Goal: Transaction & Acquisition: Purchase product/service

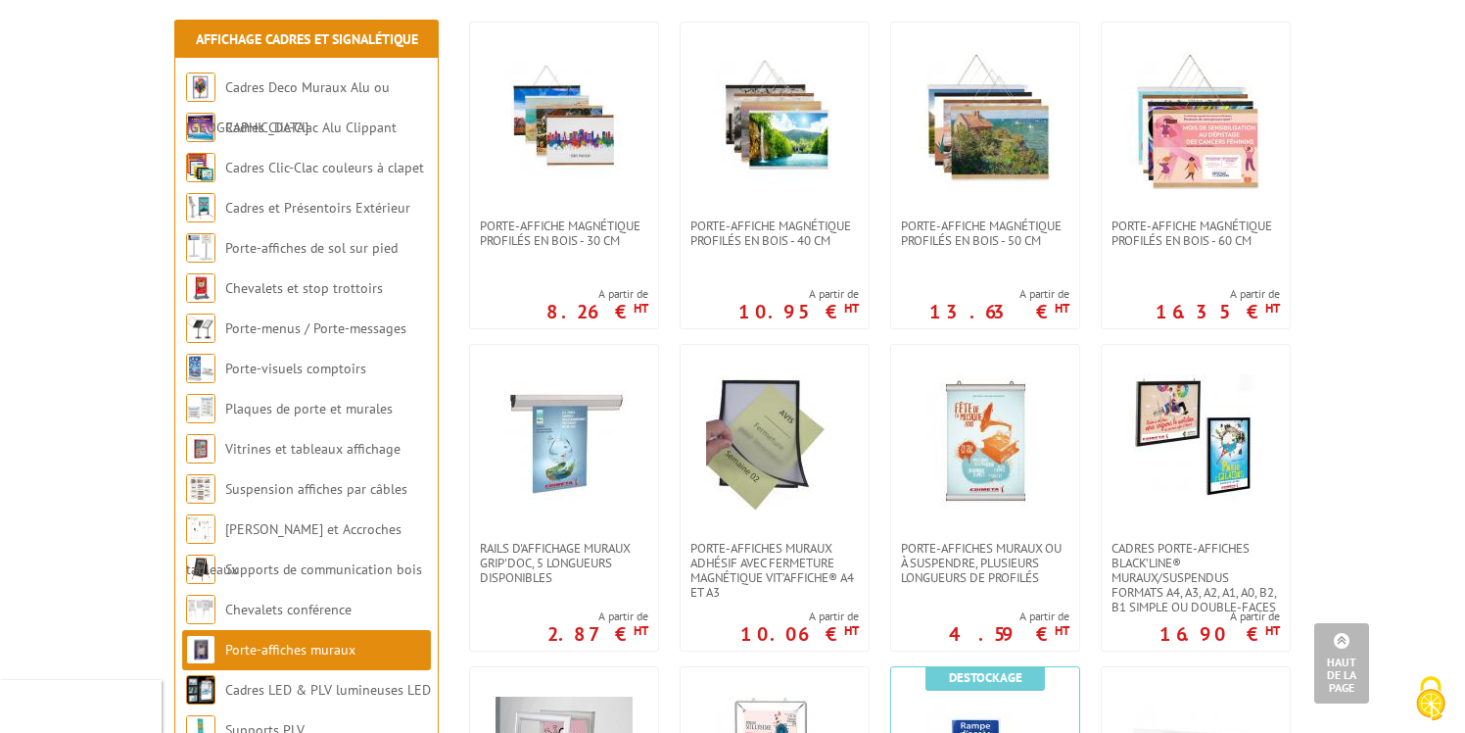
scroll to position [380, 0]
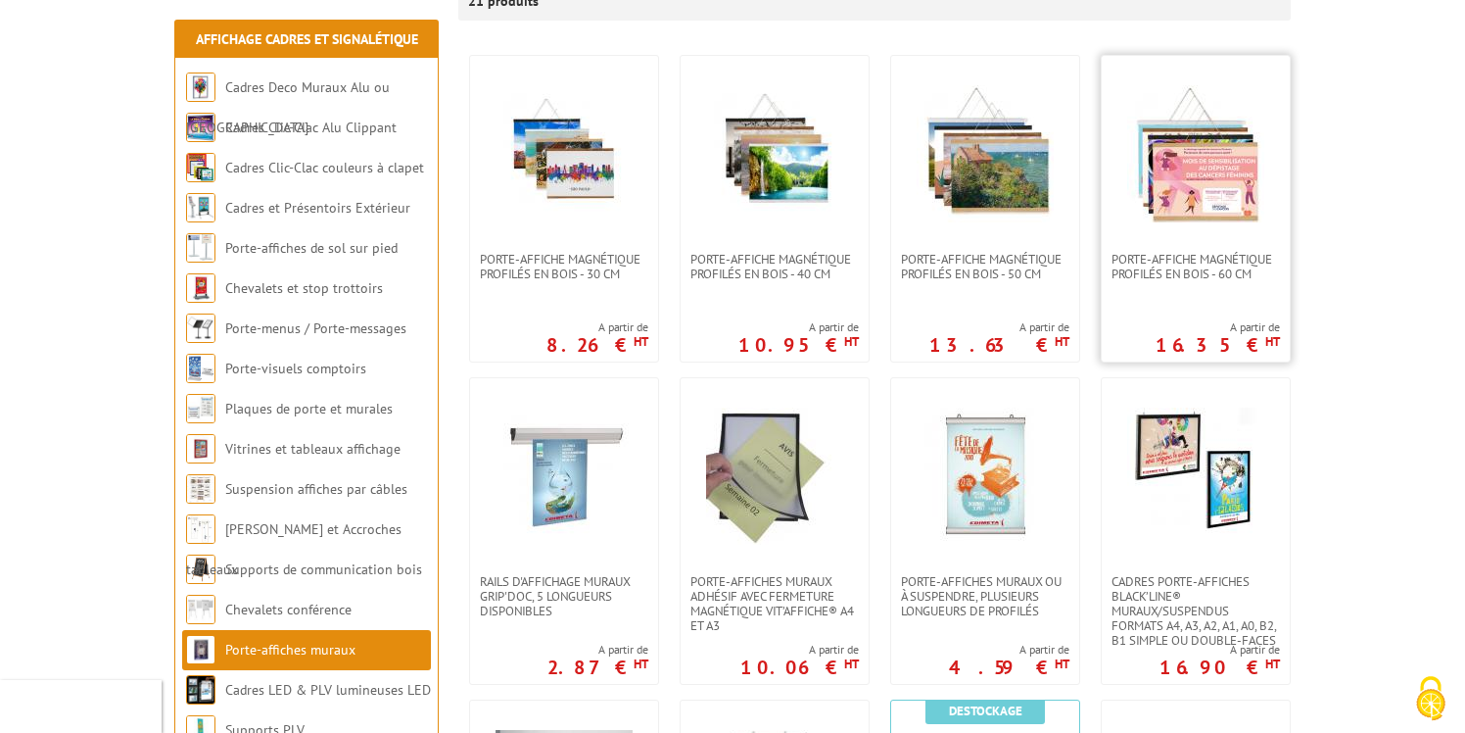
click at [1201, 170] on img at bounding box center [1195, 153] width 137 height 137
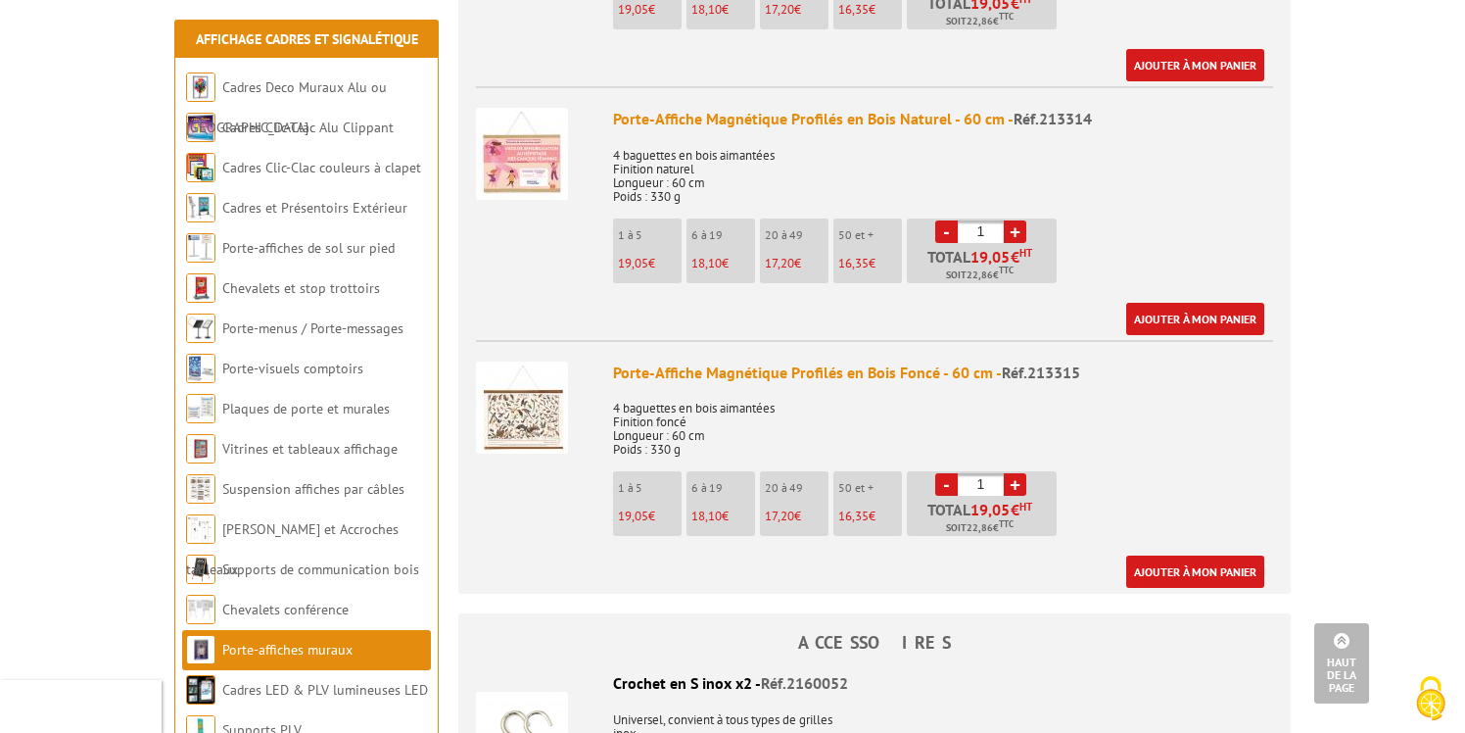
scroll to position [1202, 0]
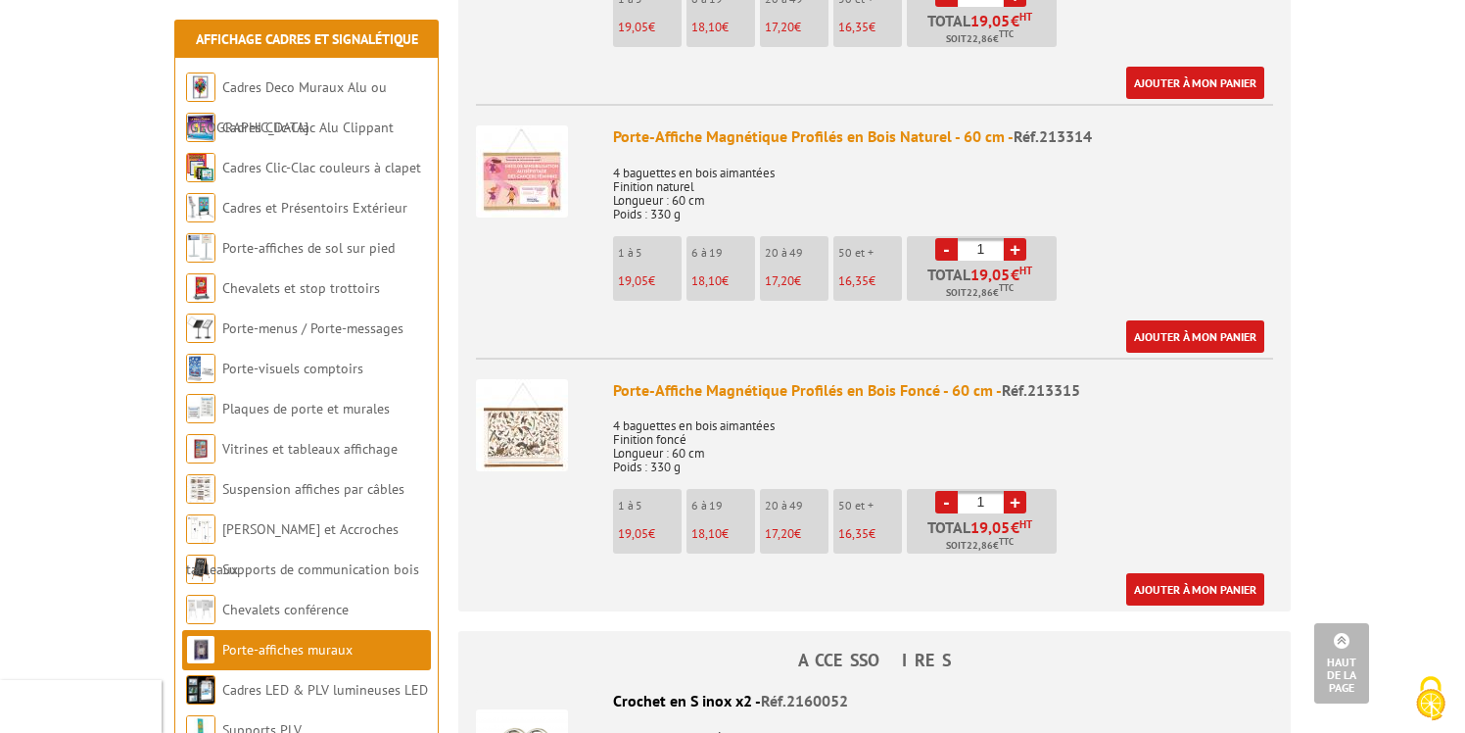
click at [536, 168] on img at bounding box center [522, 171] width 92 height 92
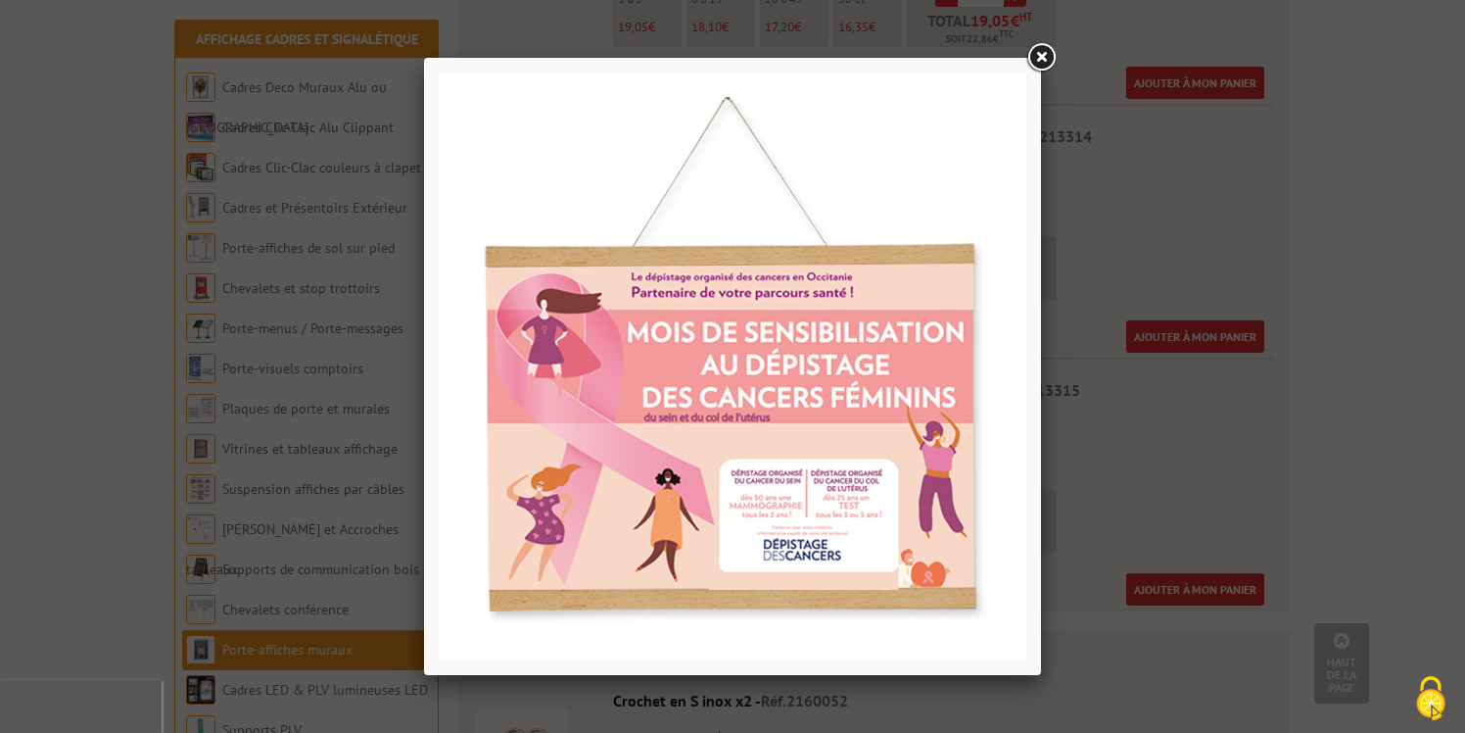
click at [1039, 65] on link at bounding box center [1041, 57] width 35 height 35
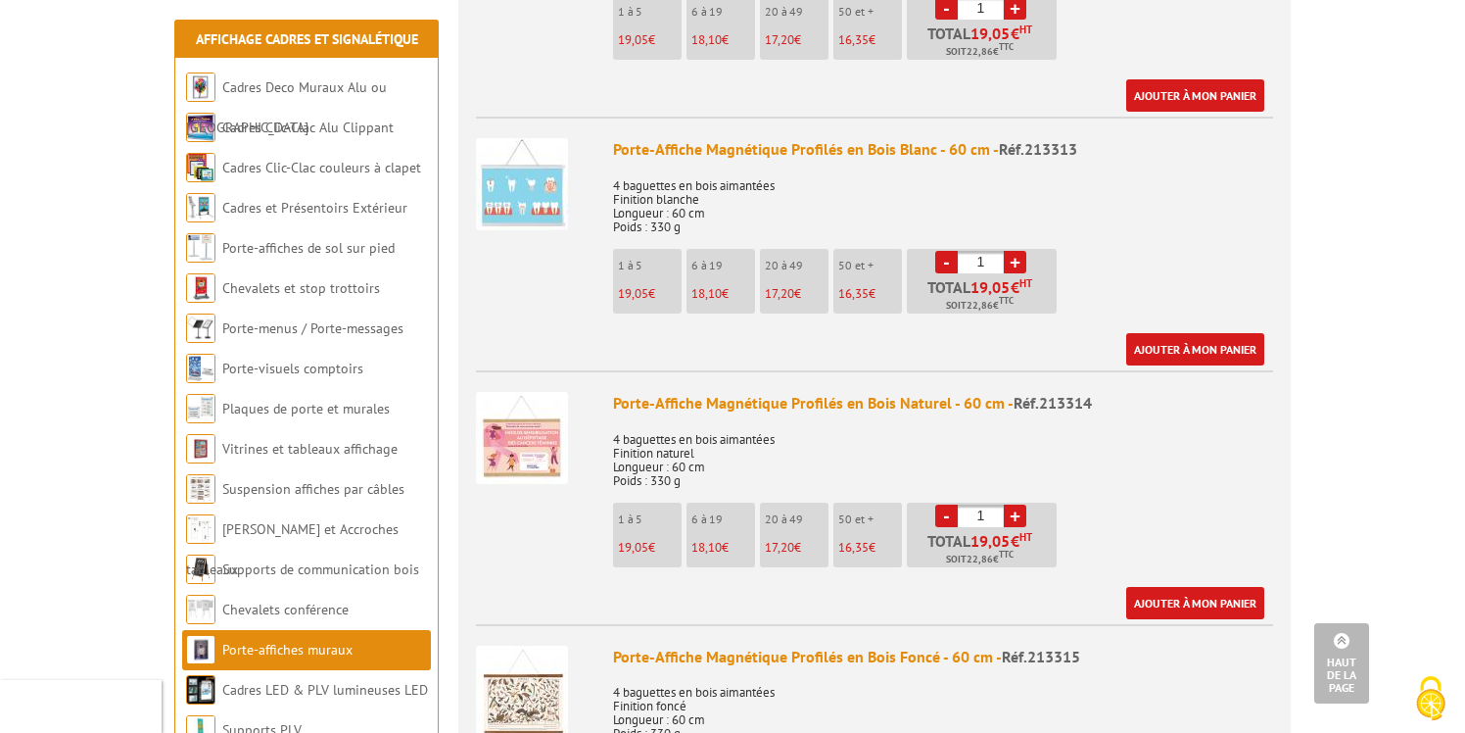
scroll to position [942, 0]
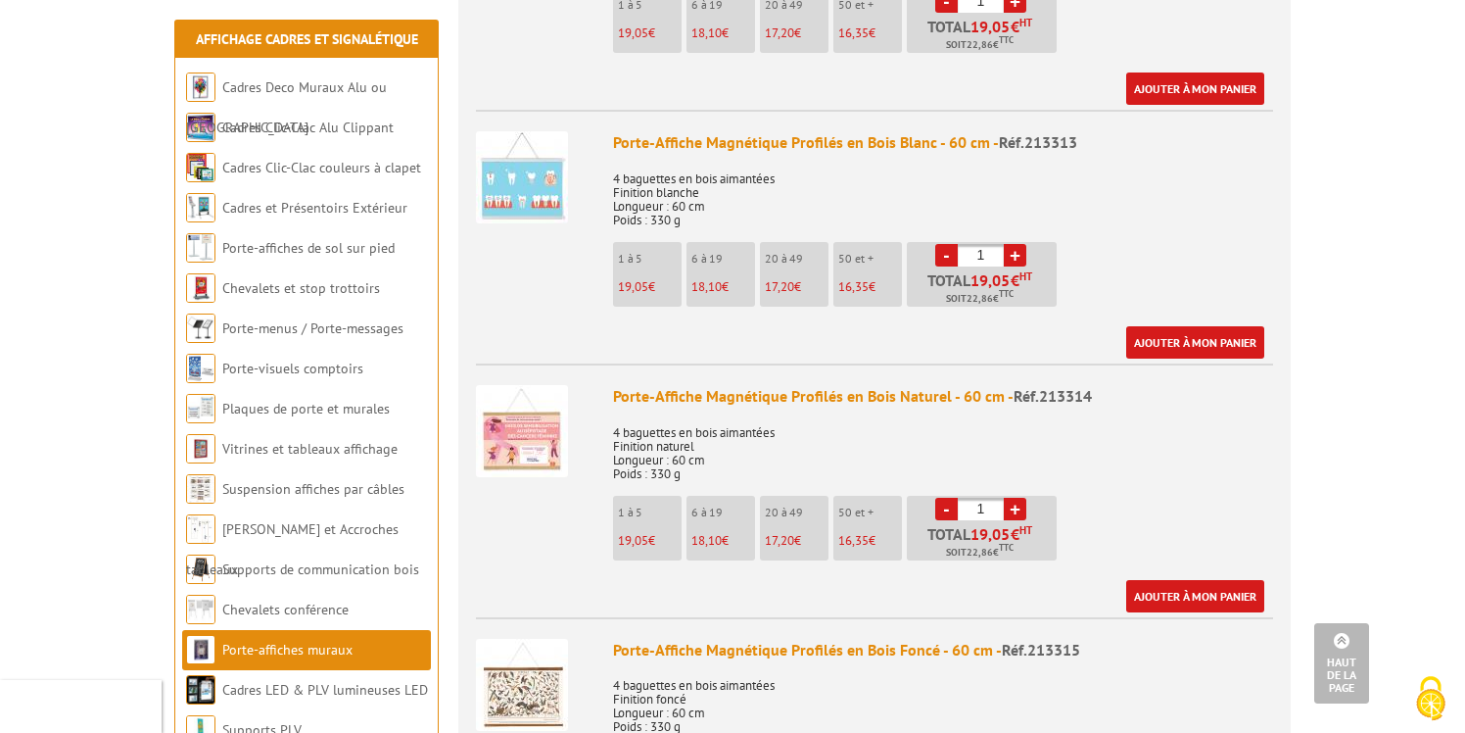
click at [521, 173] on img at bounding box center [522, 177] width 92 height 92
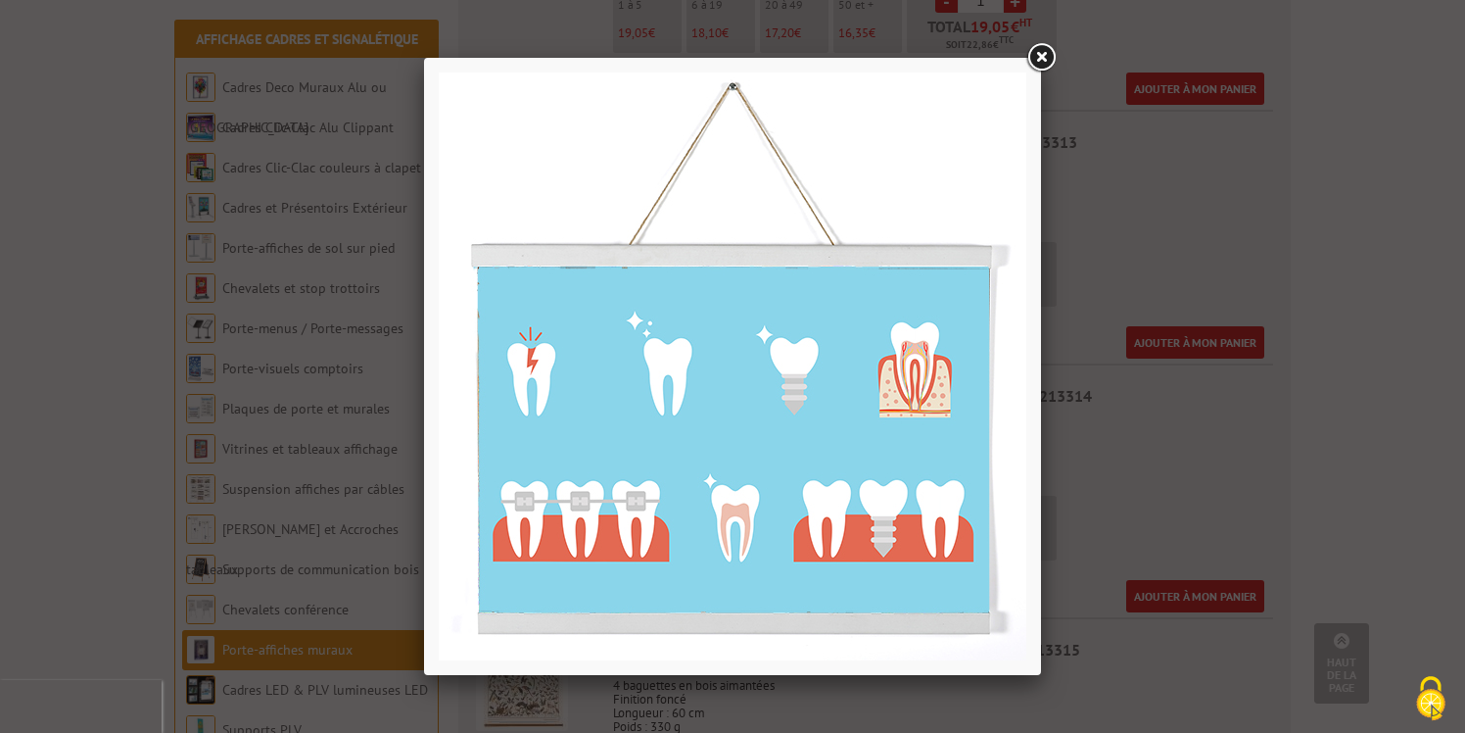
click at [1039, 58] on link at bounding box center [1041, 57] width 35 height 35
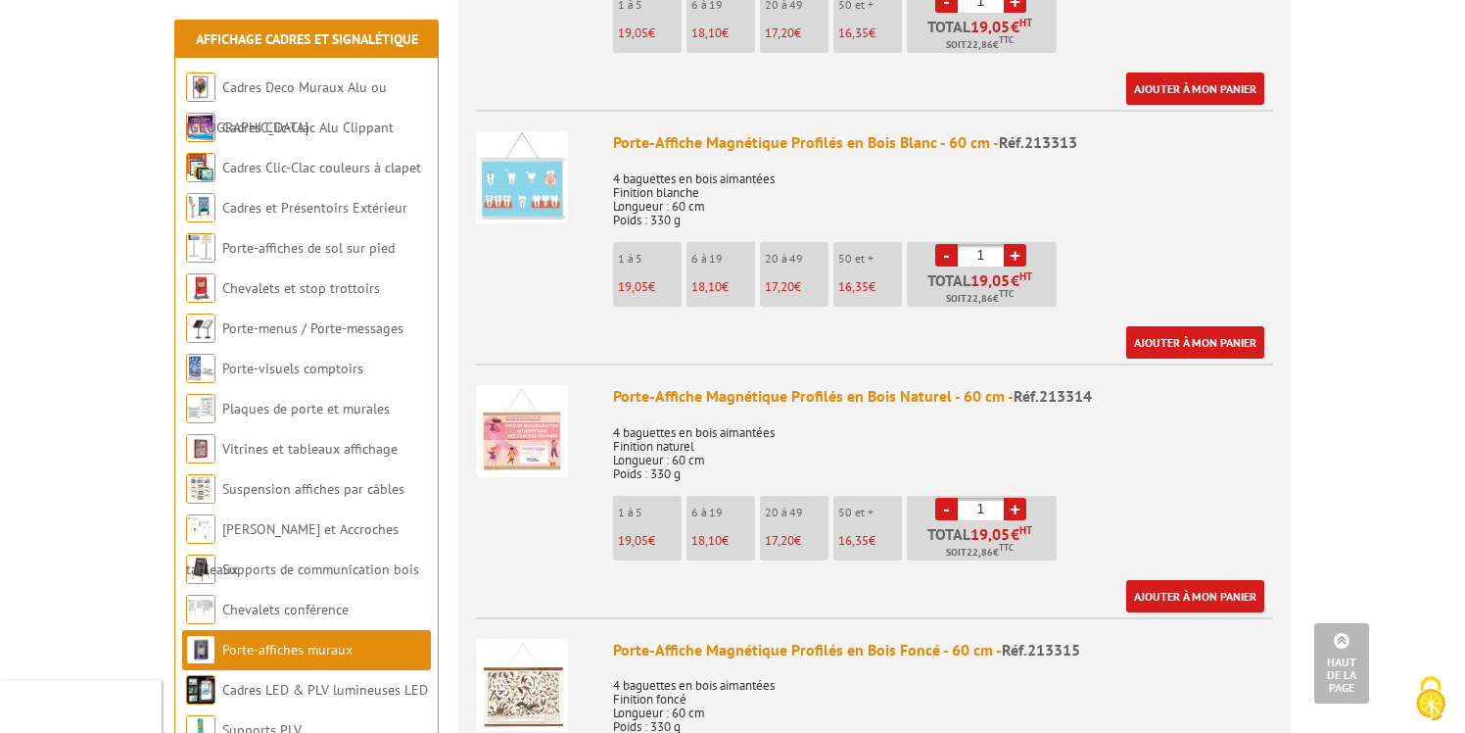
click at [1016, 244] on link "+" at bounding box center [1015, 255] width 23 height 23
type input "3"
click at [1174, 326] on link "Ajouter à mon panier" at bounding box center [1195, 342] width 138 height 32
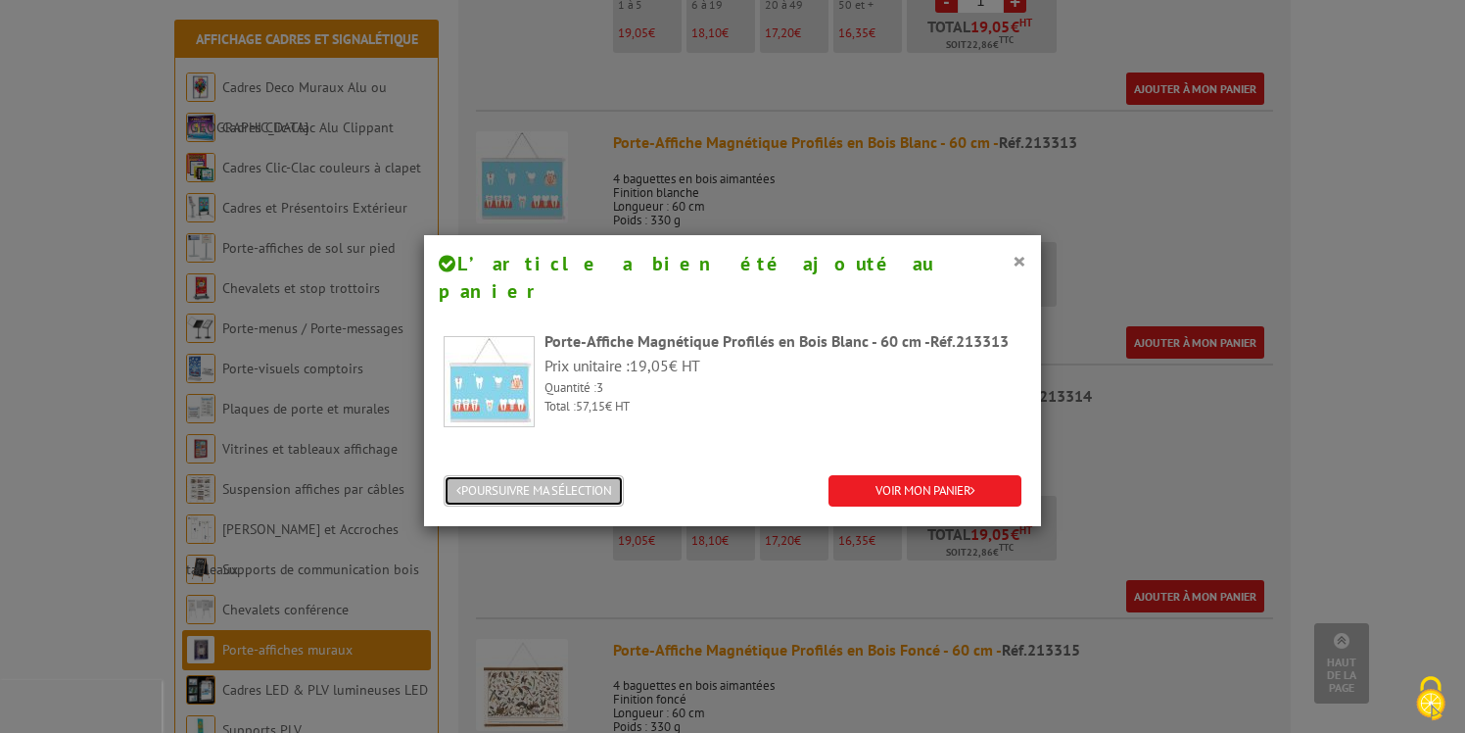
click at [569, 475] on button "POURSUIVRE MA SÉLECTION" at bounding box center [534, 491] width 180 height 32
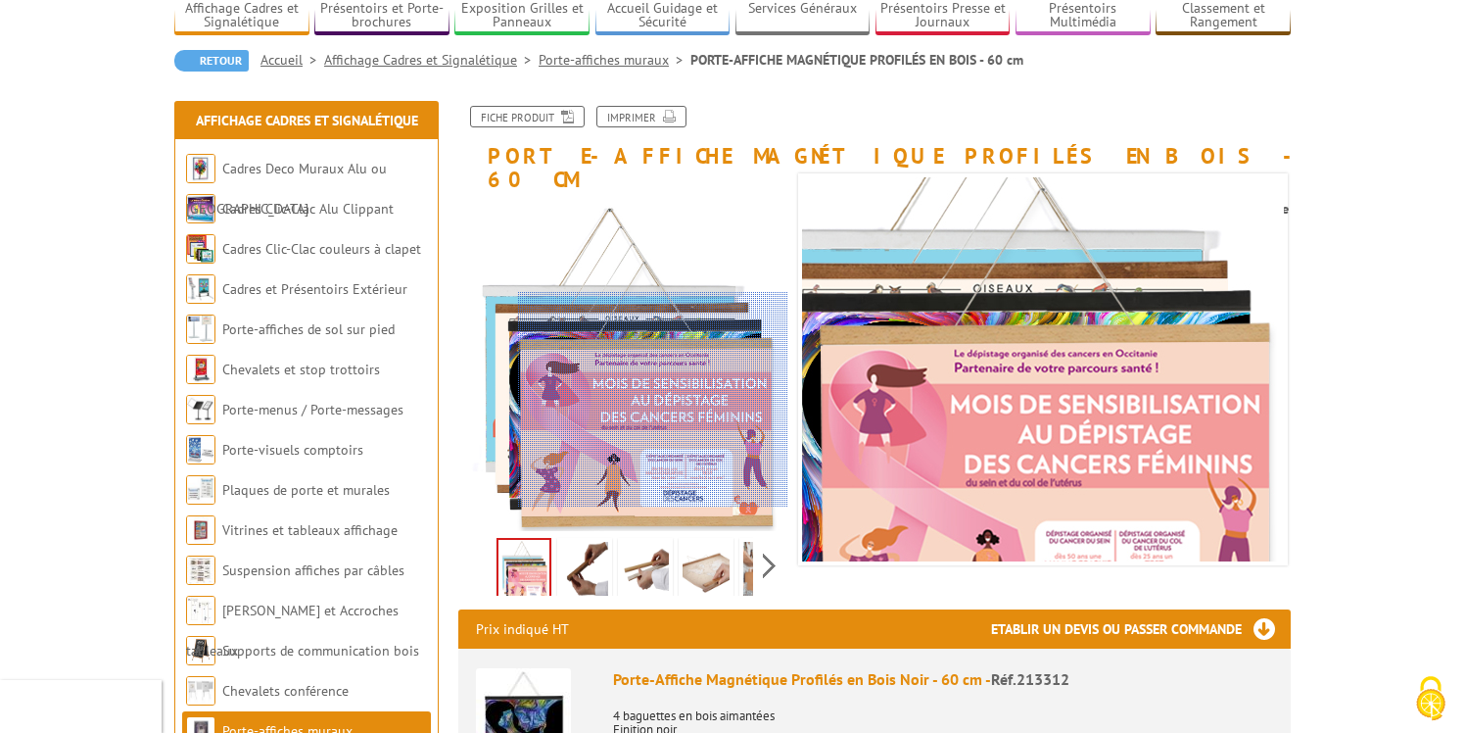
scroll to position [167, 0]
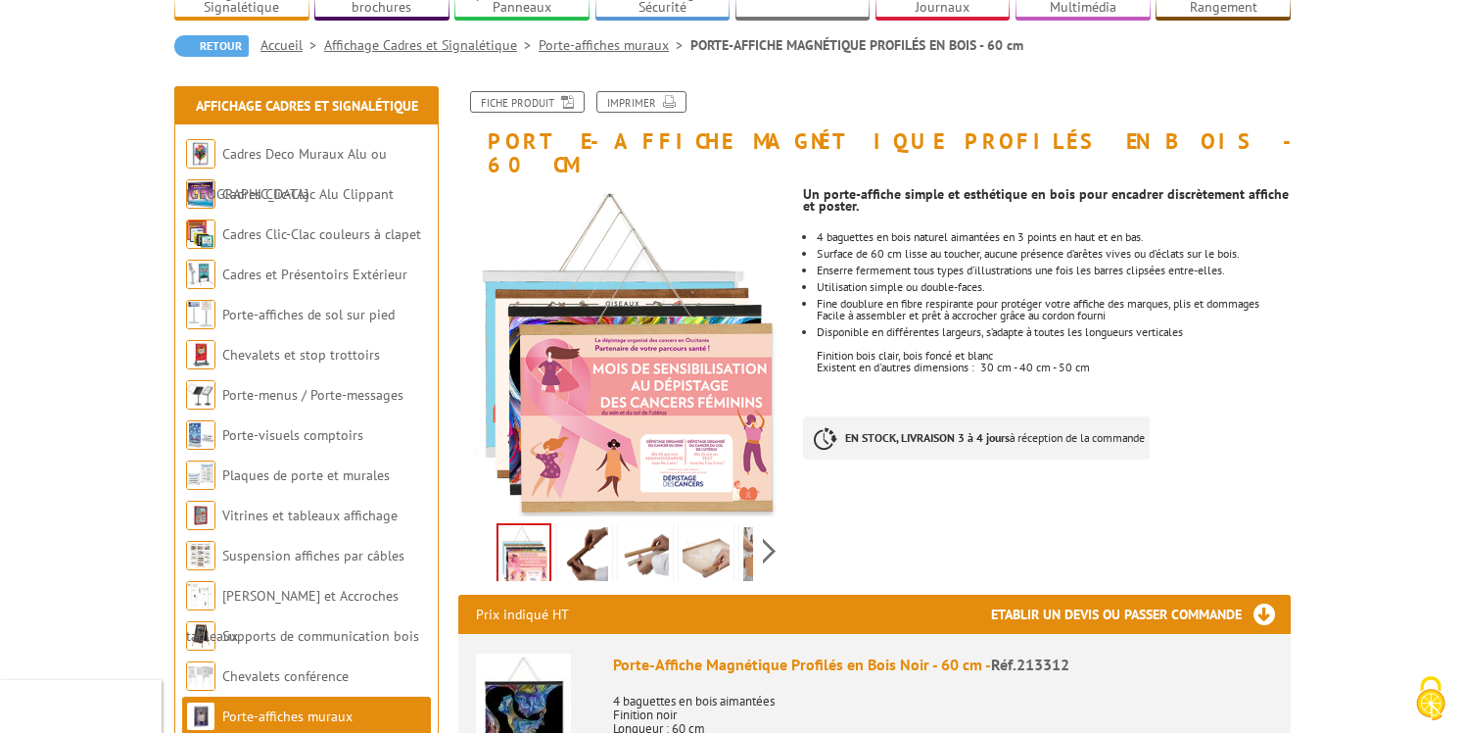
click at [586, 51] on link "Porte-affiches muraux" at bounding box center [615, 45] width 152 height 18
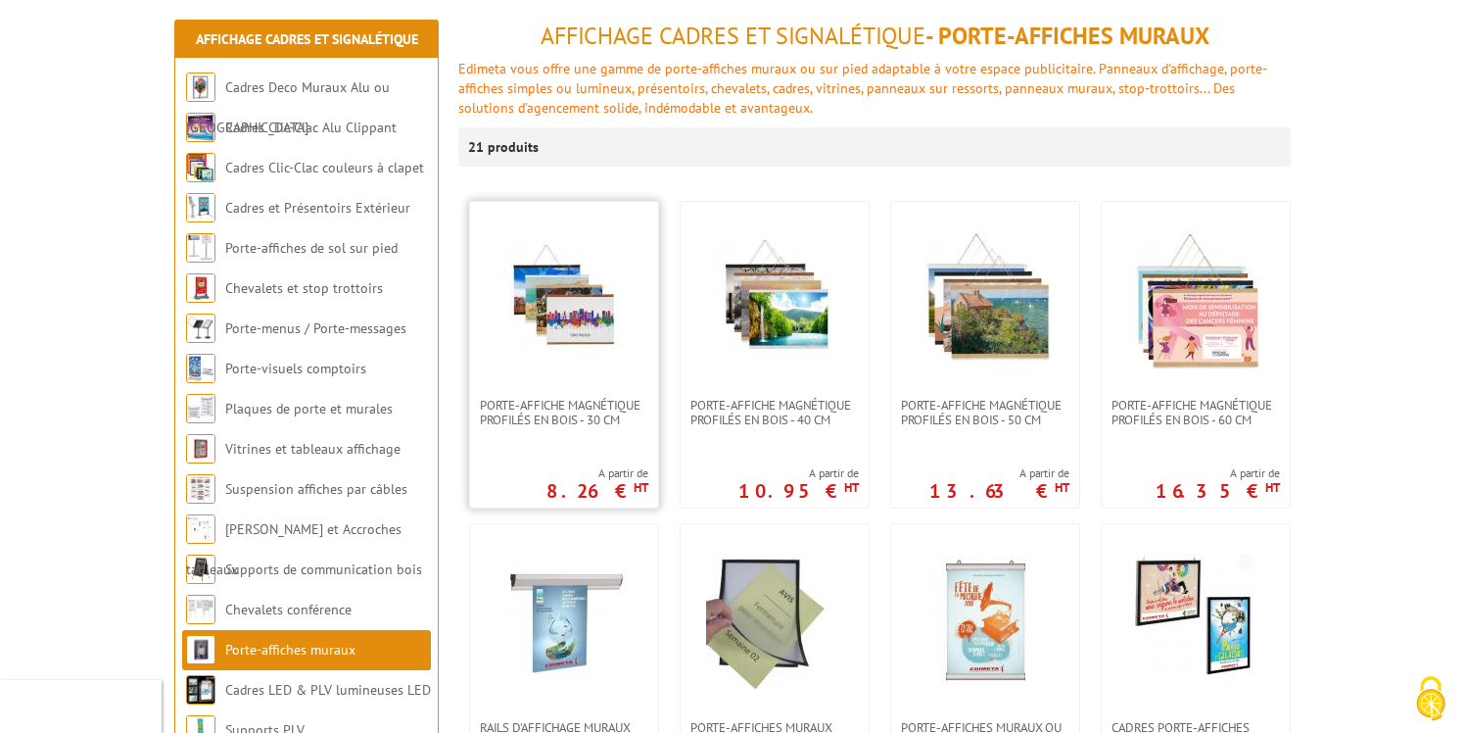
scroll to position [268, 0]
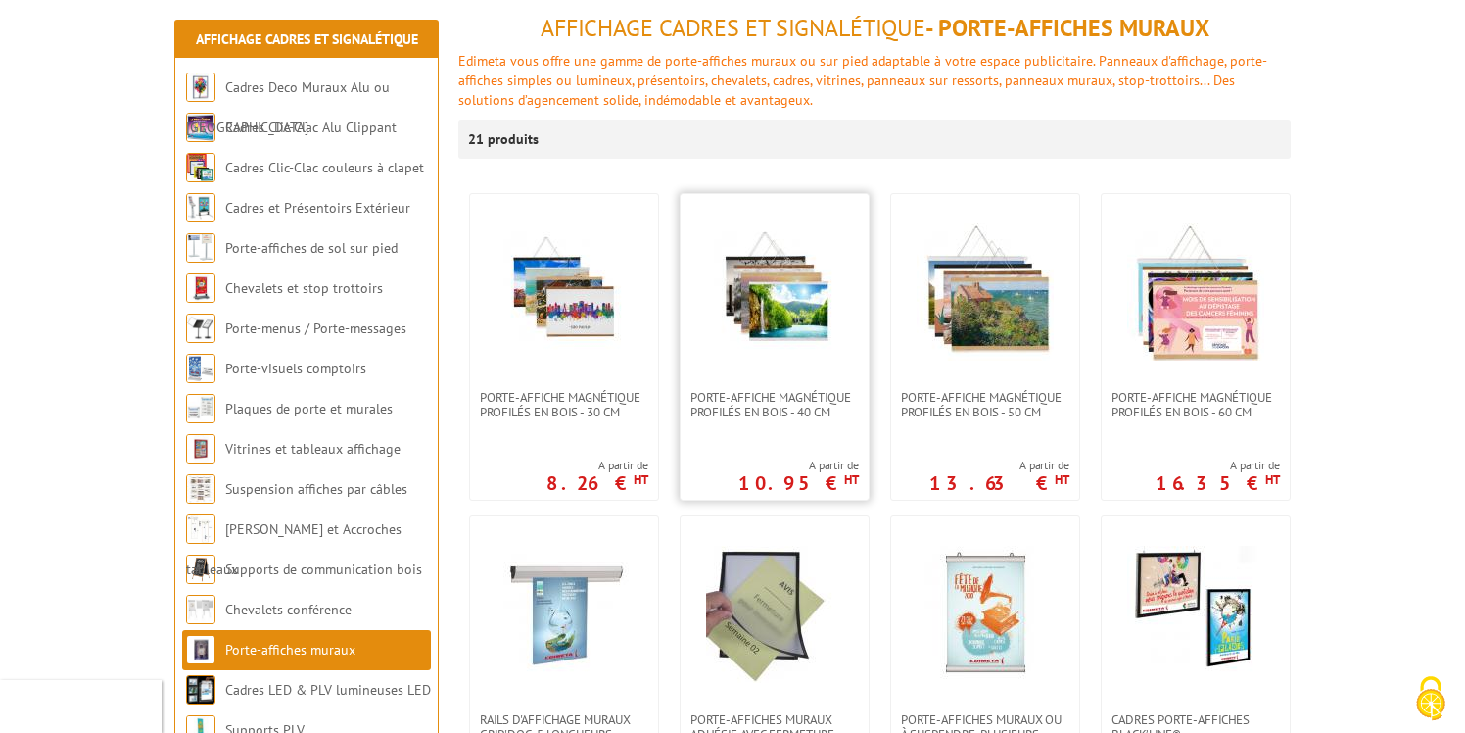
click at [773, 309] on img at bounding box center [774, 291] width 137 height 137
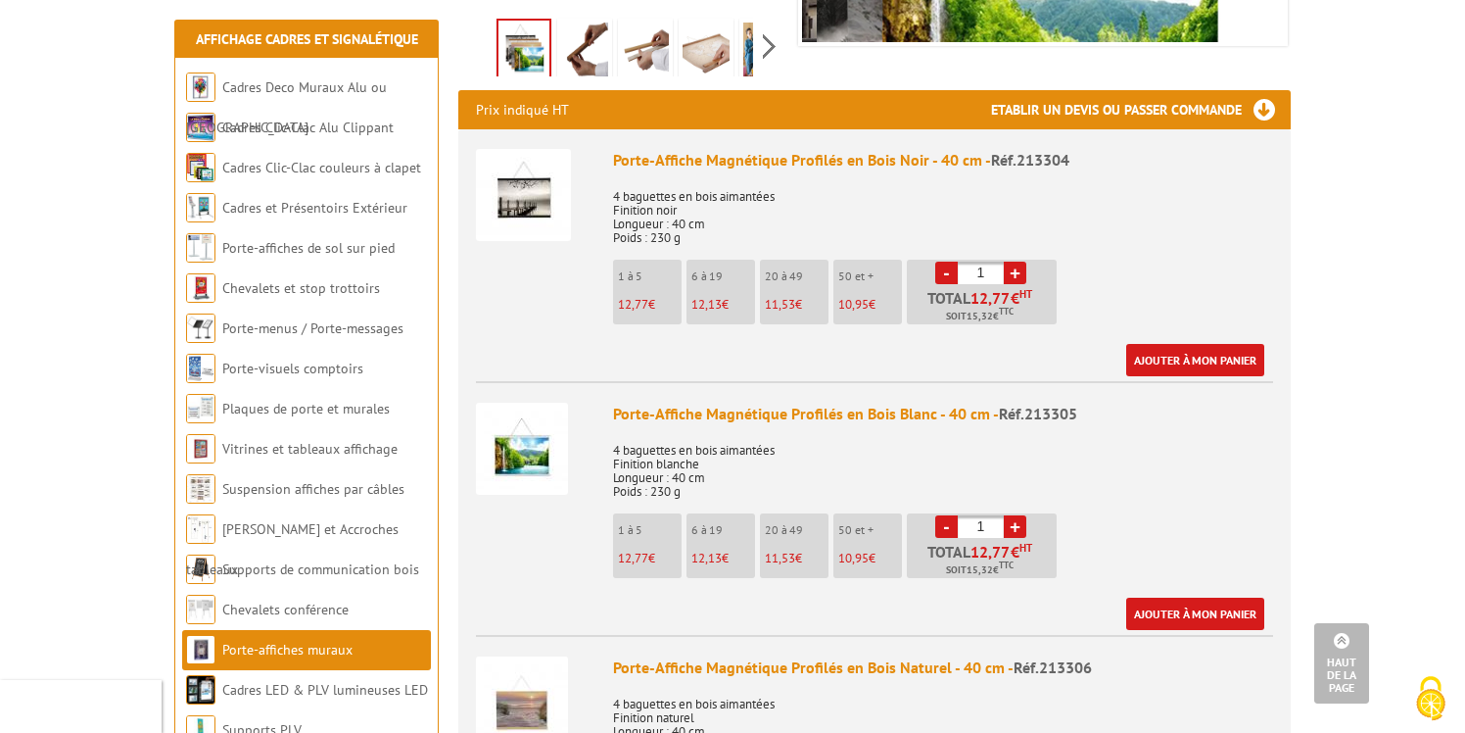
scroll to position [693, 0]
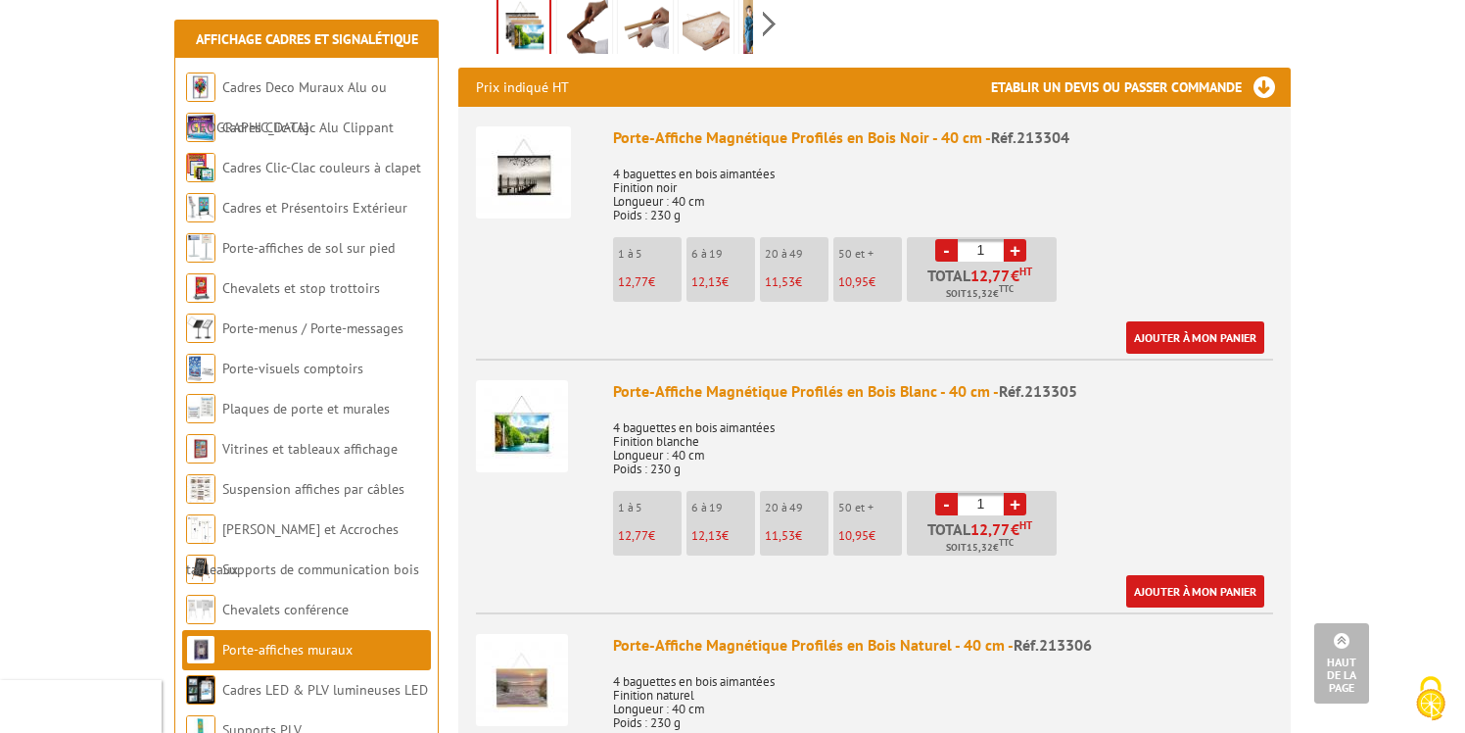
click at [1010, 493] on link "+" at bounding box center [1015, 504] width 23 height 23
click at [1016, 493] on link "+" at bounding box center [1015, 504] width 23 height 23
click at [1014, 493] on link "+" at bounding box center [1015, 504] width 23 height 23
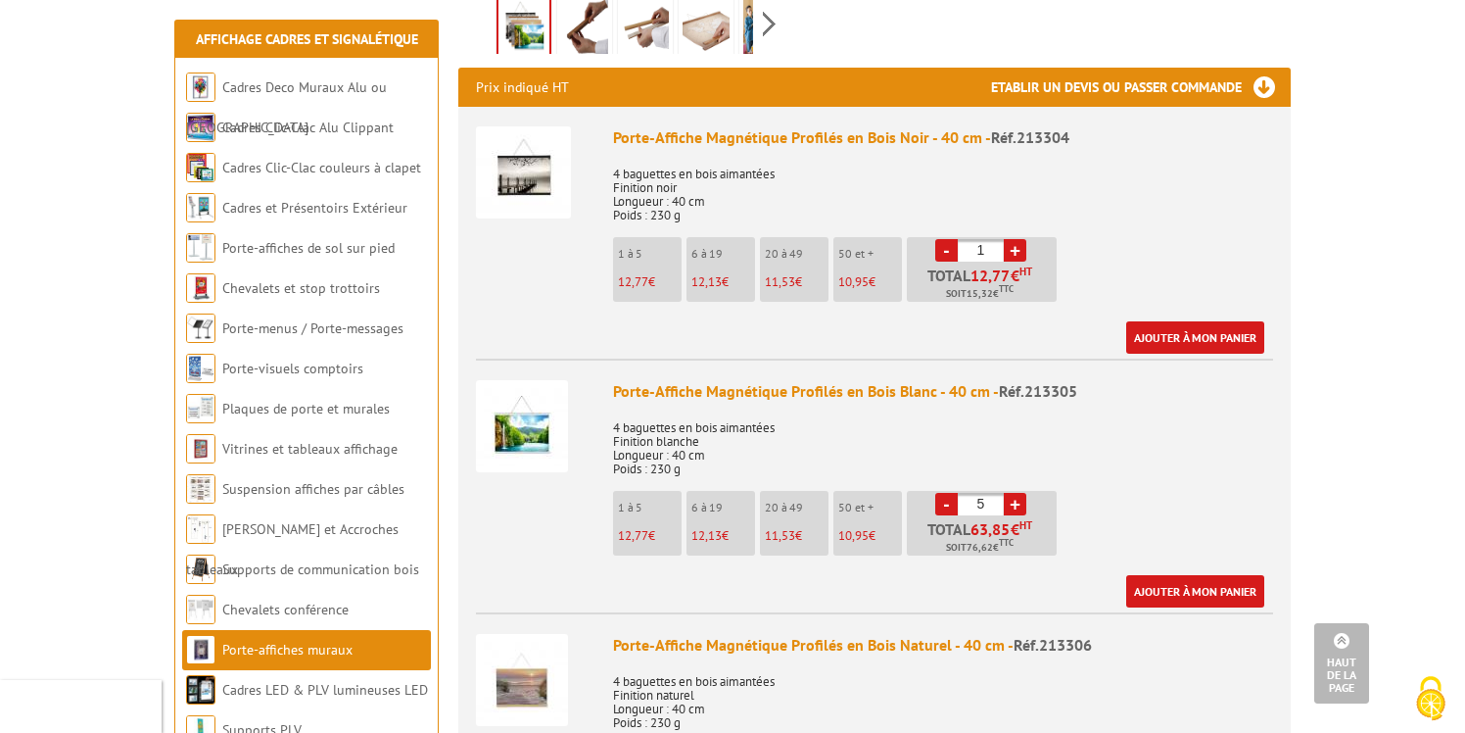
type input "6"
click at [1171, 575] on link "Ajouter à mon panier" at bounding box center [1195, 591] width 138 height 32
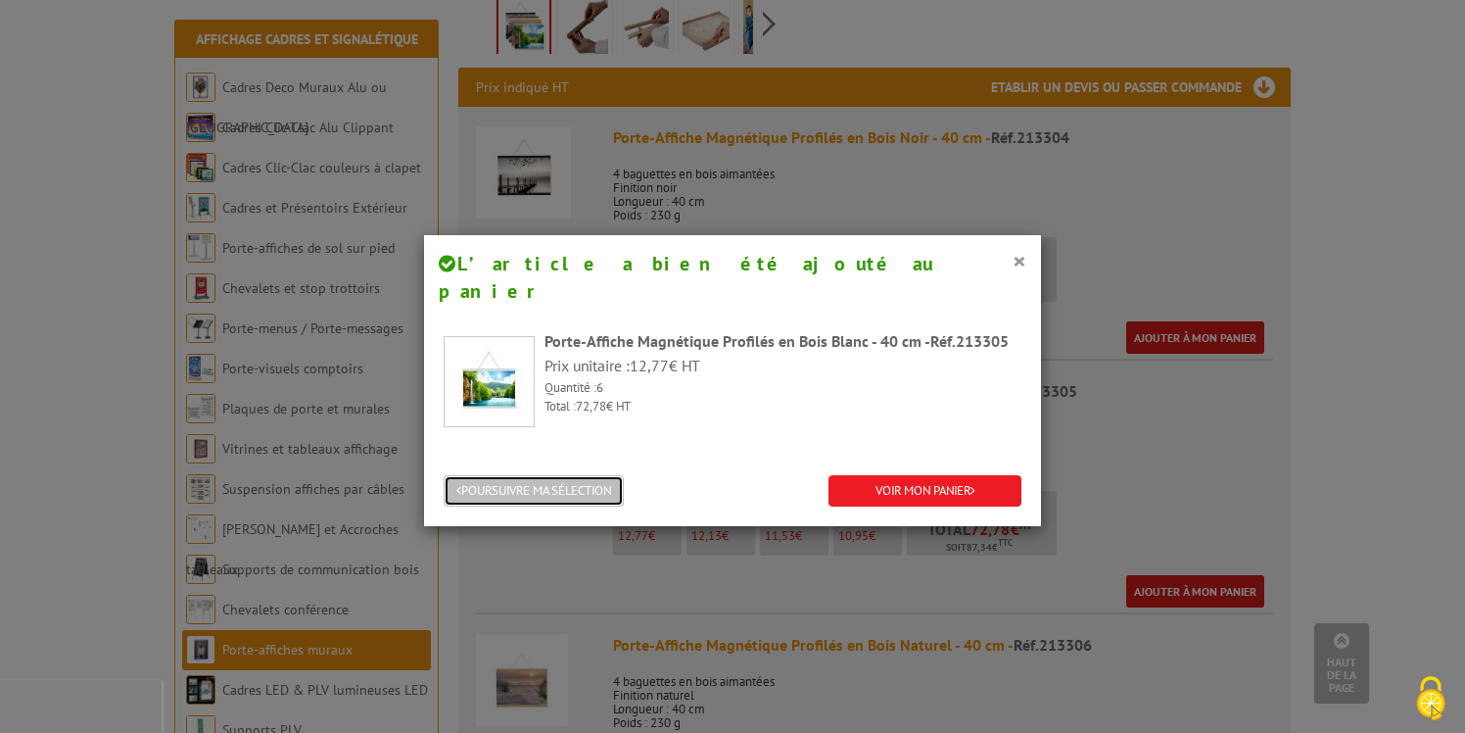
click at [572, 475] on button "POURSUIVRE MA SÉLECTION" at bounding box center [534, 491] width 180 height 32
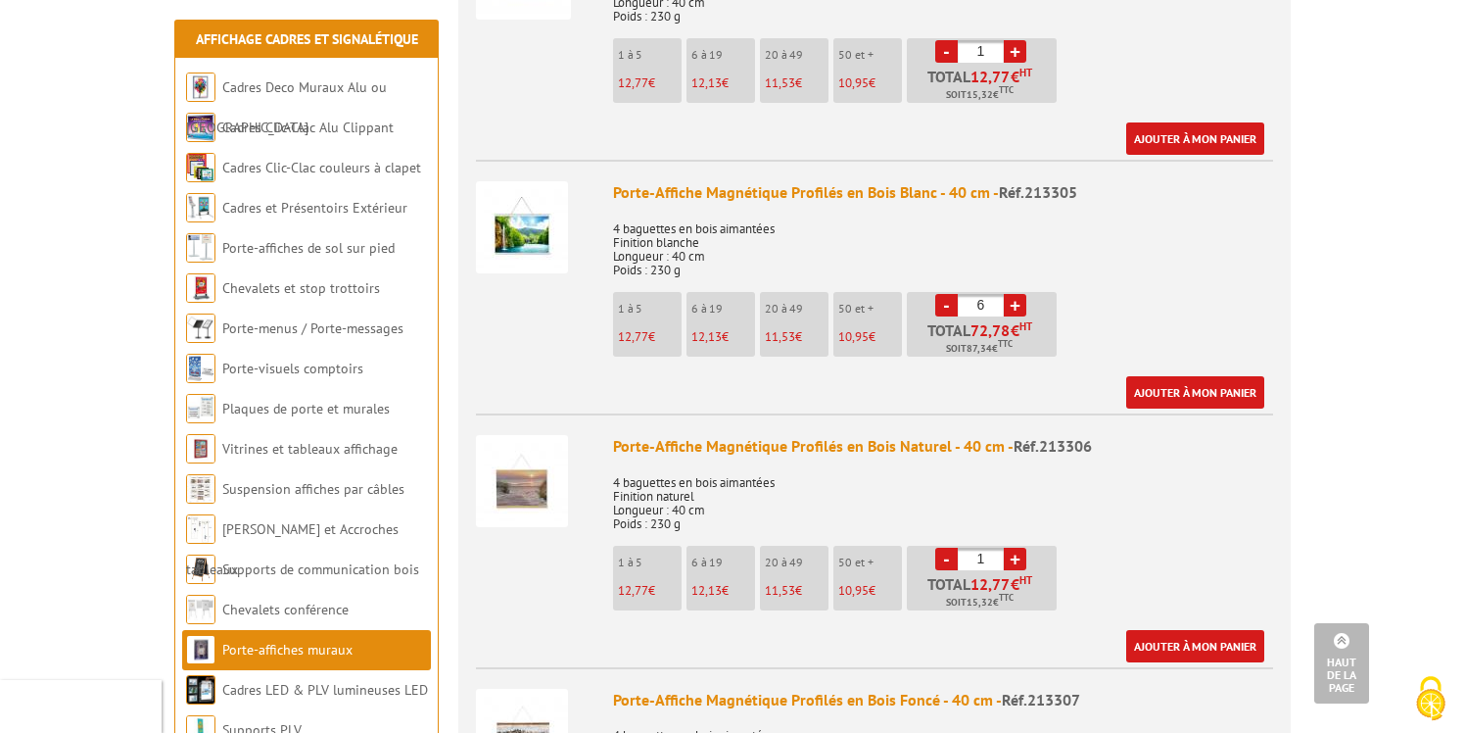
scroll to position [888, 0]
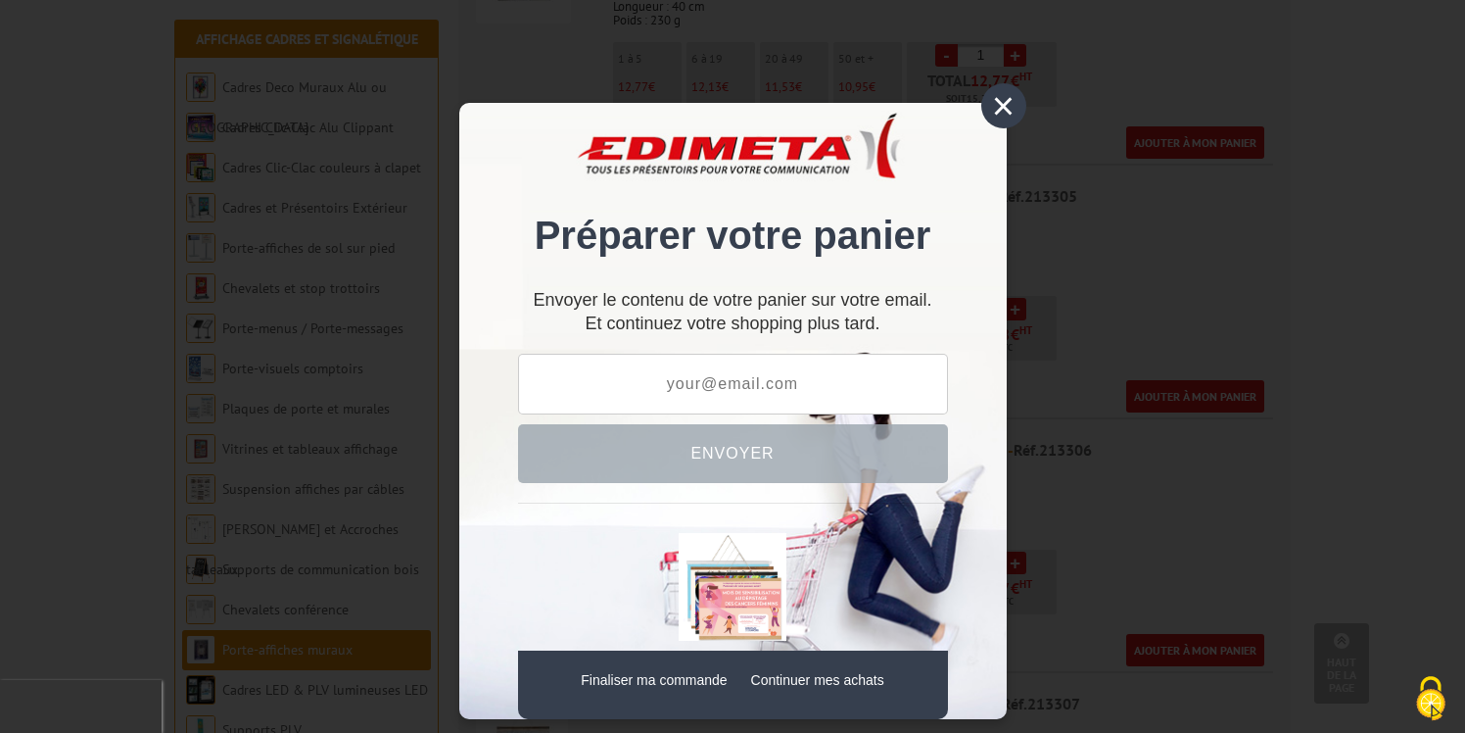
click at [995, 110] on div "×" at bounding box center [1003, 105] width 45 height 45
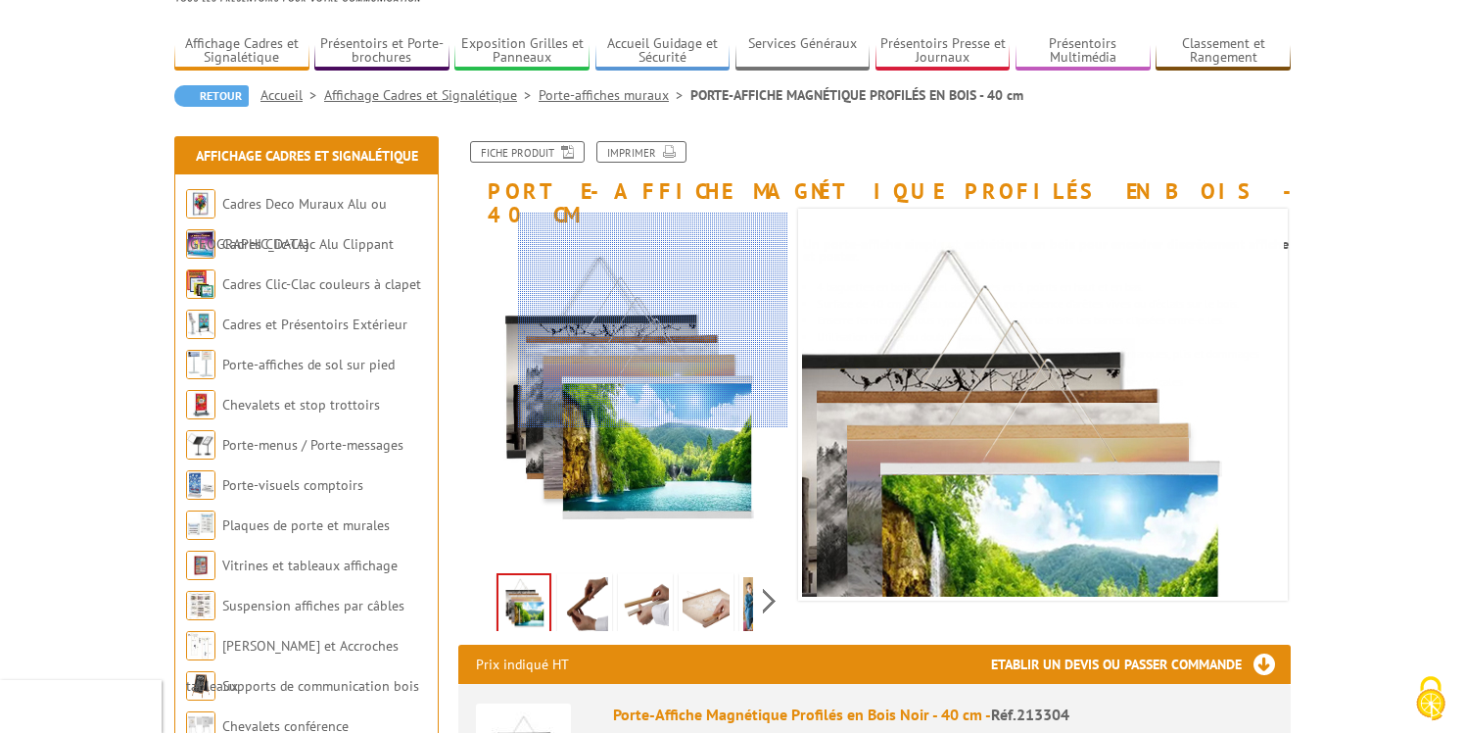
scroll to position [112, 0]
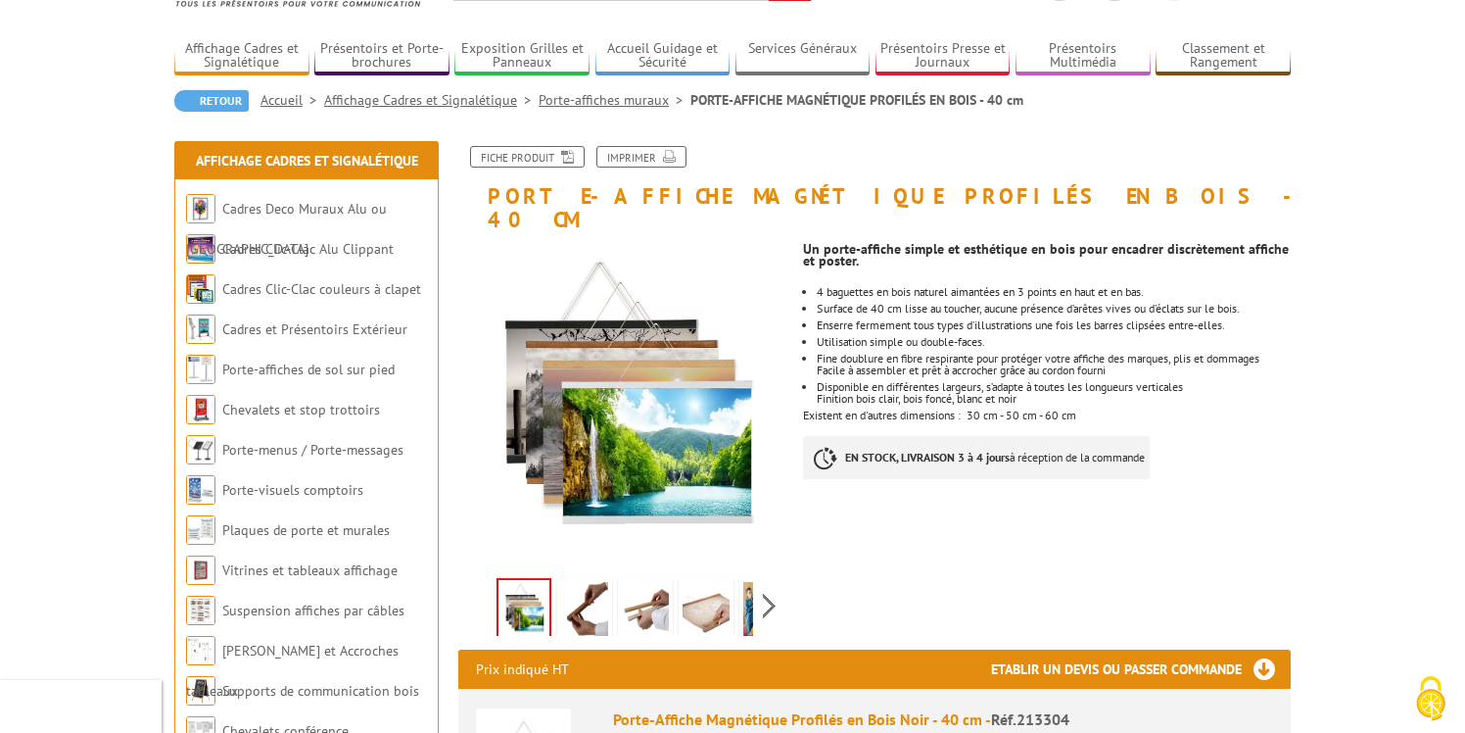
click at [592, 101] on link "Porte-affiches muraux" at bounding box center [615, 100] width 152 height 18
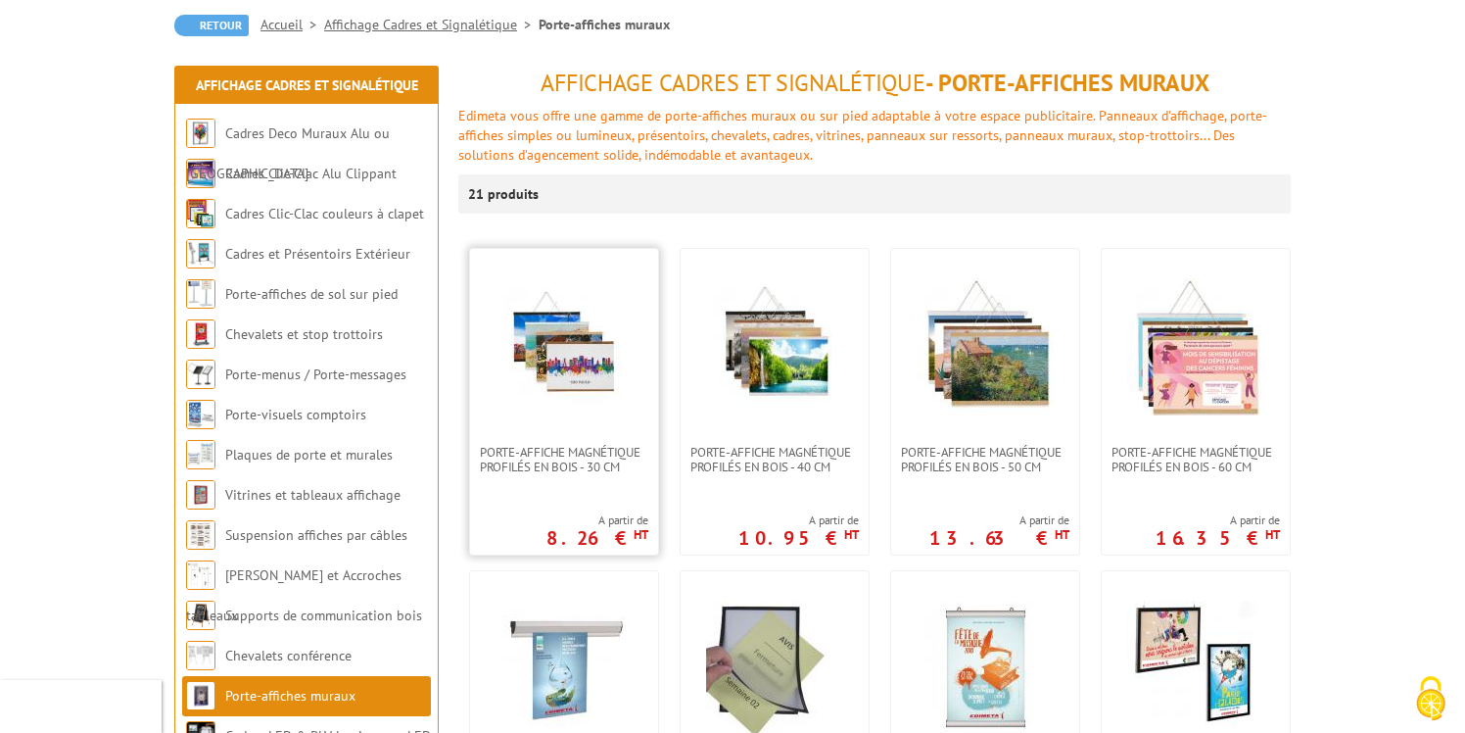
scroll to position [193, 0]
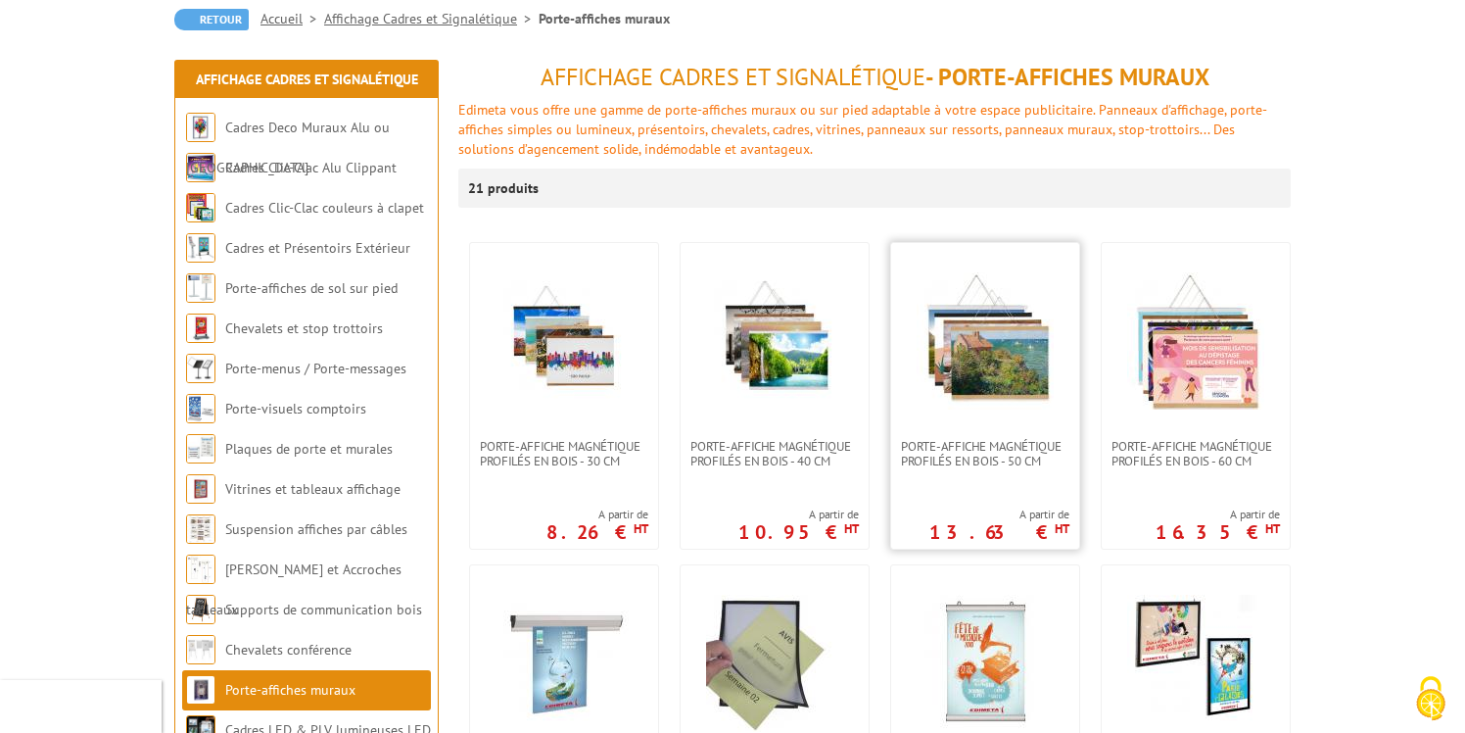
click at [940, 376] on img at bounding box center [985, 340] width 137 height 137
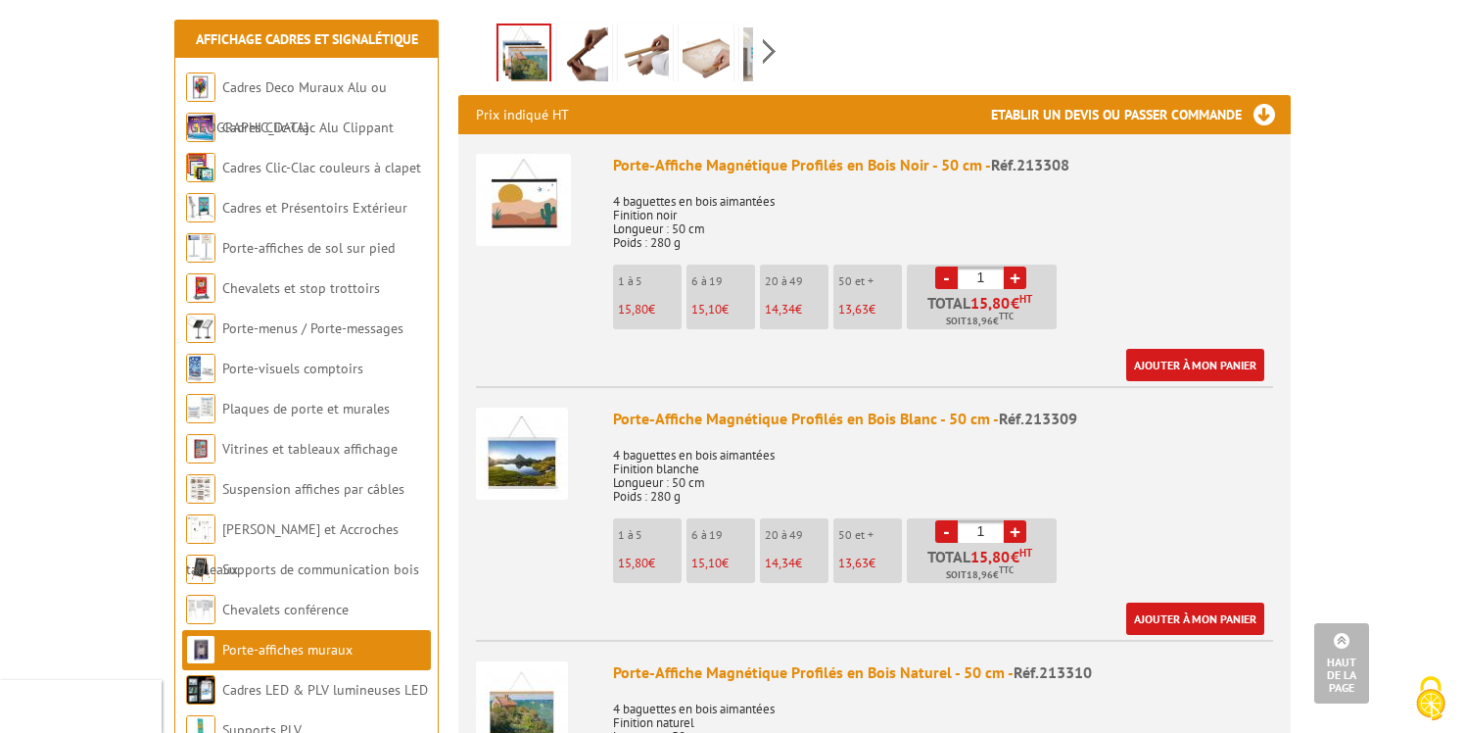
scroll to position [667, 0]
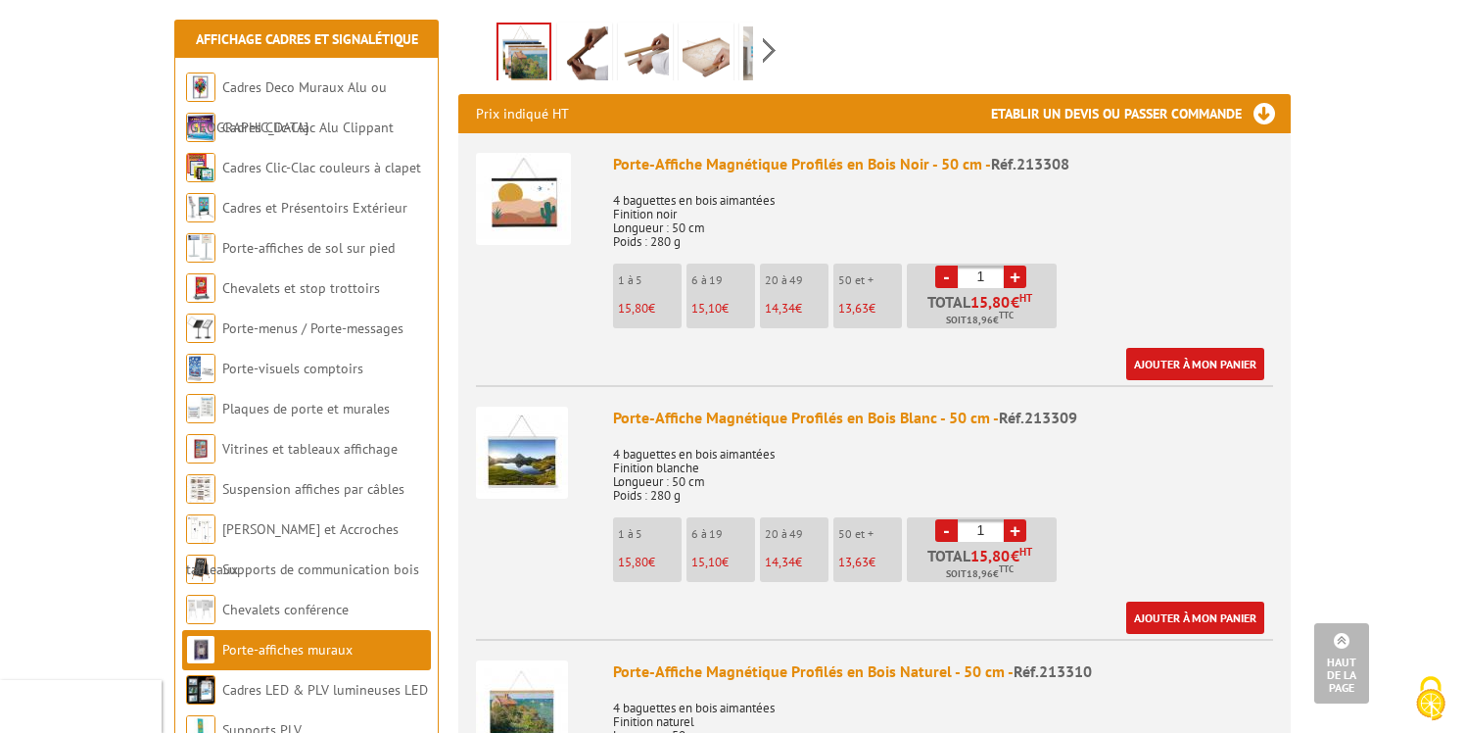
click at [1012, 519] on link "+" at bounding box center [1015, 530] width 23 height 23
type input "3"
click at [1186, 601] on link "Ajouter à mon panier" at bounding box center [1195, 617] width 138 height 32
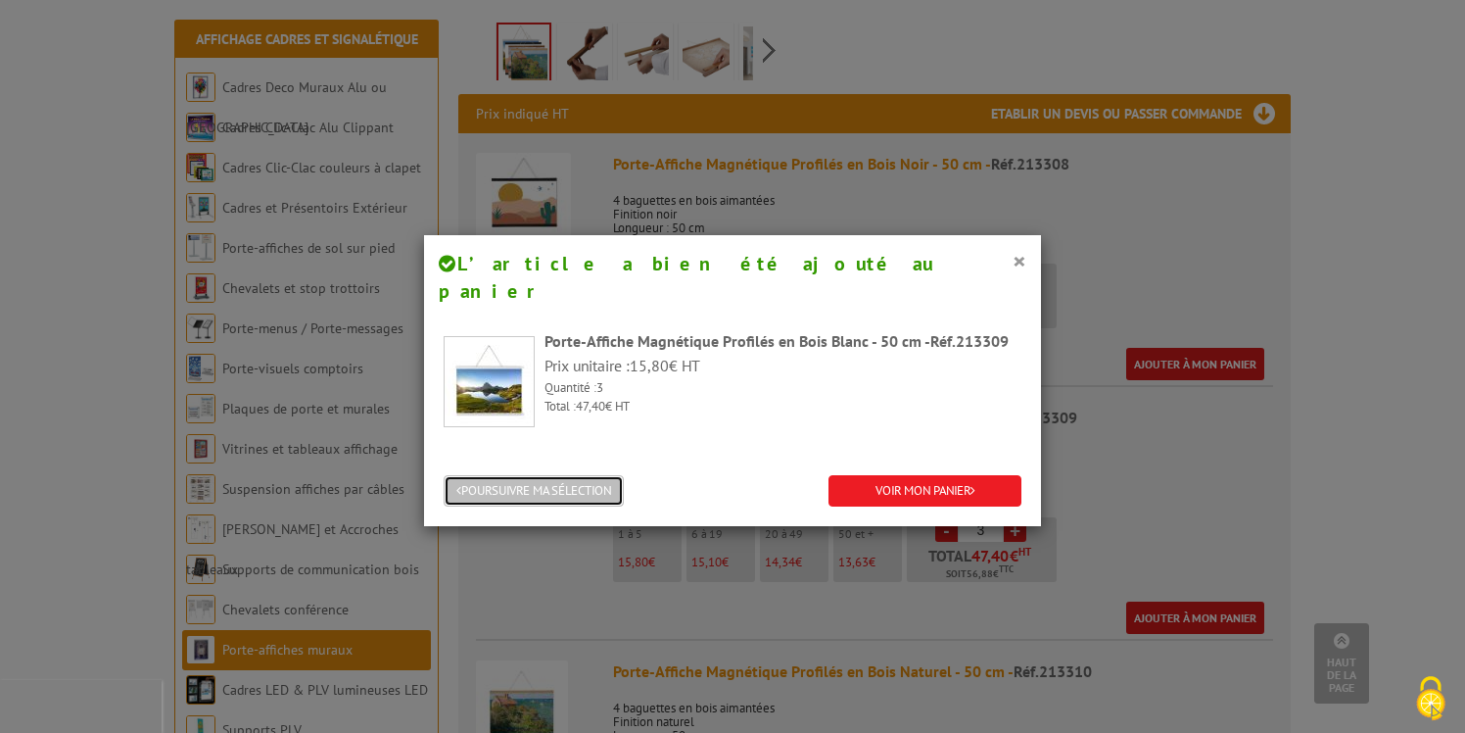
click at [573, 475] on button "POURSUIVRE MA SÉLECTION" at bounding box center [534, 491] width 180 height 32
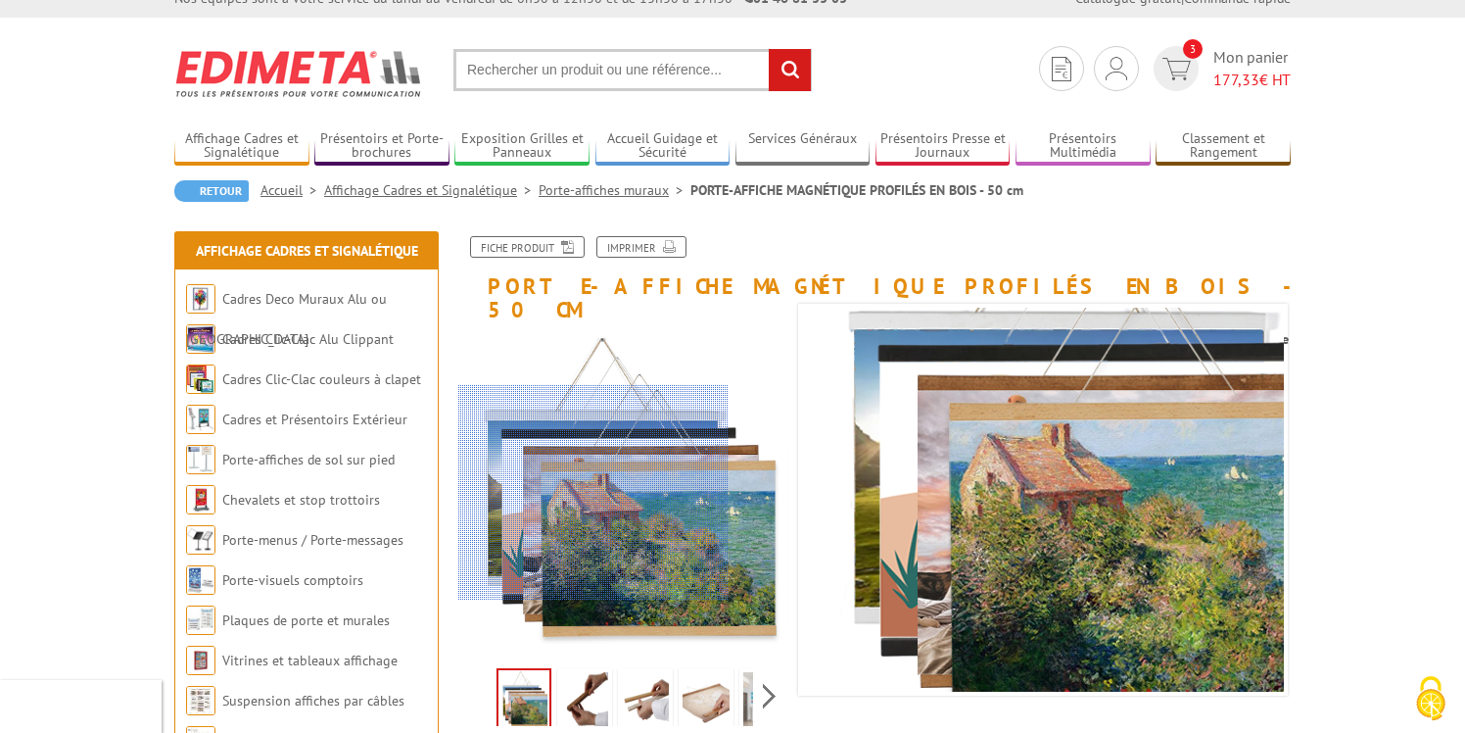
scroll to position [0, 0]
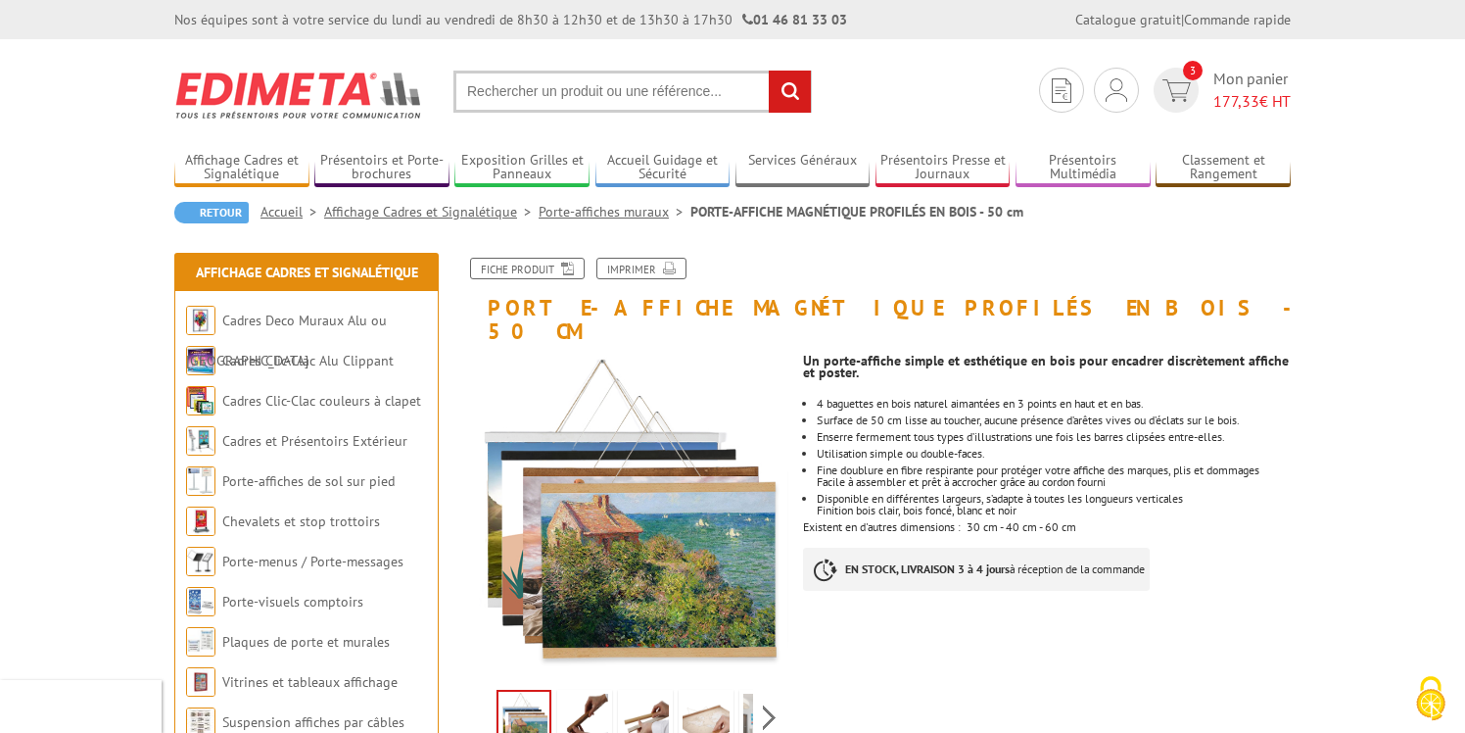
click at [604, 212] on link "Porte-affiches muraux" at bounding box center [615, 212] width 152 height 18
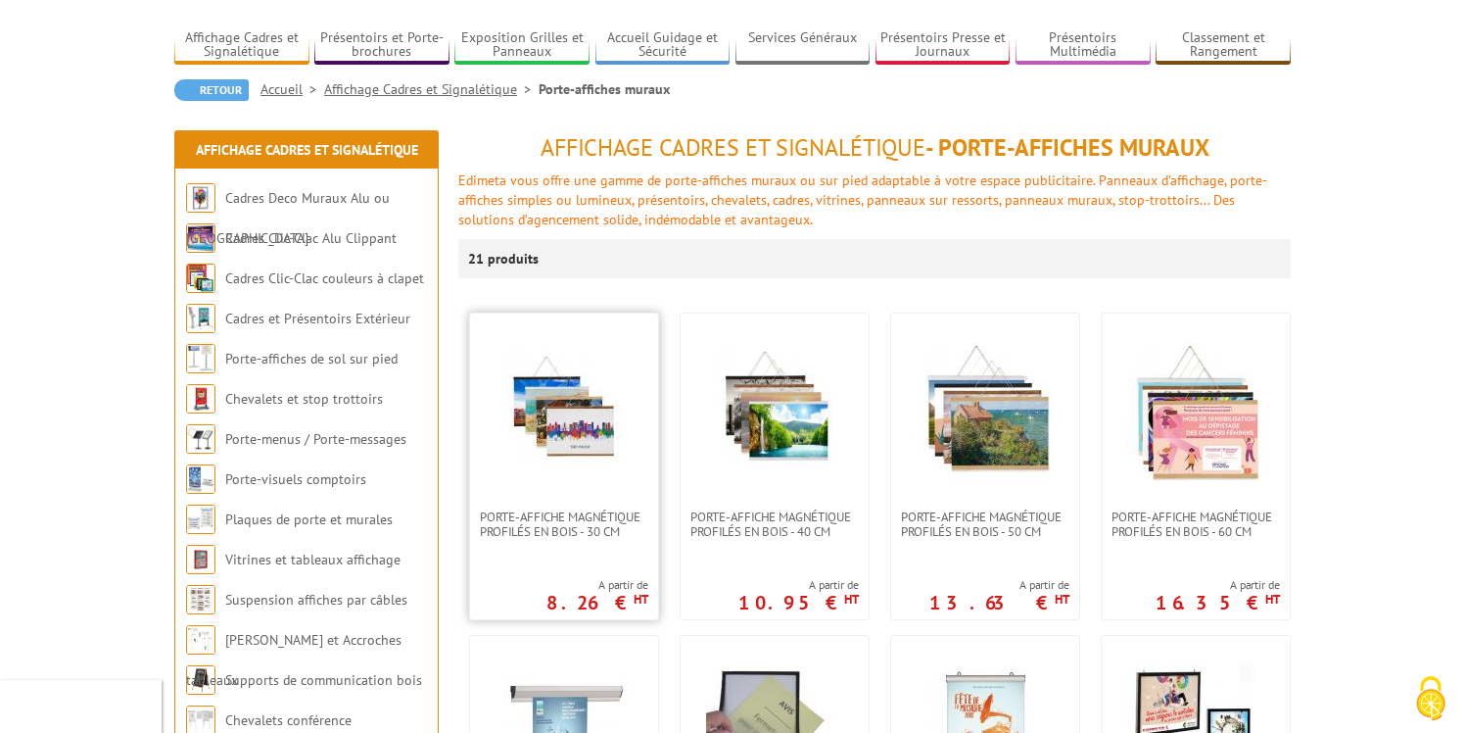
scroll to position [143, 0]
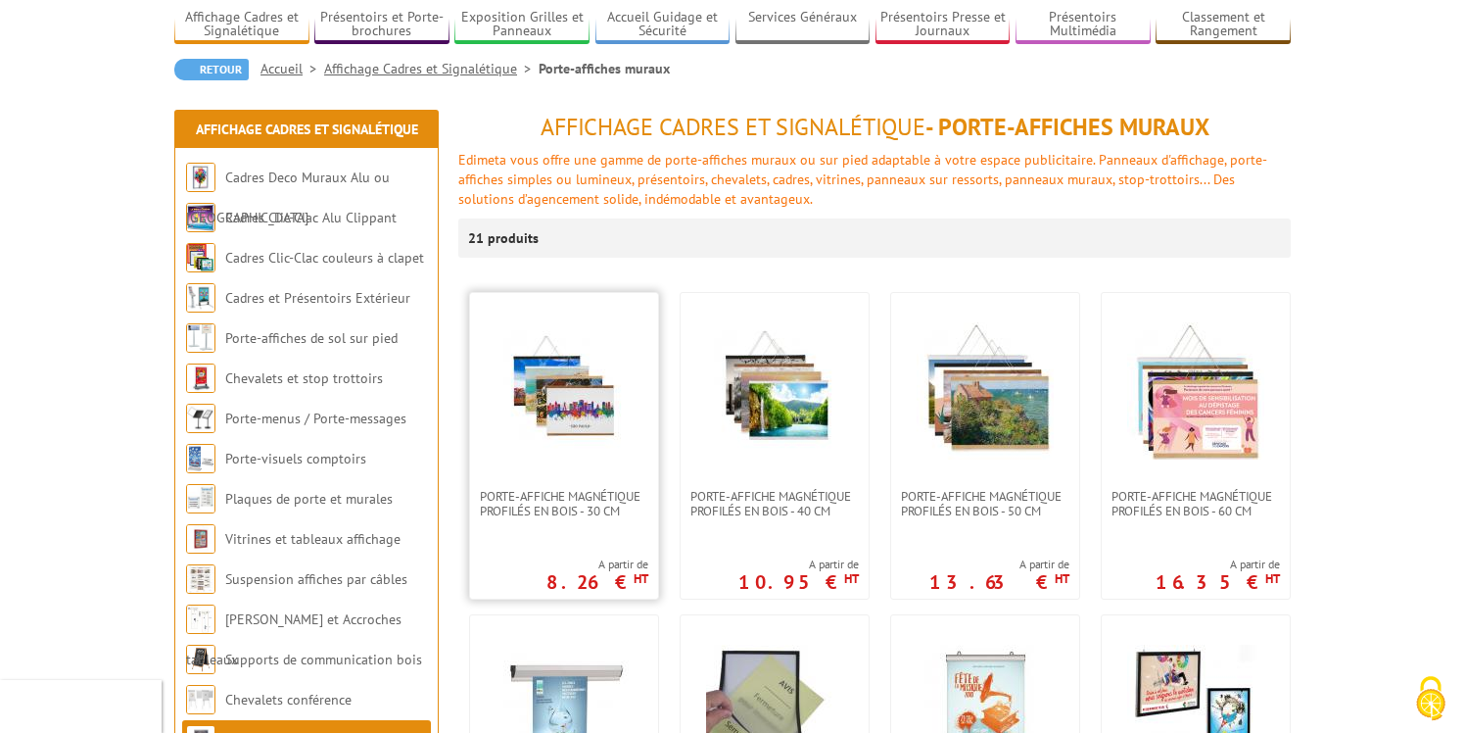
click at [601, 427] on img at bounding box center [564, 390] width 137 height 137
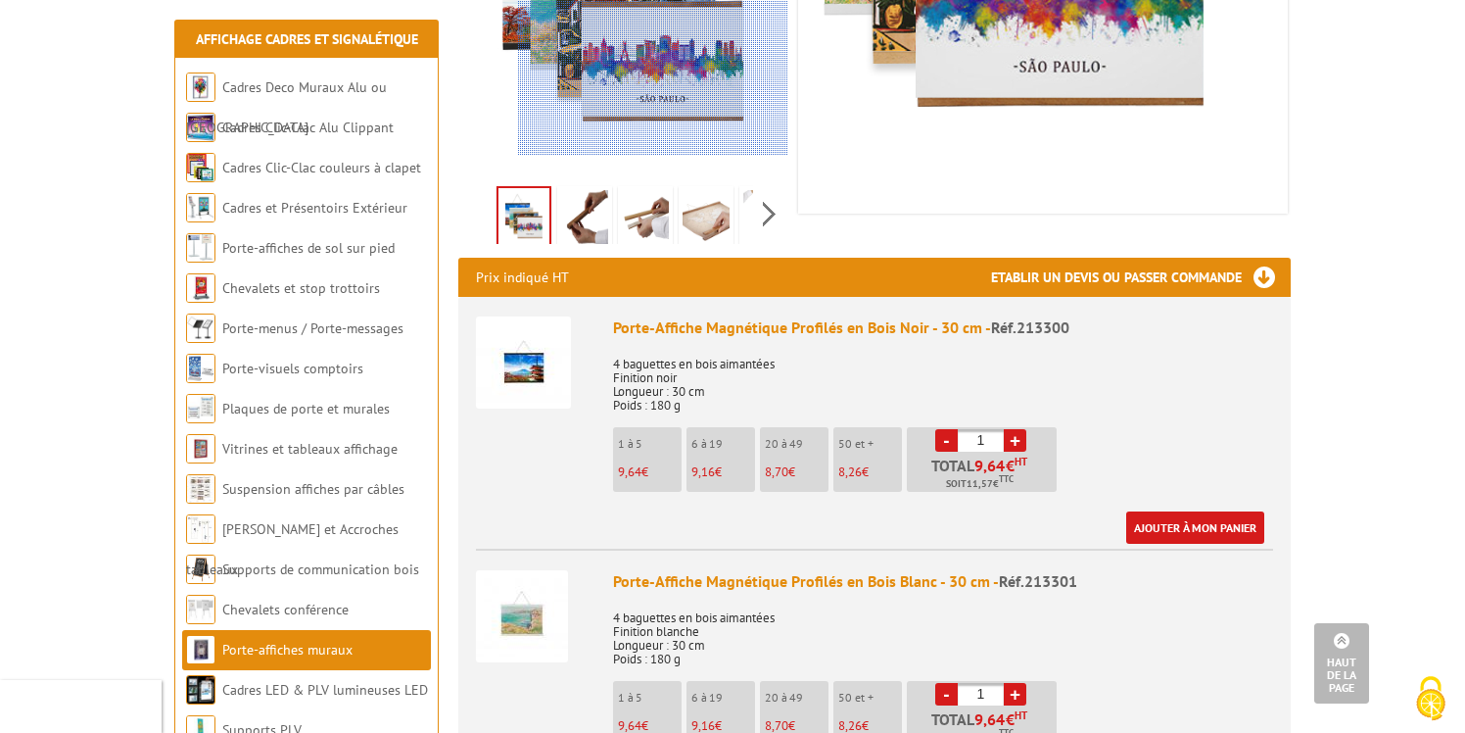
scroll to position [504, 0]
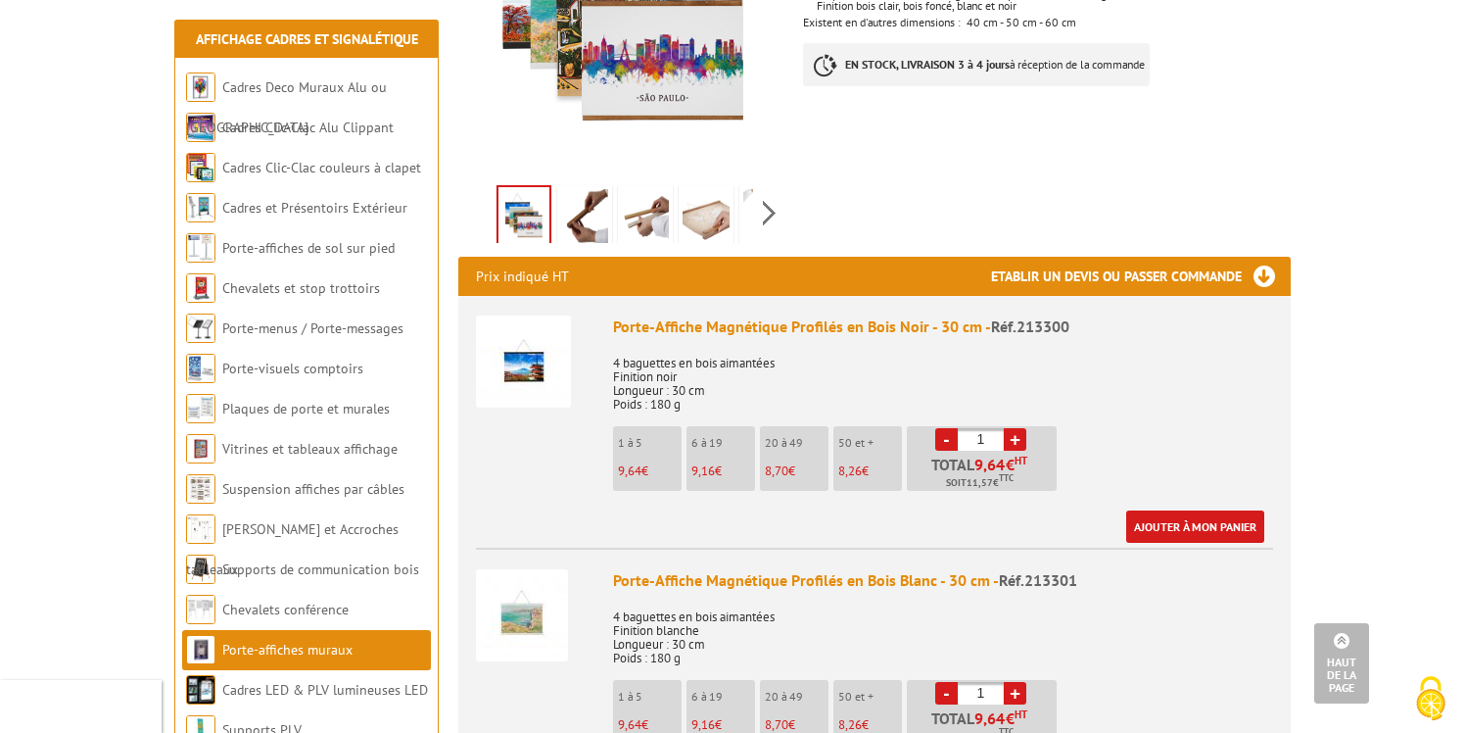
click at [1019, 428] on link "+" at bounding box center [1015, 439] width 23 height 23
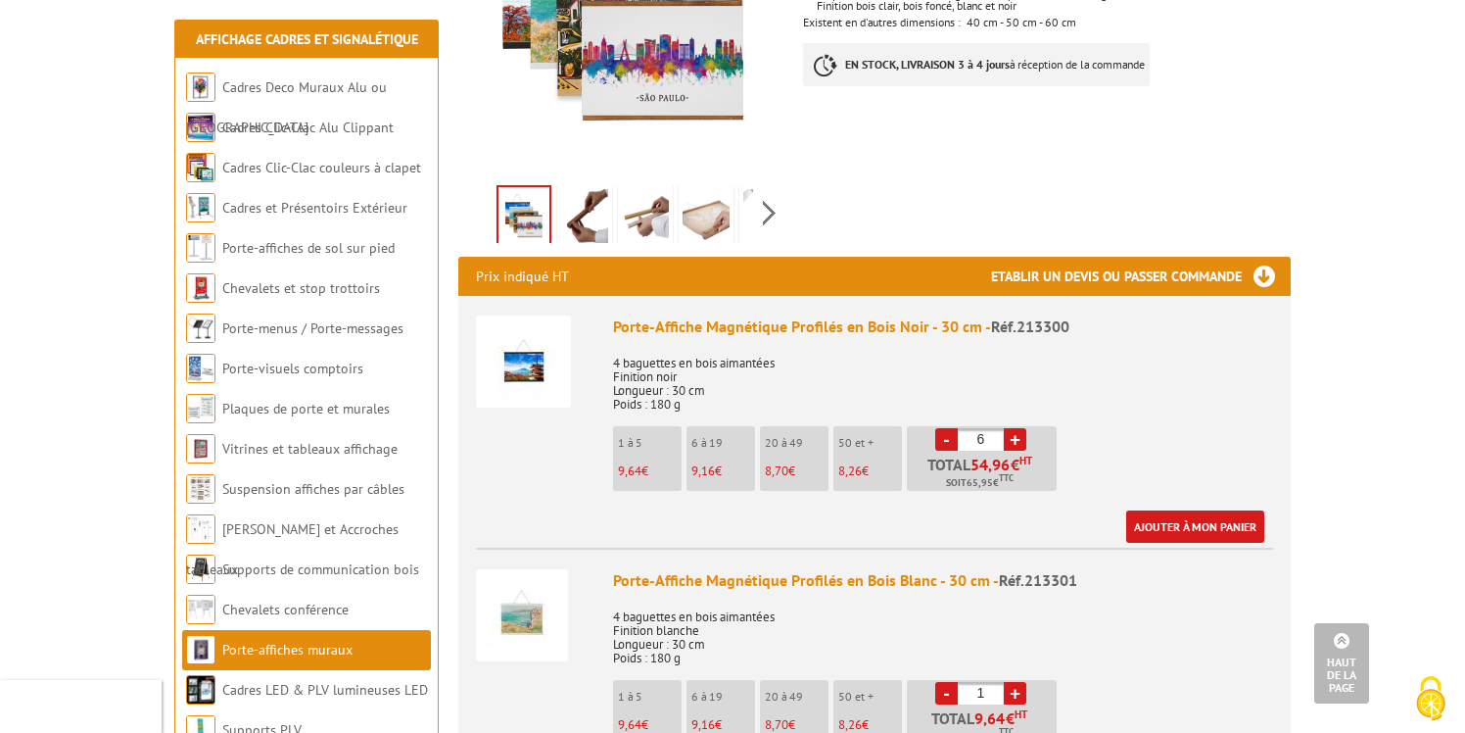
click at [949, 428] on link "-" at bounding box center [946, 439] width 23 height 23
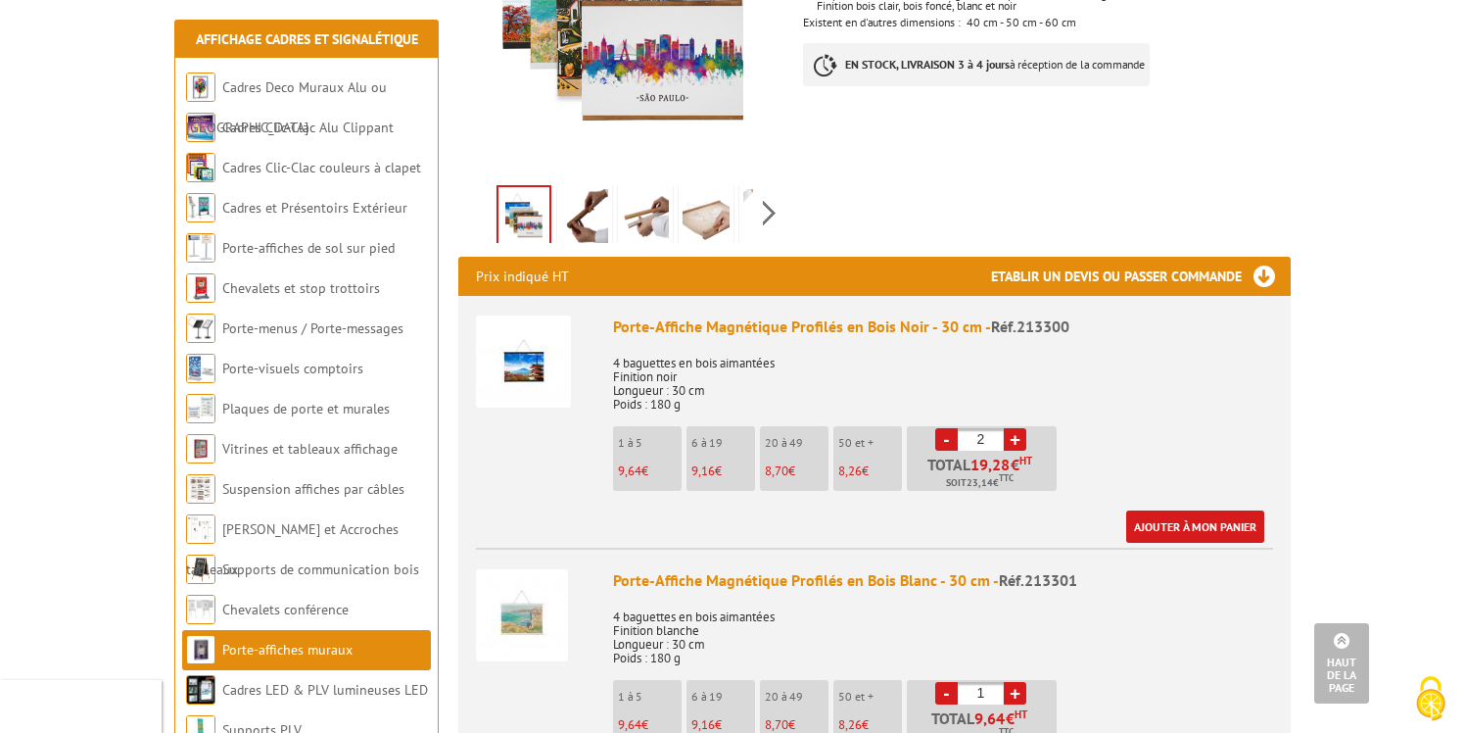
type input "1"
click at [949, 428] on link "-" at bounding box center [946, 439] width 23 height 23
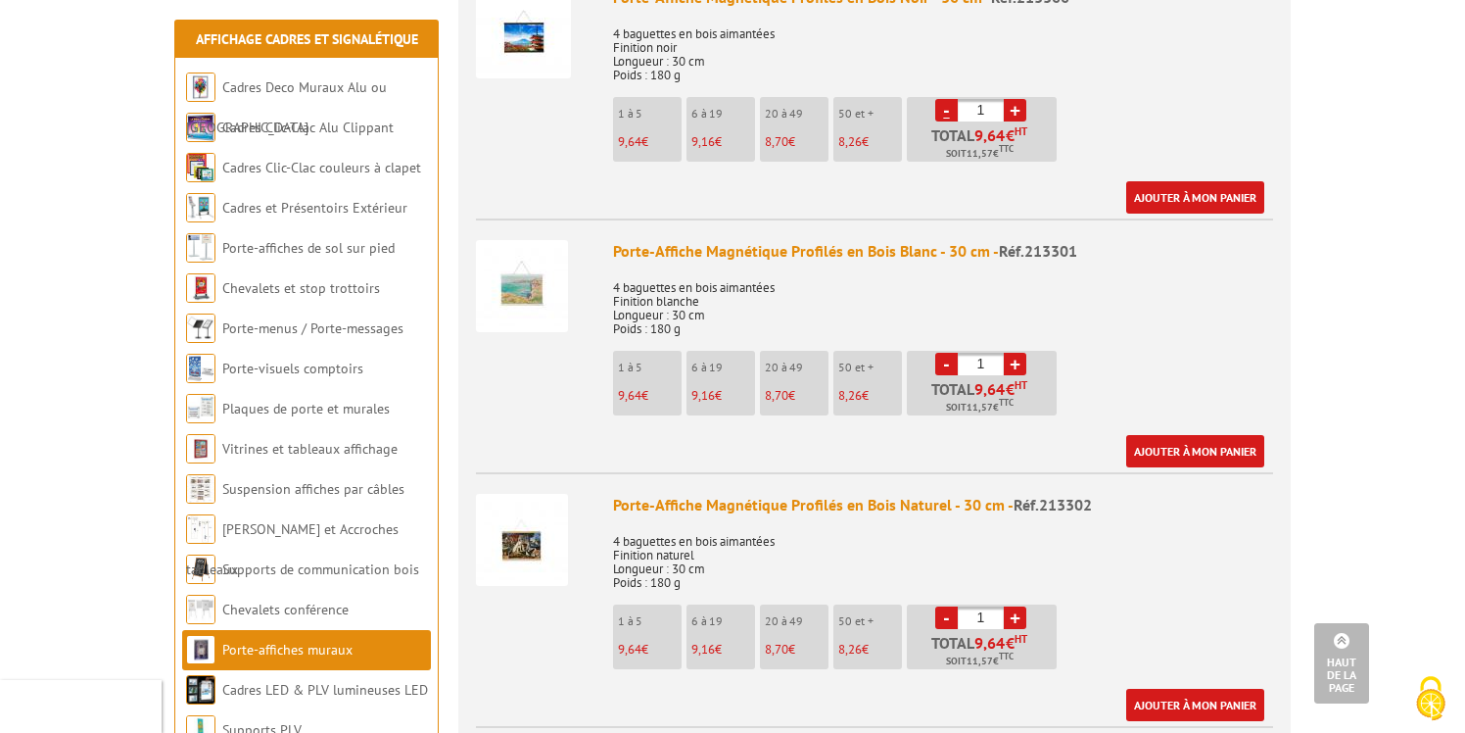
scroll to position [833, 0]
click at [1015, 354] on link "+" at bounding box center [1015, 365] width 23 height 23
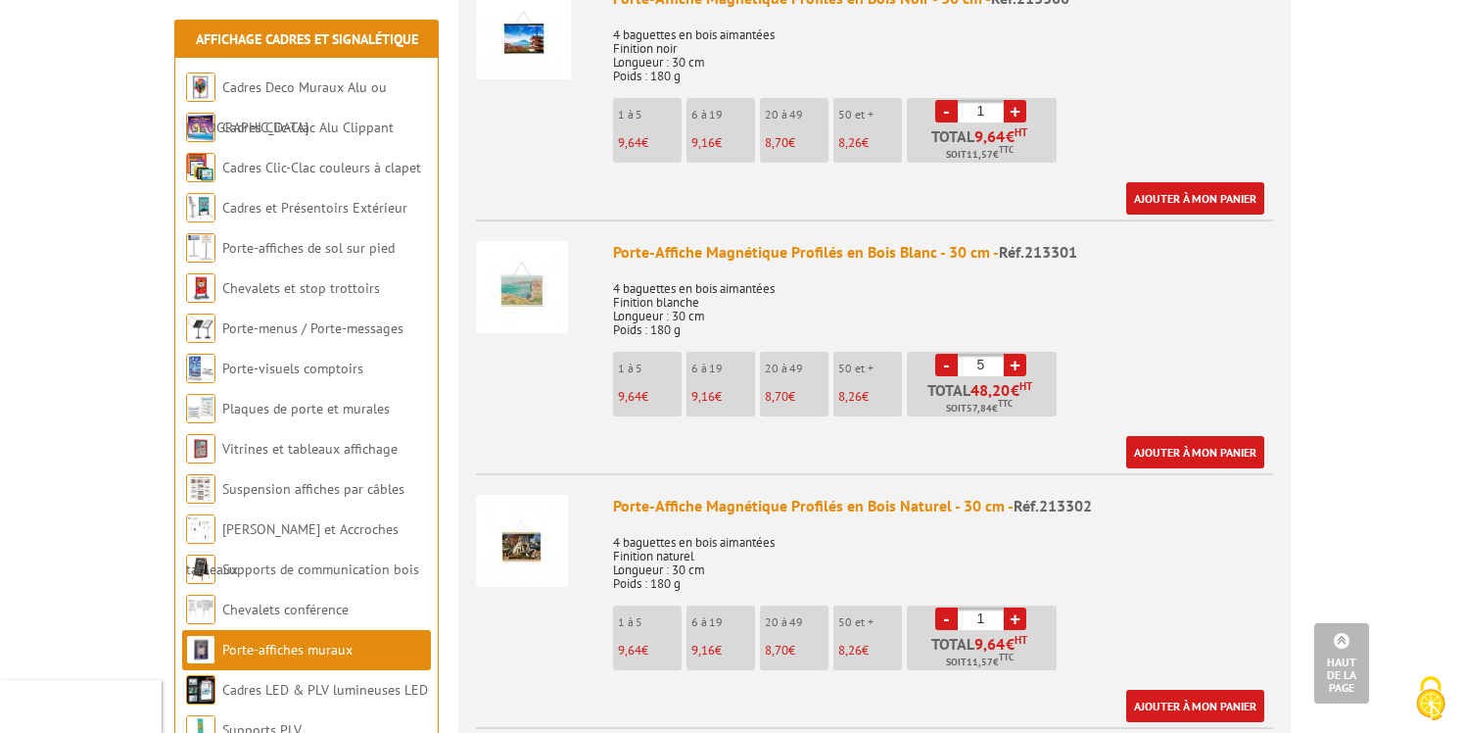
click at [1015, 354] on link "+" at bounding box center [1015, 365] width 23 height 23
type input "6"
click at [1157, 436] on link "Ajouter à mon panier" at bounding box center [1195, 452] width 138 height 32
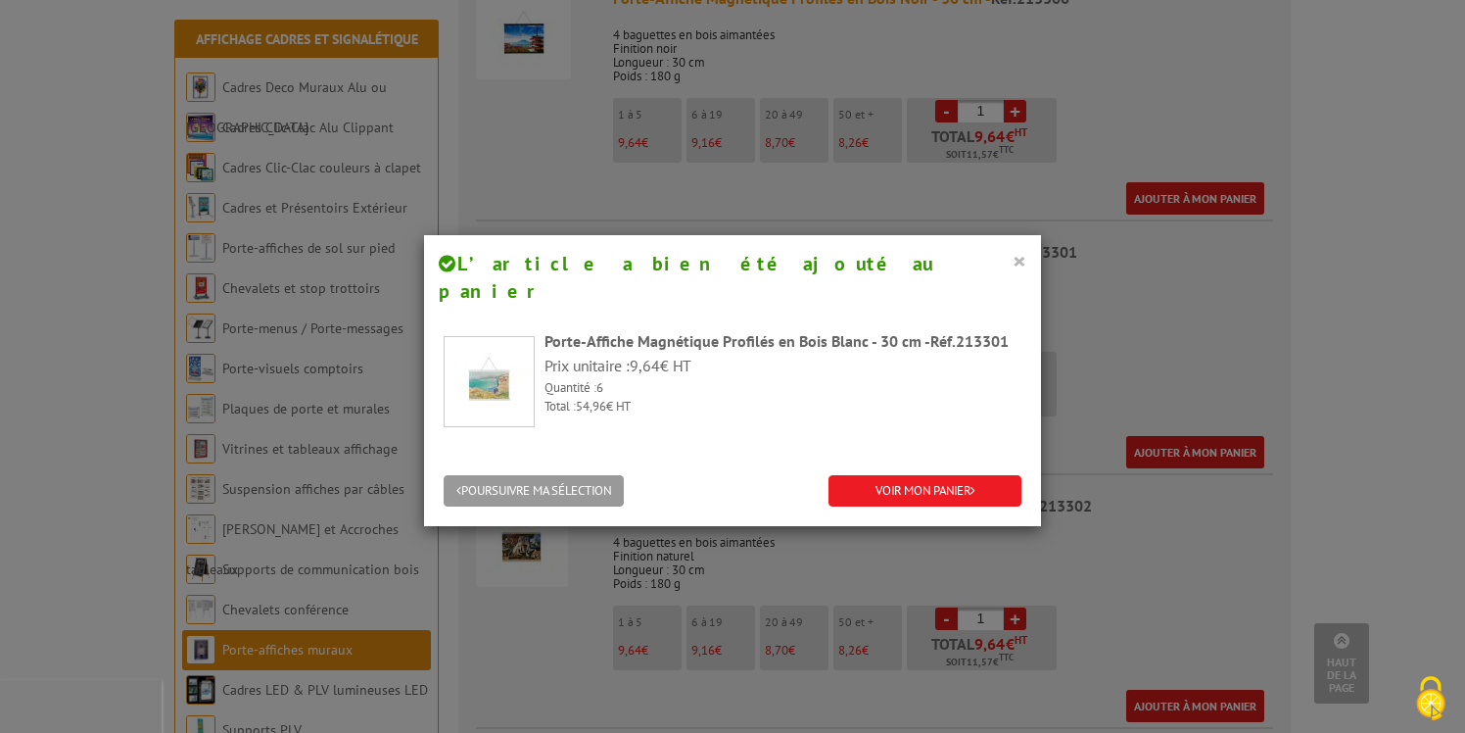
click at [1025, 263] on button "×" at bounding box center [1020, 260] width 14 height 25
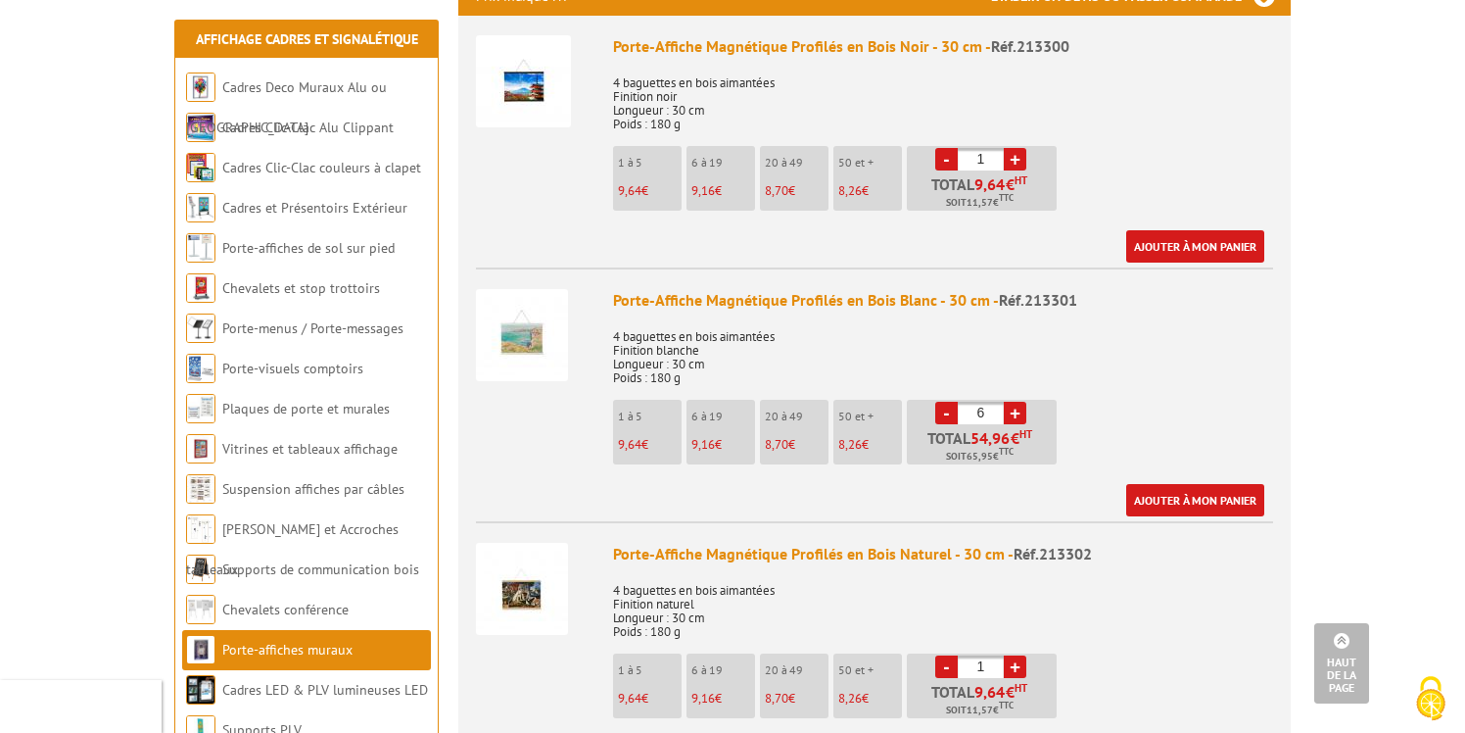
scroll to position [772, 0]
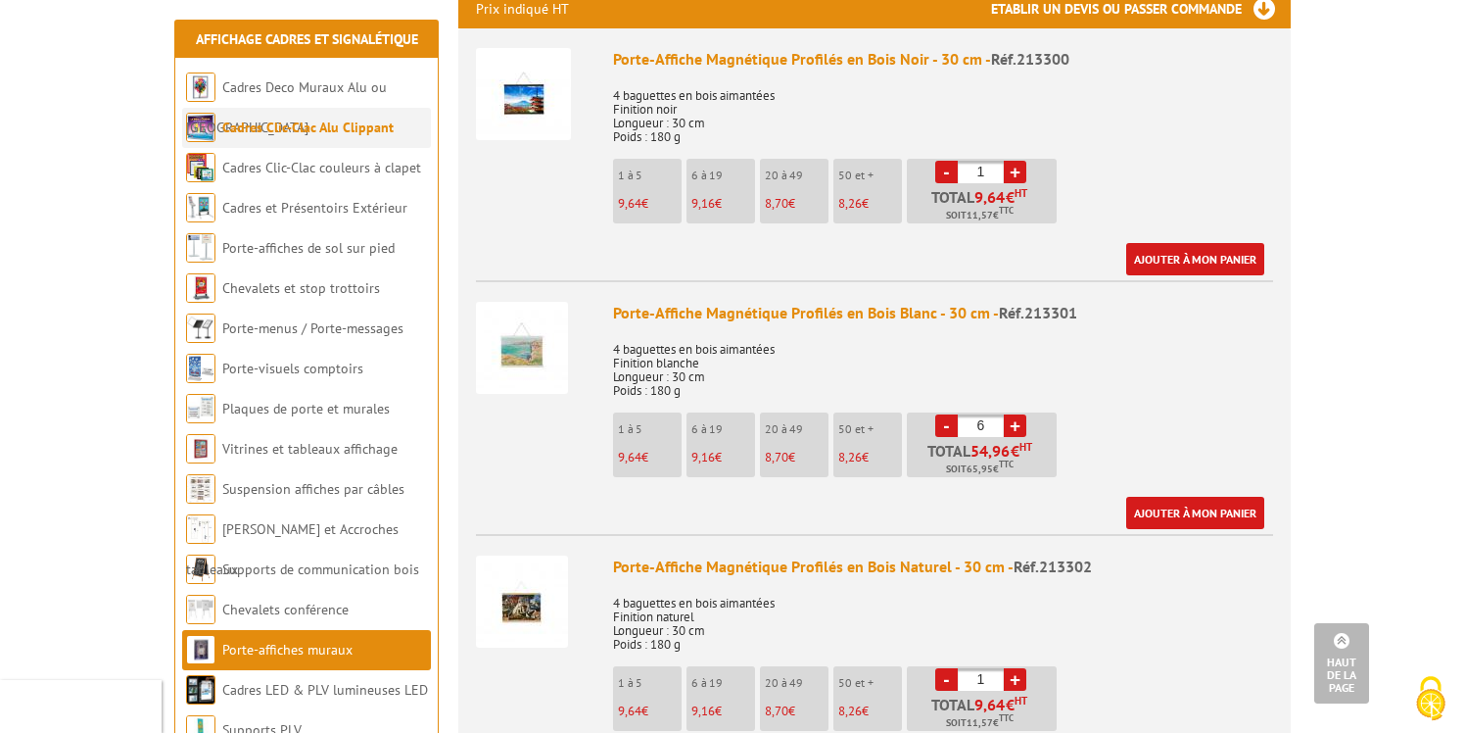
click at [316, 135] on link "Cadres Clic-Clac Alu Clippant" at bounding box center [307, 128] width 171 height 18
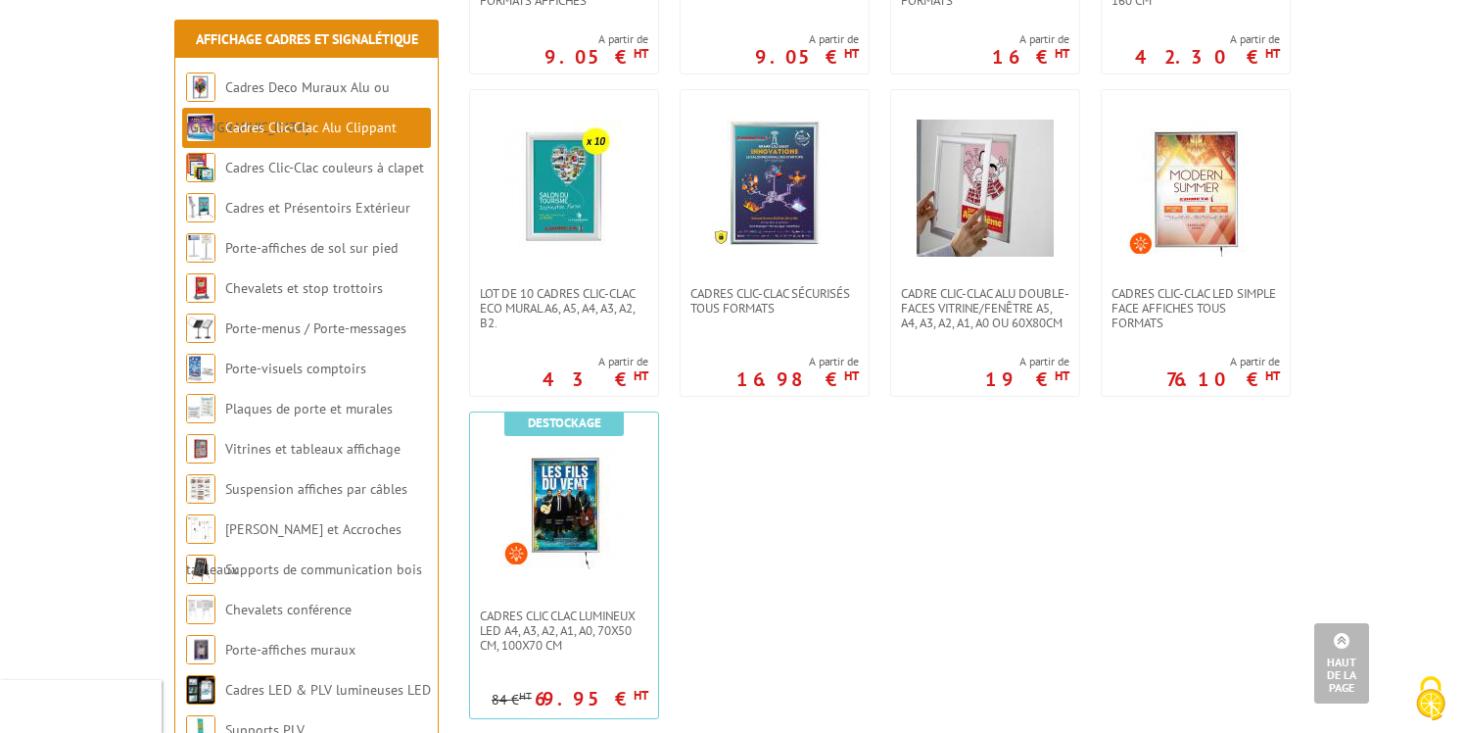
scroll to position [1001, 0]
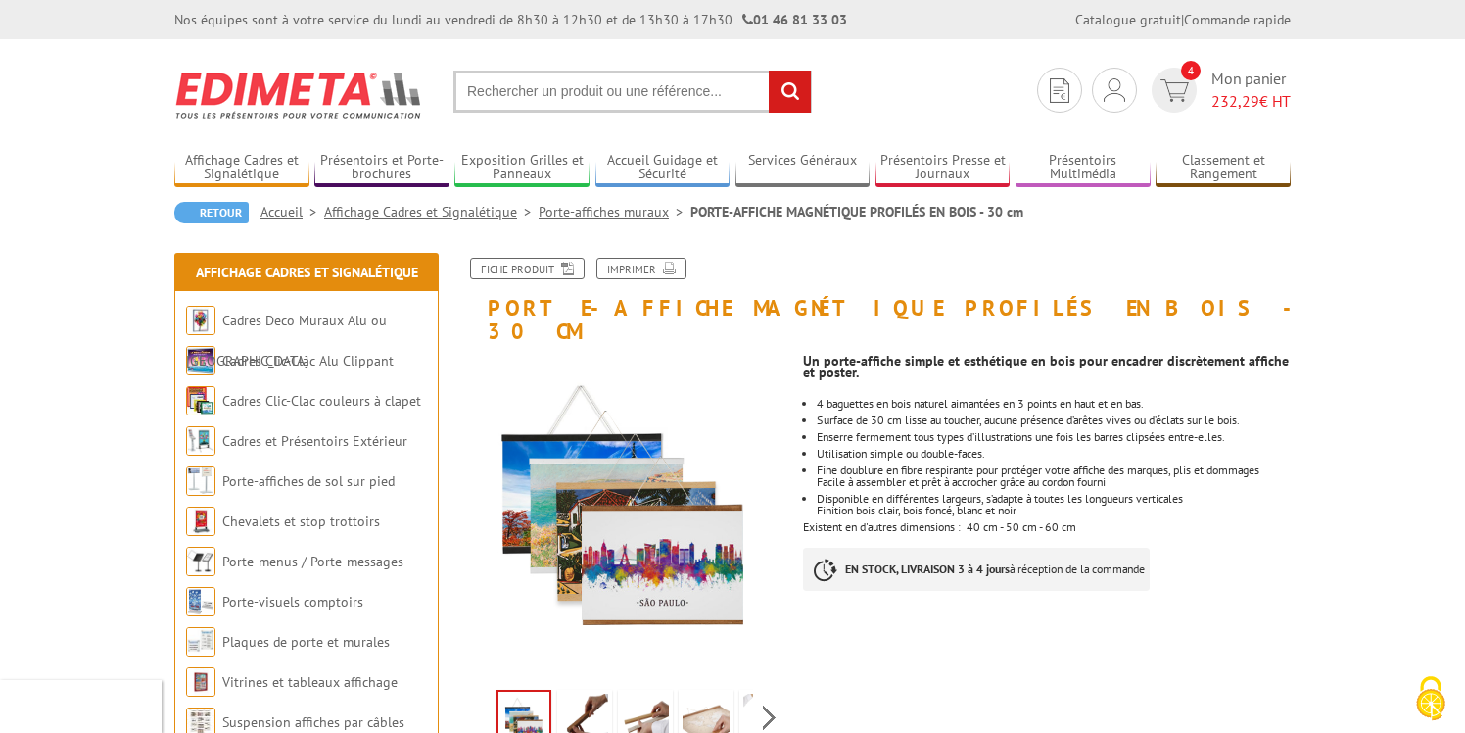
click at [566, 206] on link "Porte-affiches muraux" at bounding box center [615, 212] width 152 height 18
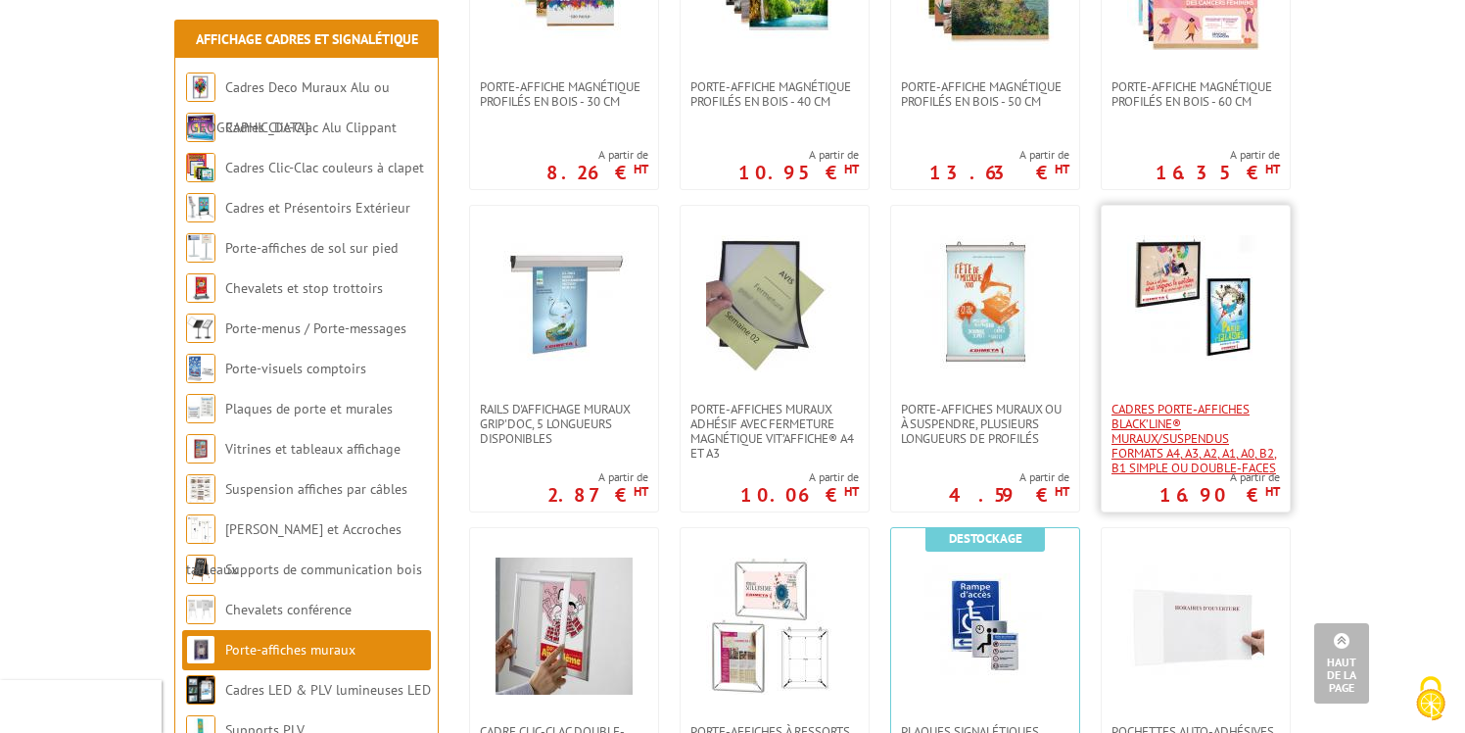
scroll to position [563, 0]
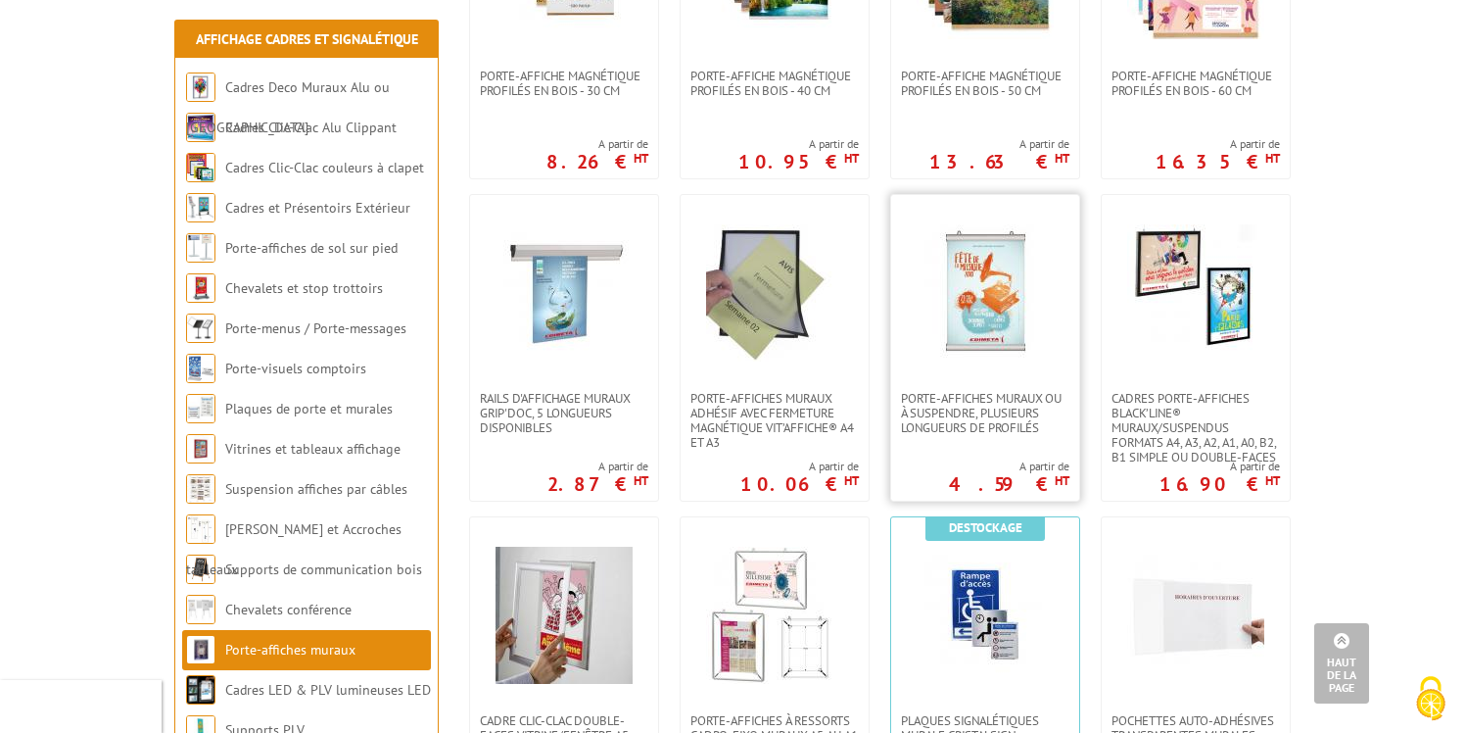
click at [963, 306] on img at bounding box center [985, 292] width 137 height 137
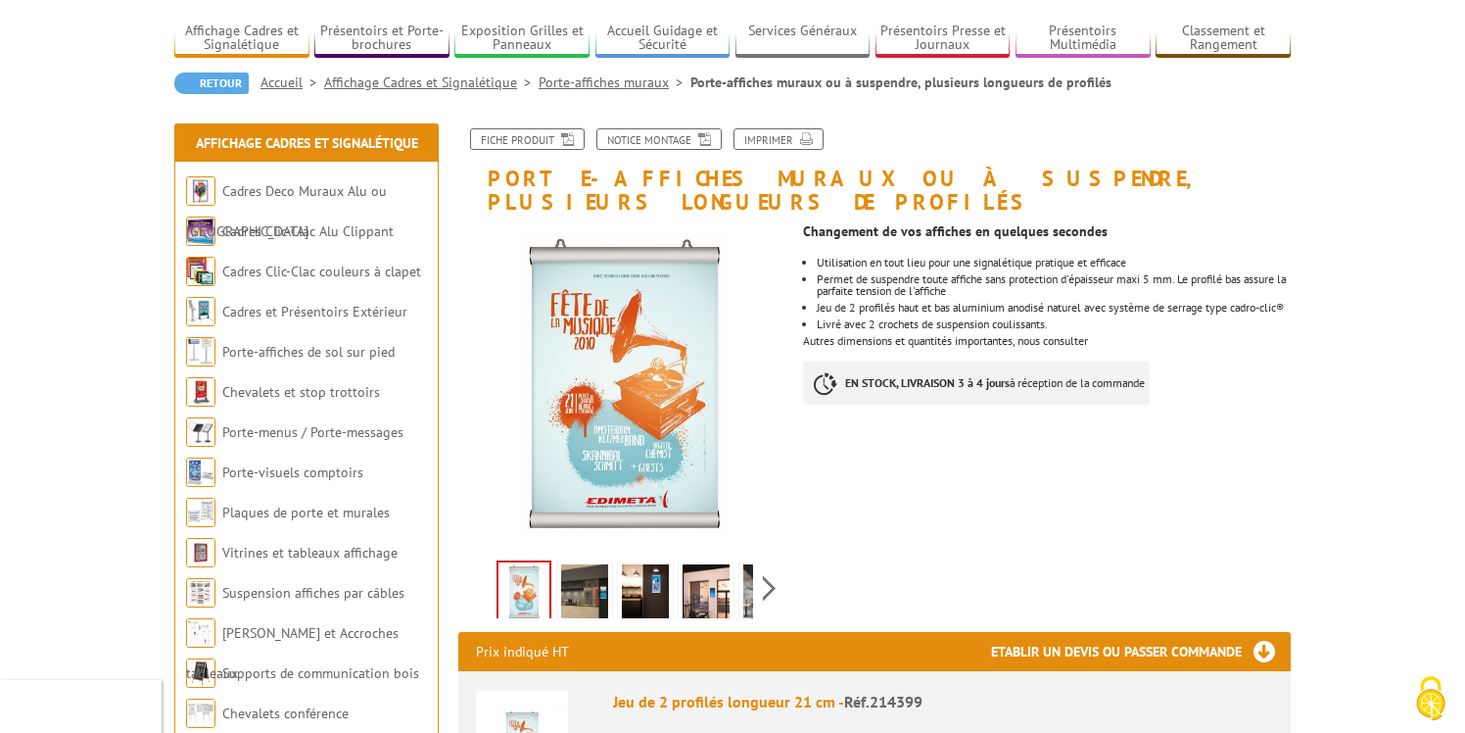
scroll to position [142, 0]
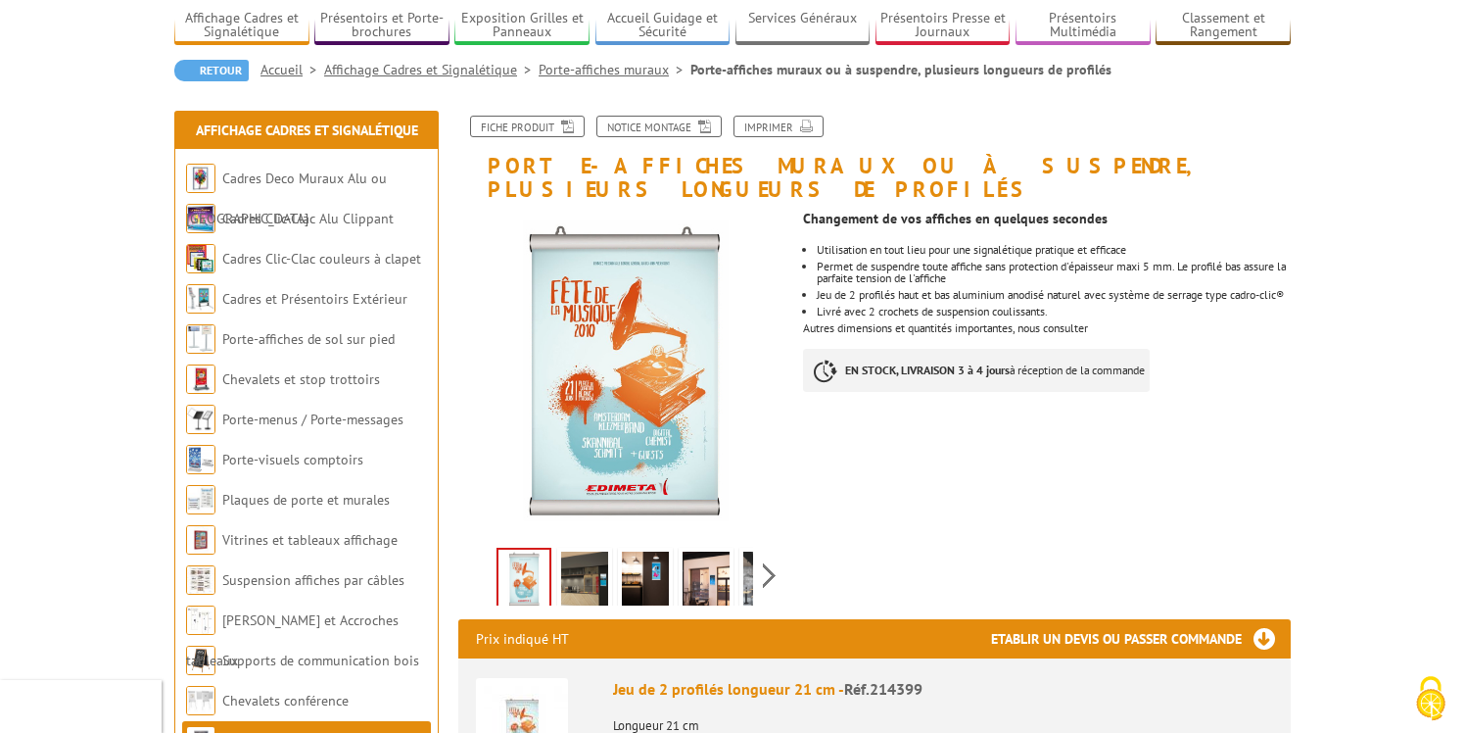
click at [588, 556] on img at bounding box center [584, 581] width 47 height 61
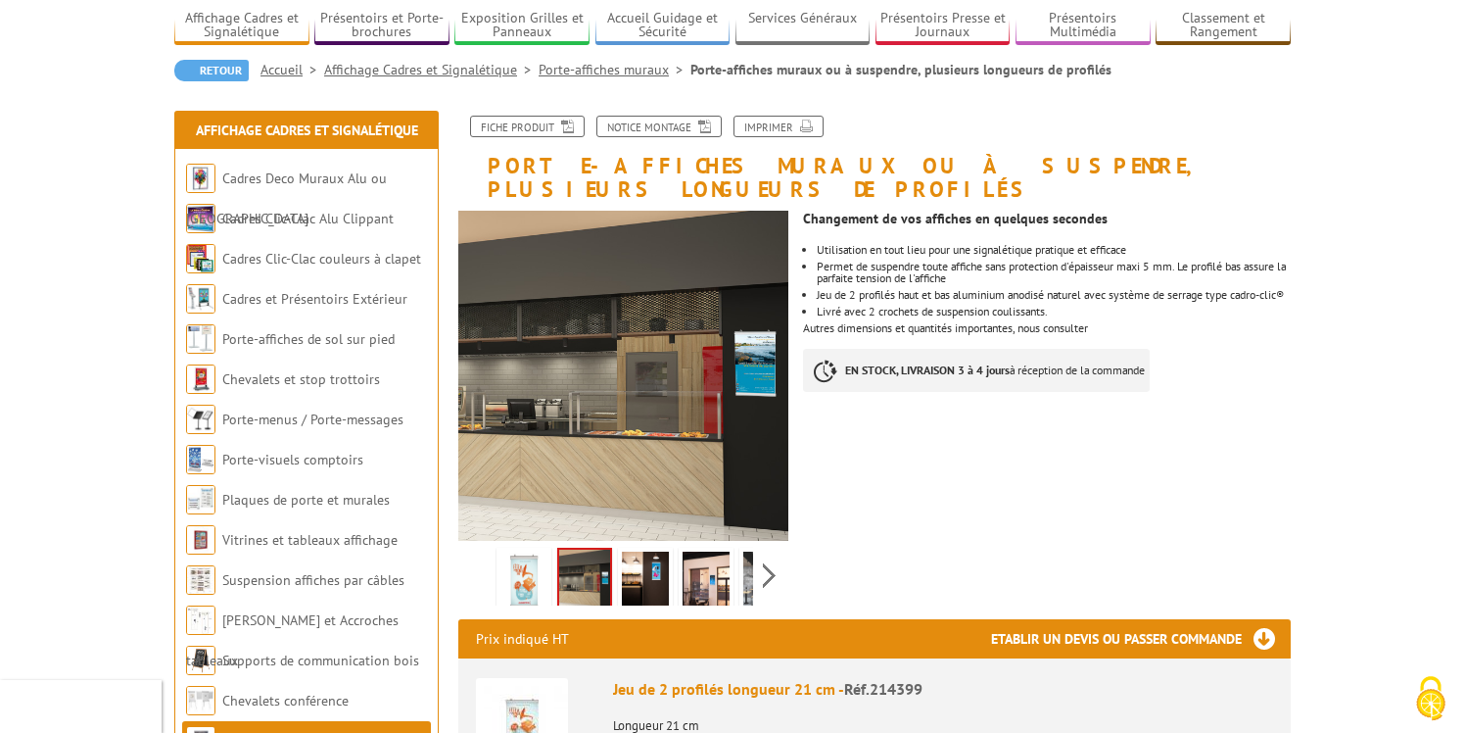
click at [632, 552] on img at bounding box center [645, 581] width 47 height 61
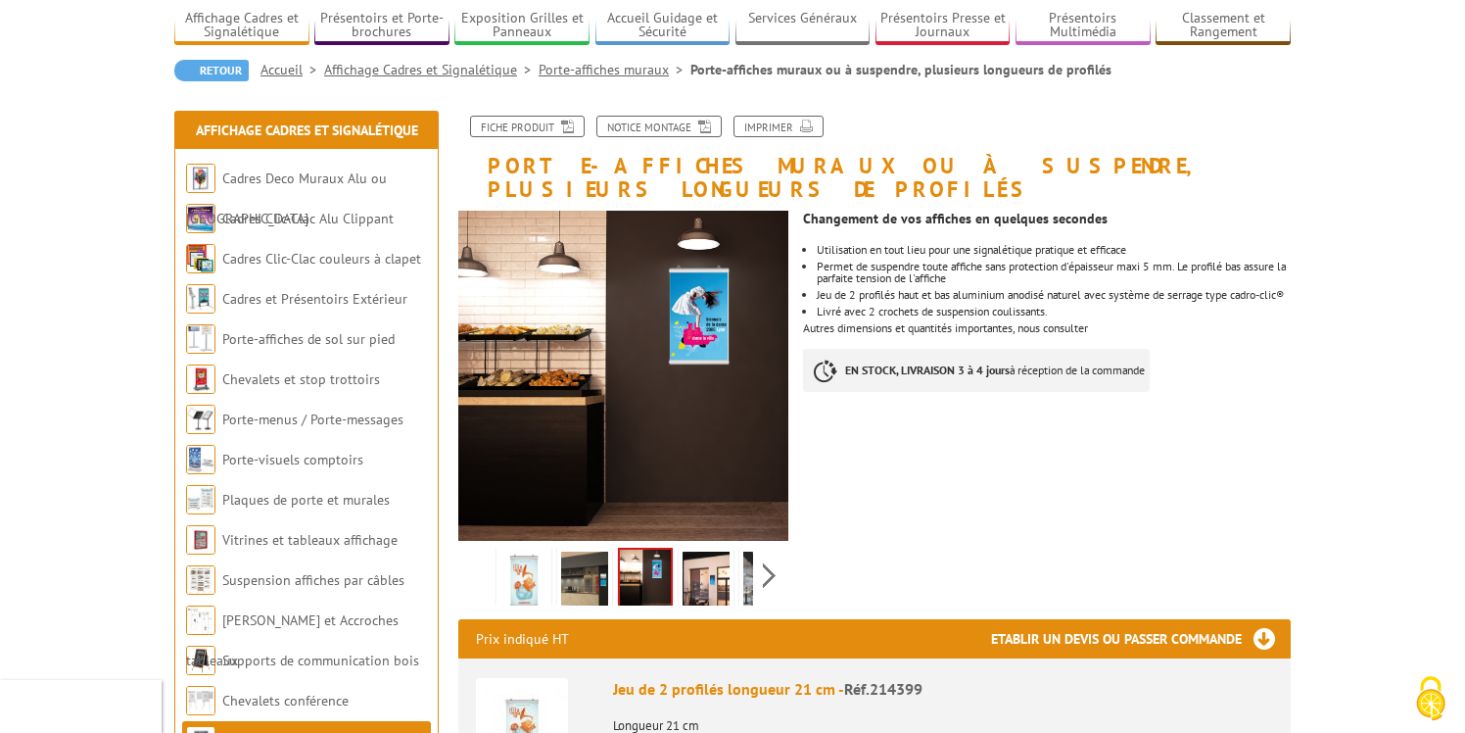
click at [687, 551] on img at bounding box center [706, 581] width 47 height 61
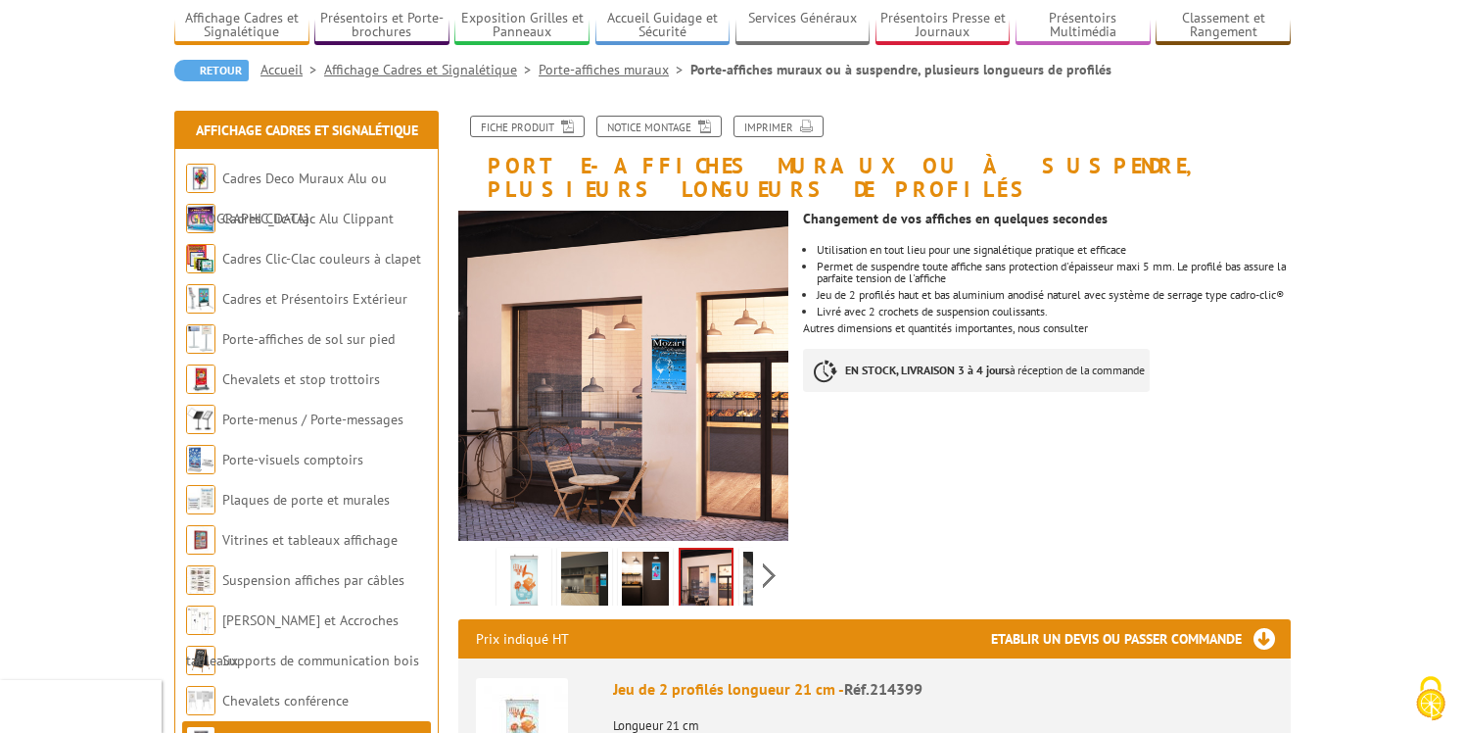
click at [741, 548] on link at bounding box center [767, 582] width 55 height 69
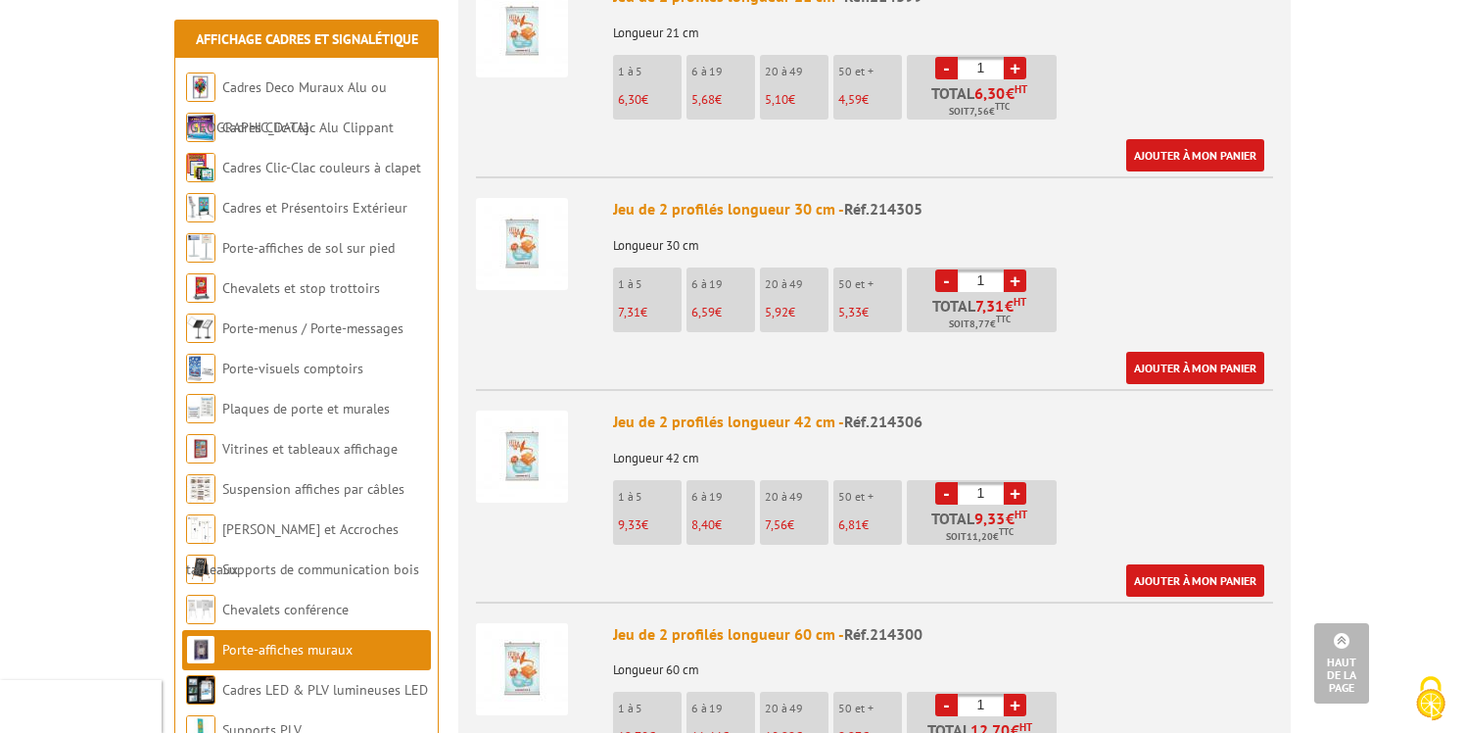
scroll to position [837, 0]
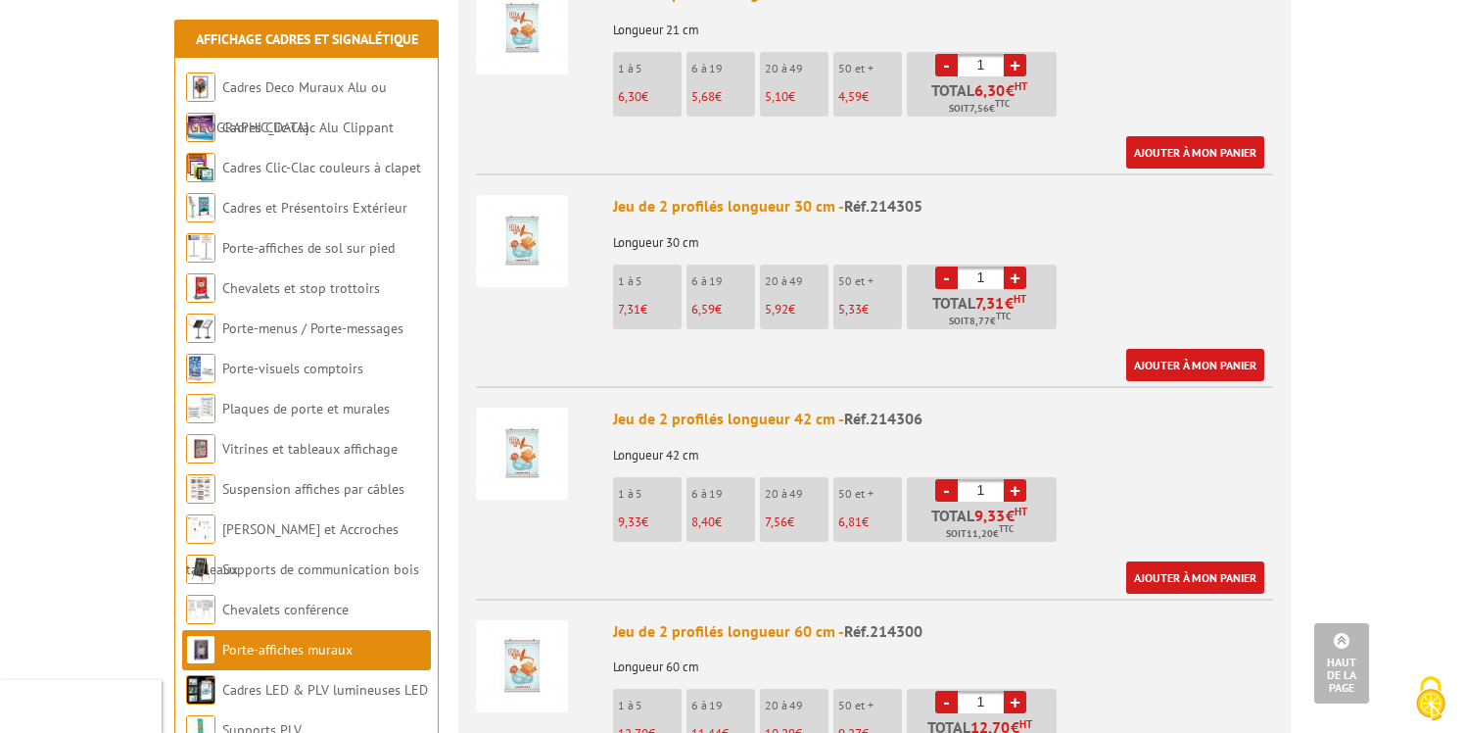
click at [520, 428] on img at bounding box center [522, 453] width 92 height 92
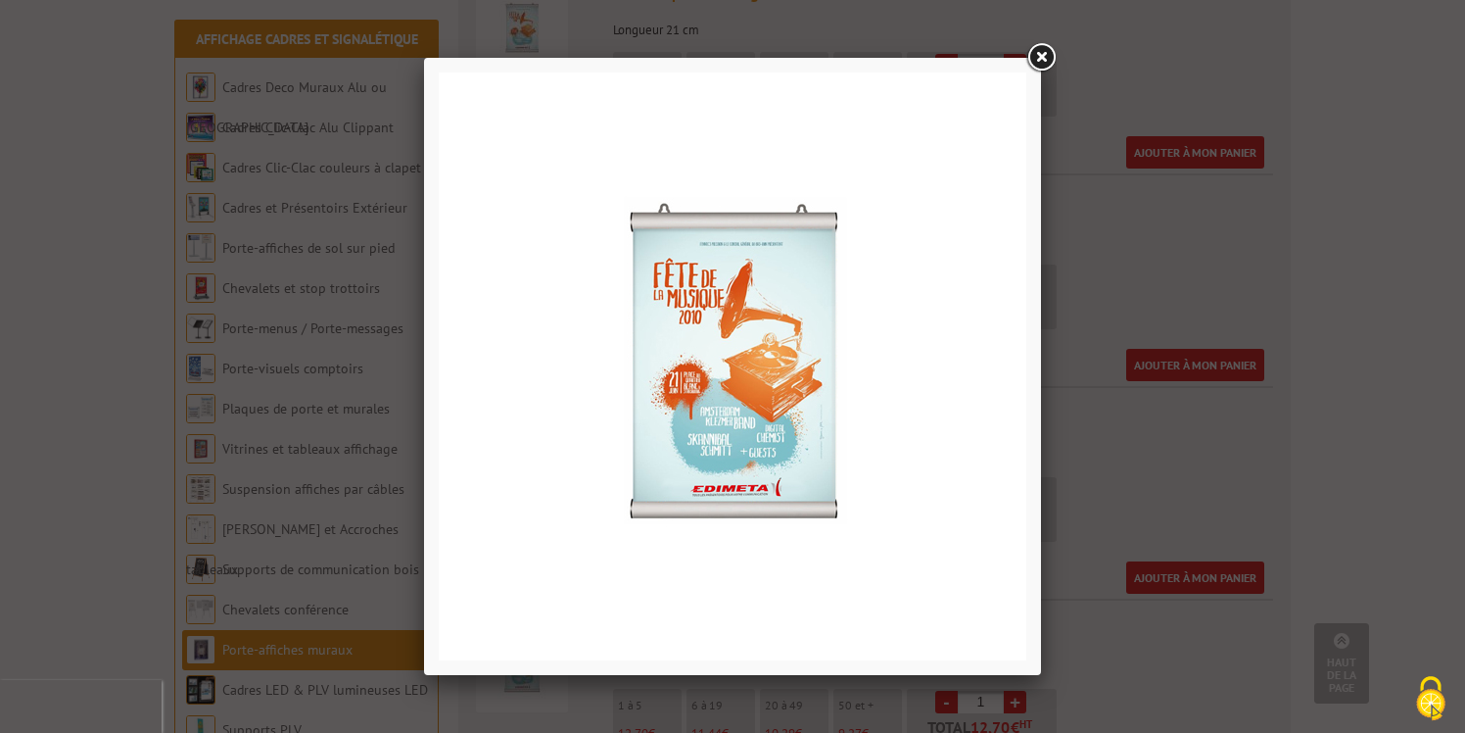
click at [1044, 57] on link at bounding box center [1041, 57] width 35 height 35
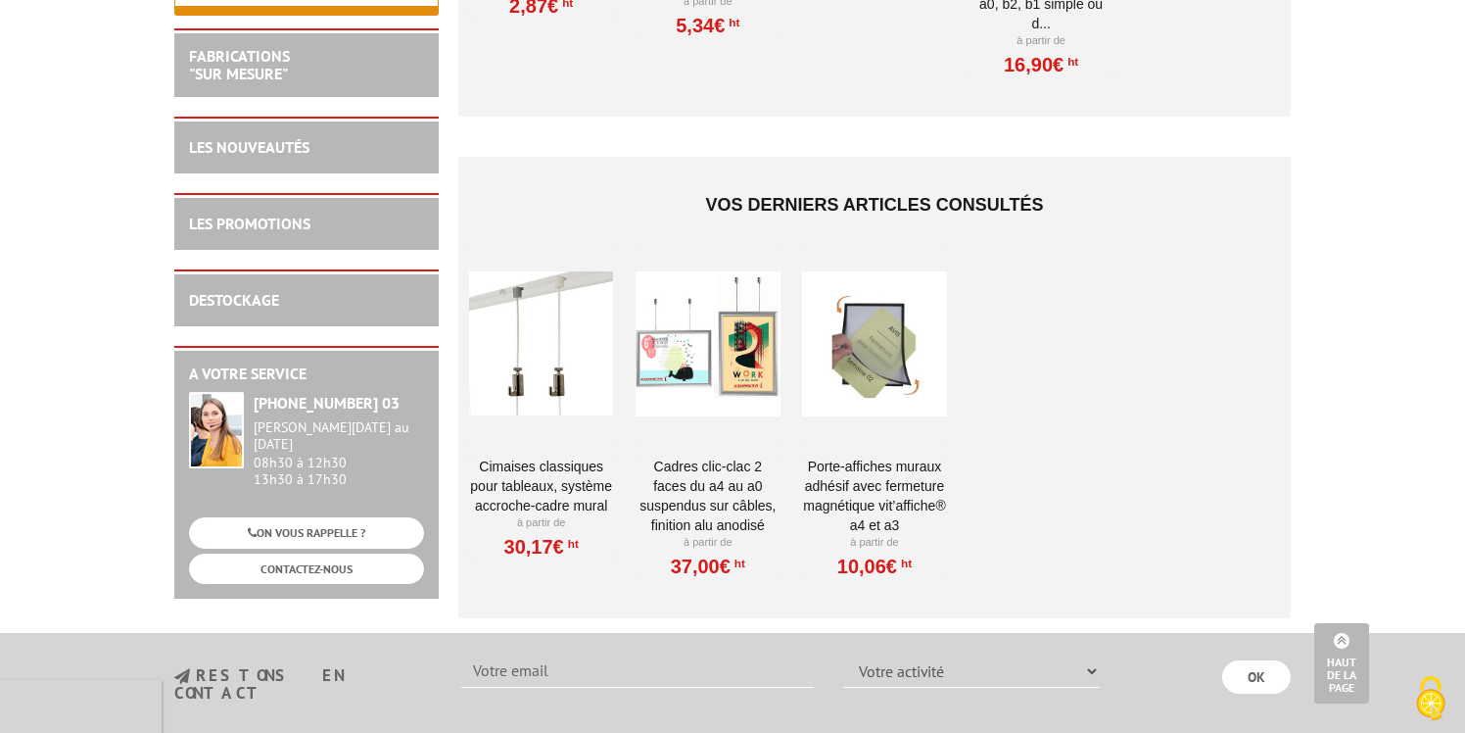
scroll to position [4331, 0]
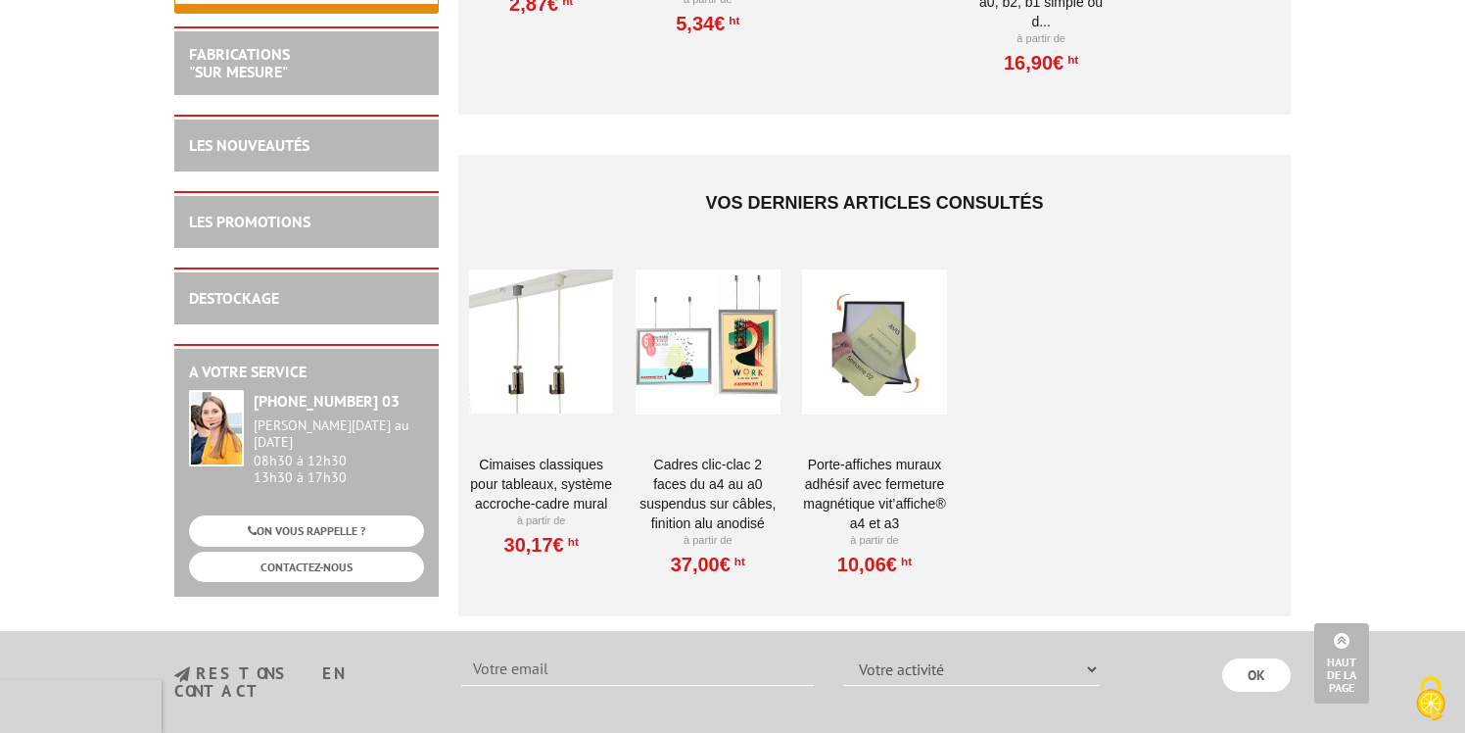
click at [685, 456] on link "Cadres Clic-Clac 2 faces du A4 au A0 suspendus sur câbles, finition alu anodisé" at bounding box center [708, 493] width 144 height 78
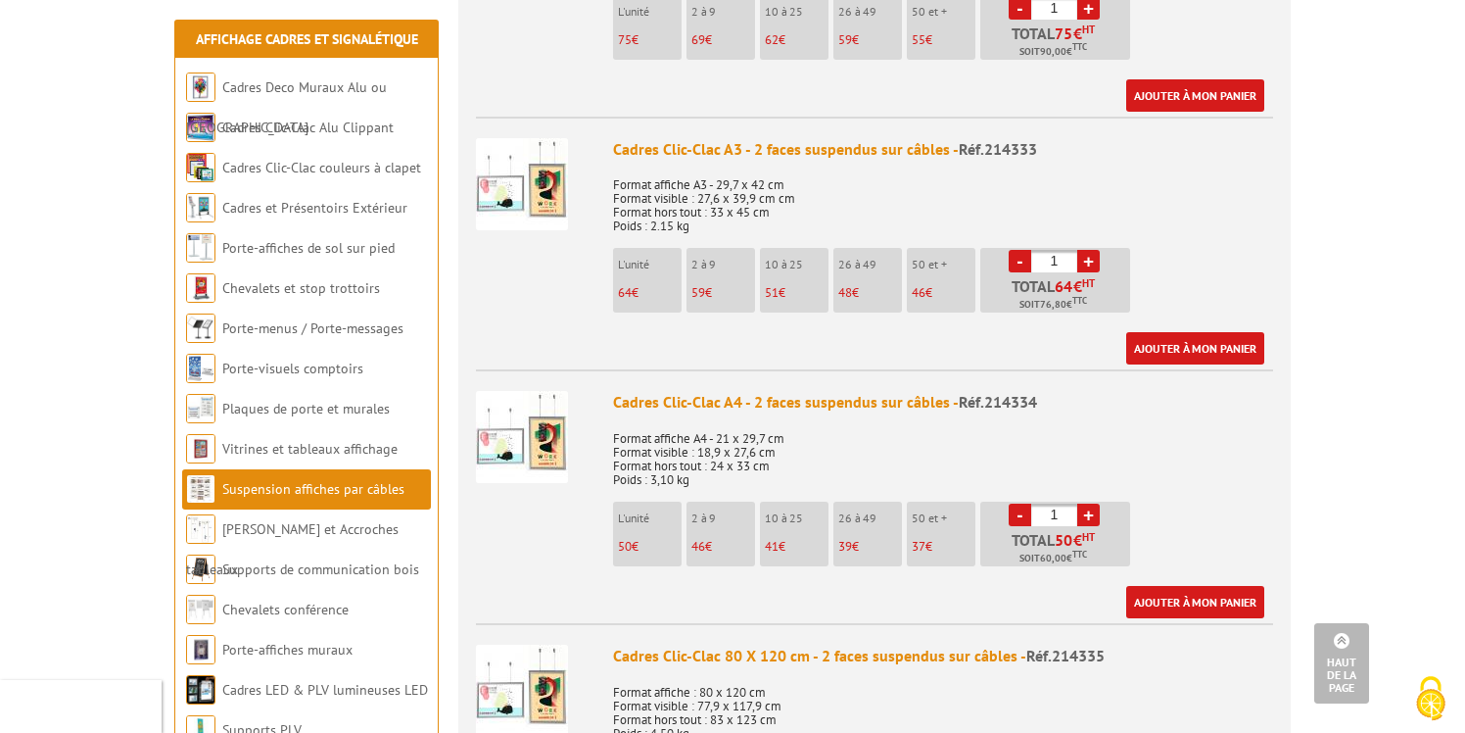
scroll to position [1436, 0]
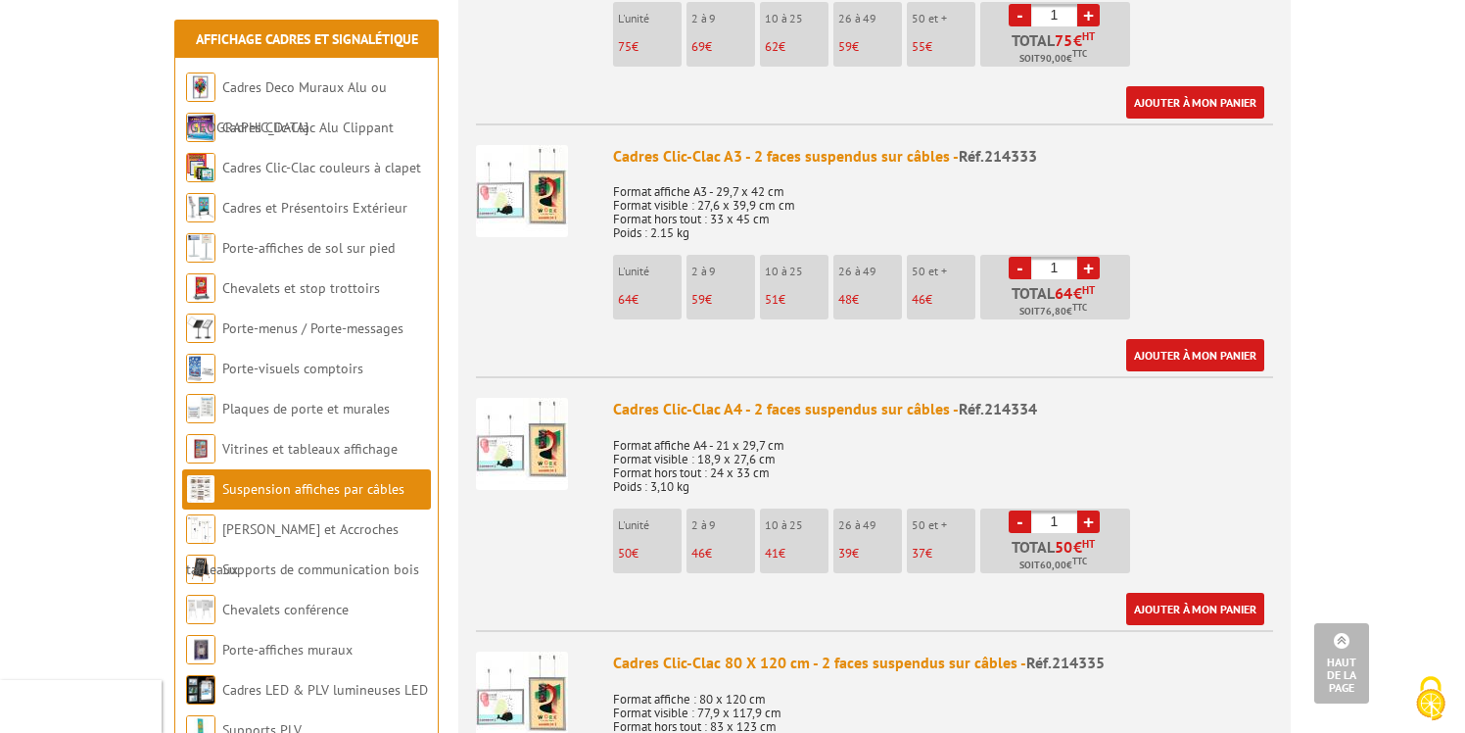
click at [559, 184] on img at bounding box center [522, 191] width 92 height 92
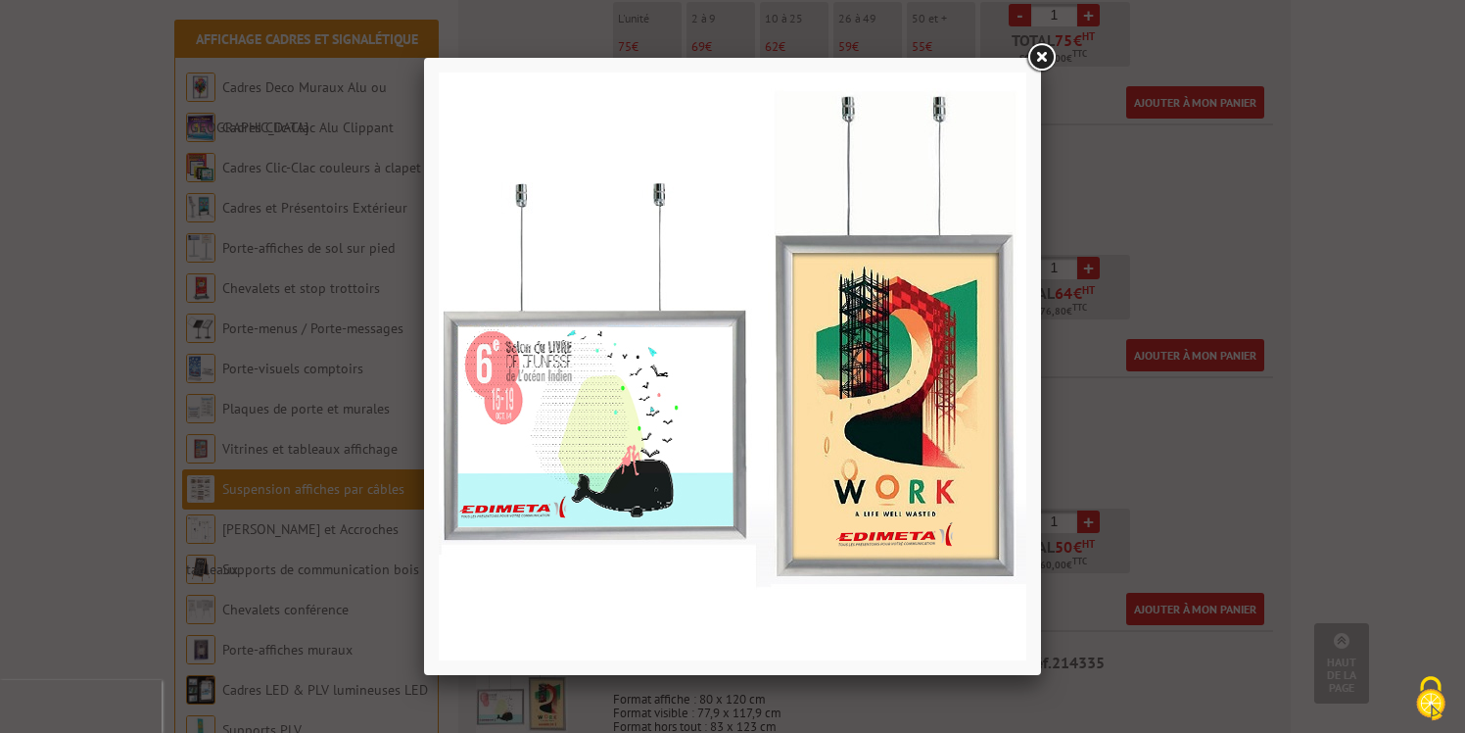
click at [1042, 58] on link at bounding box center [1041, 57] width 35 height 35
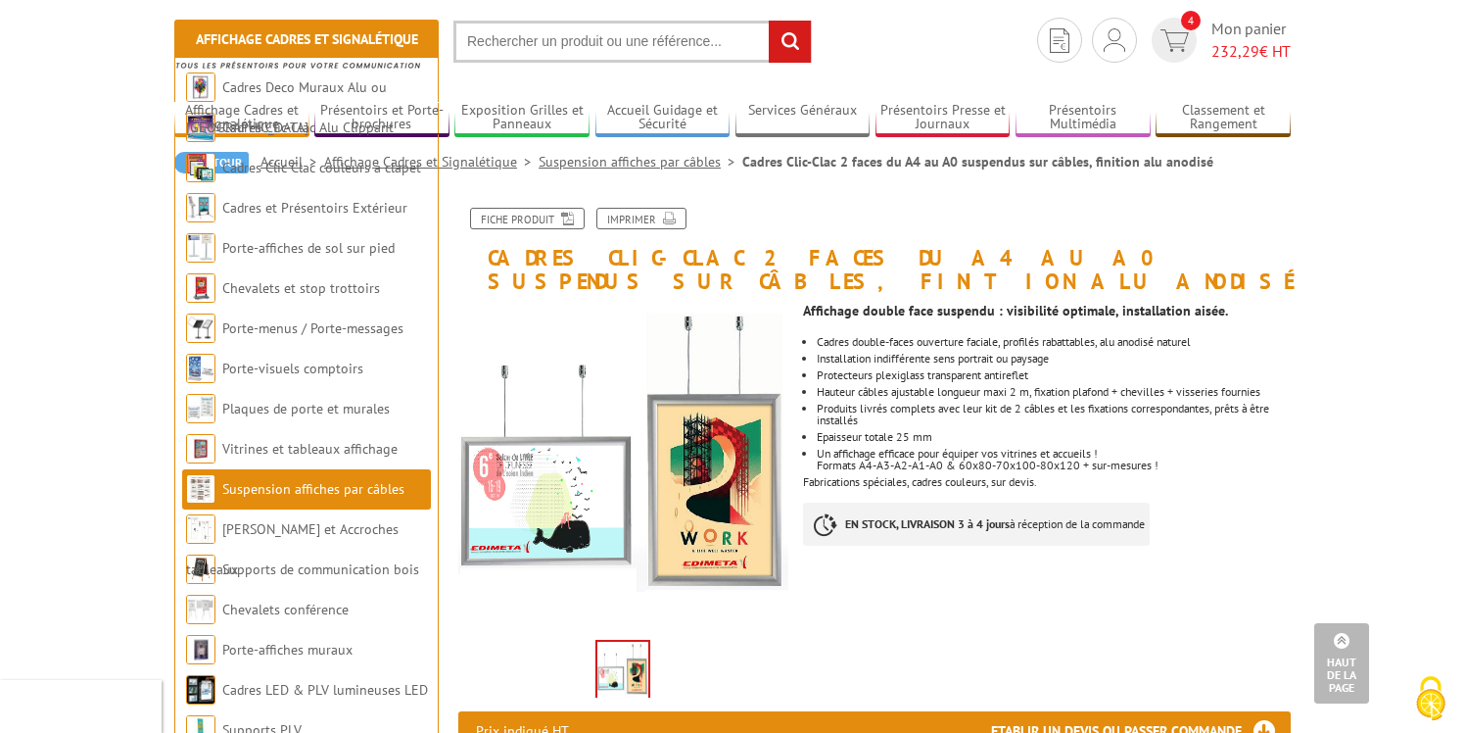
scroll to position [0, 0]
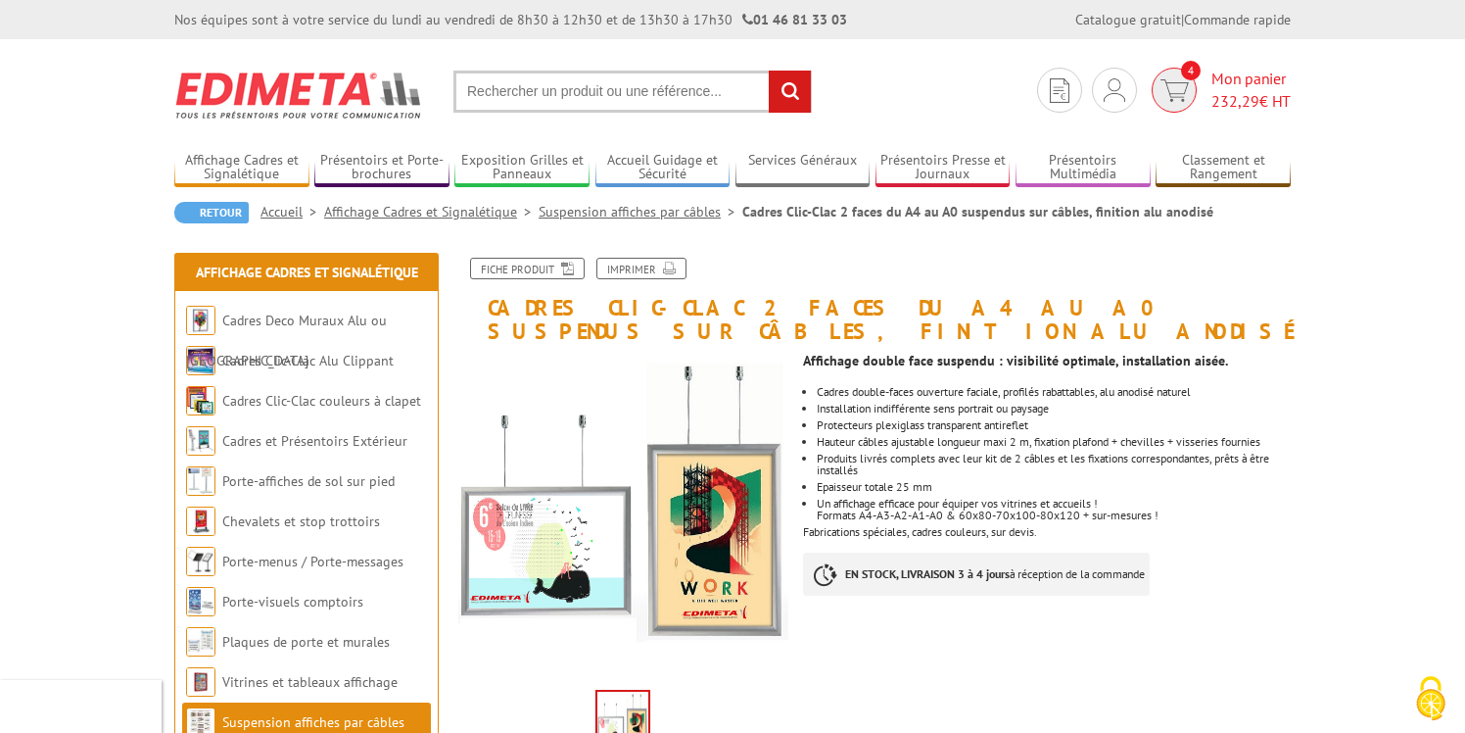
click at [1171, 95] on img at bounding box center [1175, 90] width 28 height 23
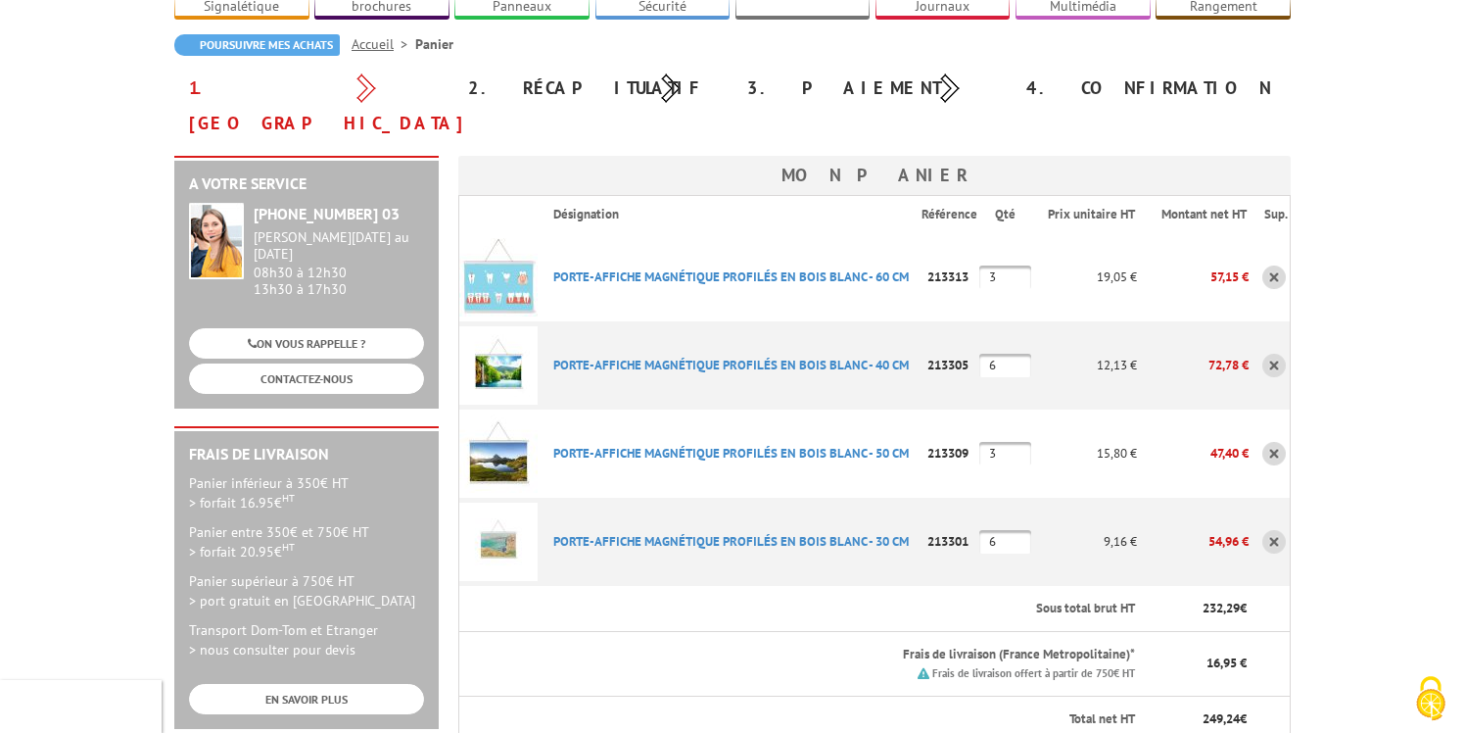
scroll to position [169, 0]
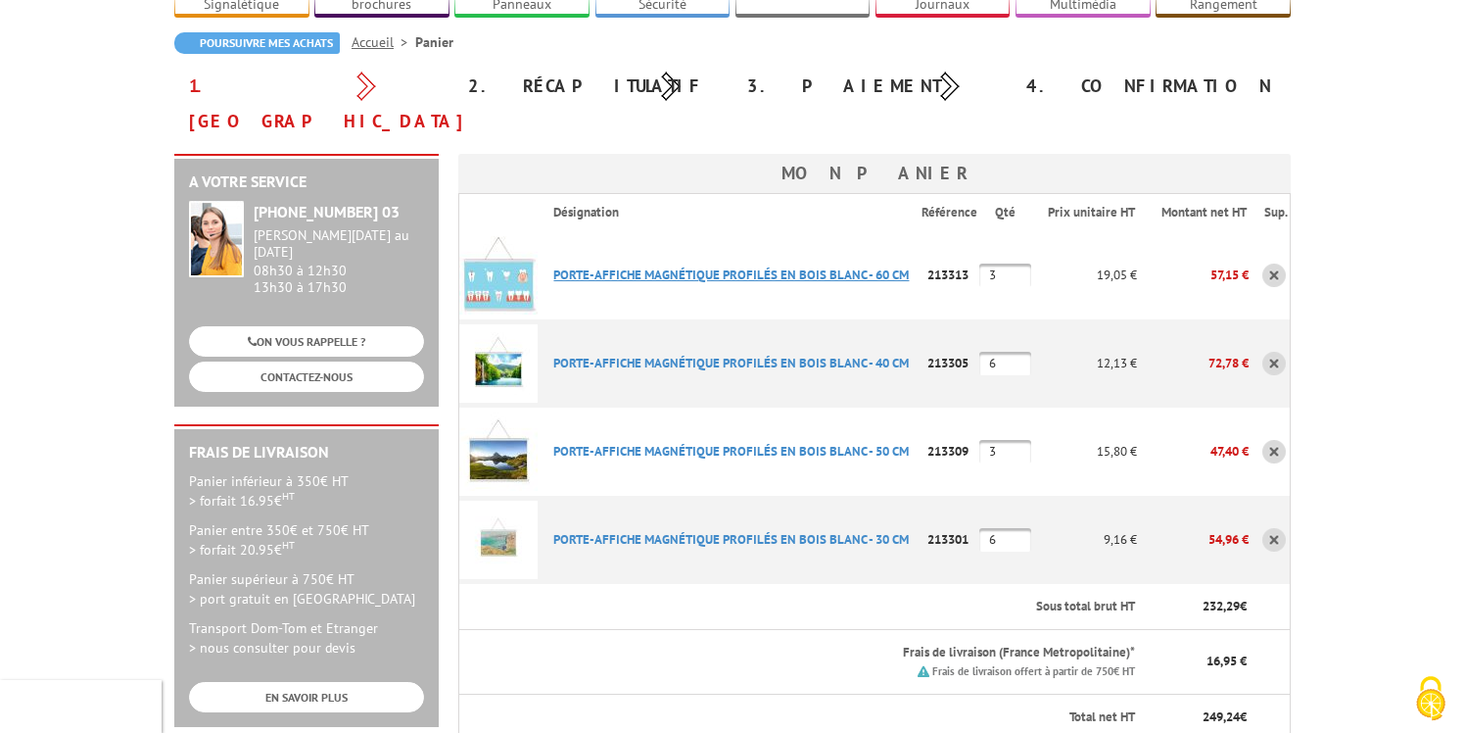
click at [629, 266] on link "PORTE-AFFICHE MAGNéTIQUE PROFILéS EN BOIS BLANC - 60 CM" at bounding box center [731, 274] width 356 height 17
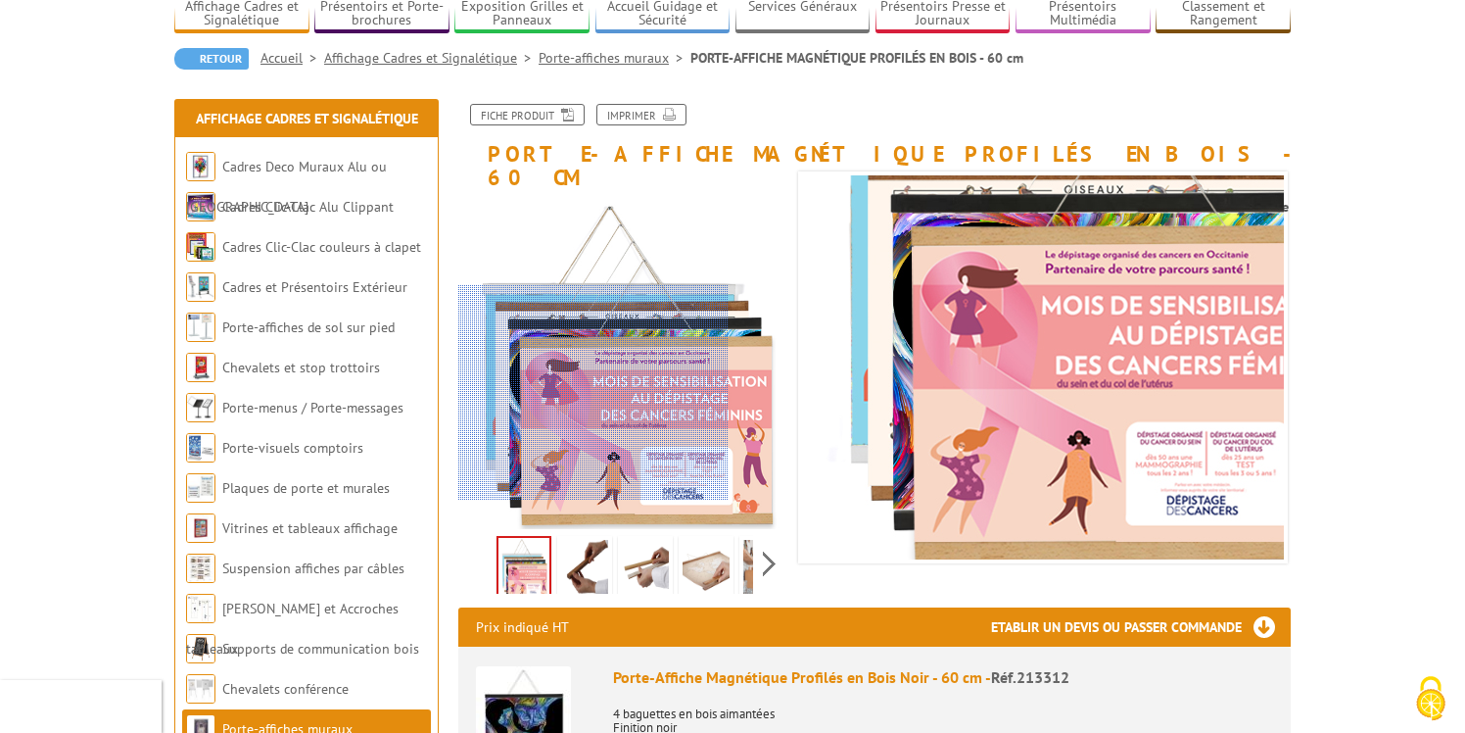
scroll to position [159, 0]
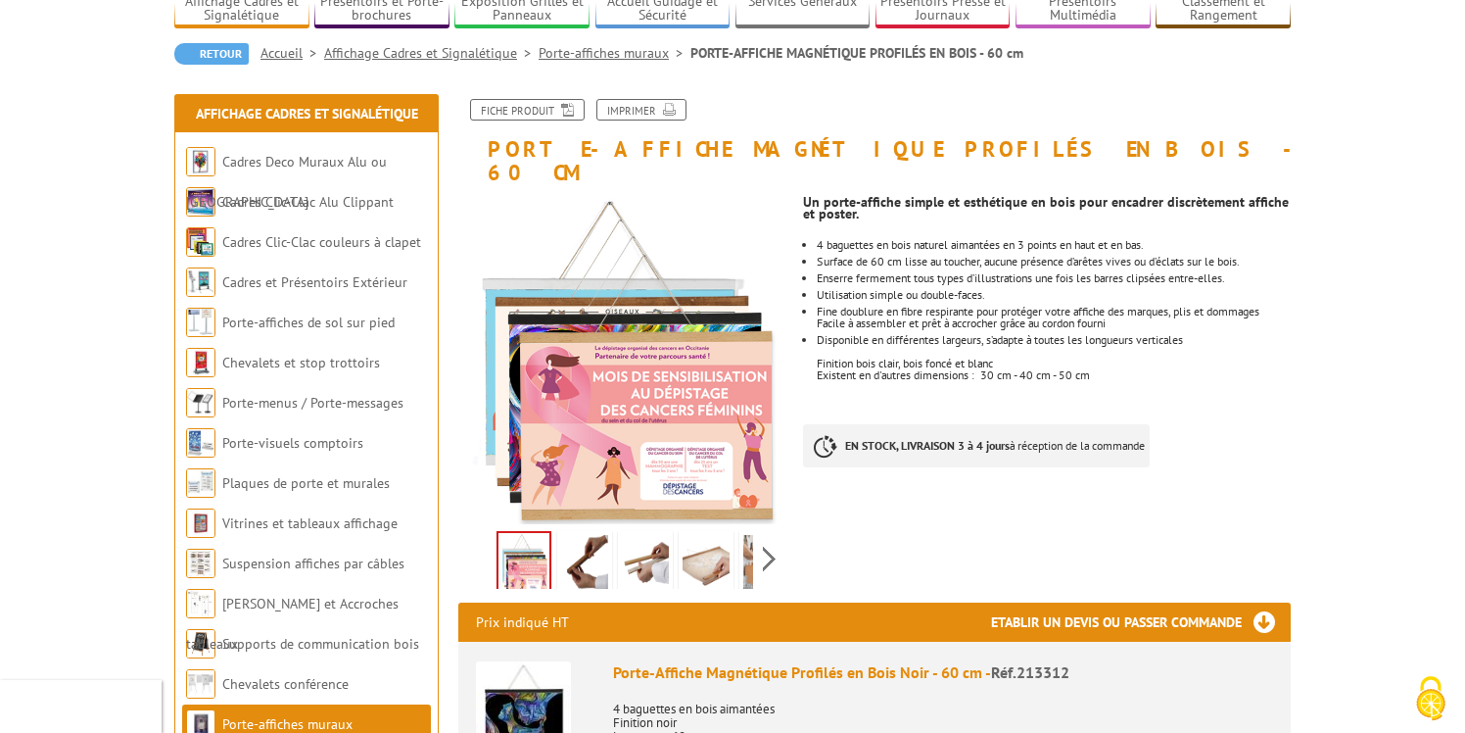
click at [592, 545] on img at bounding box center [584, 565] width 47 height 61
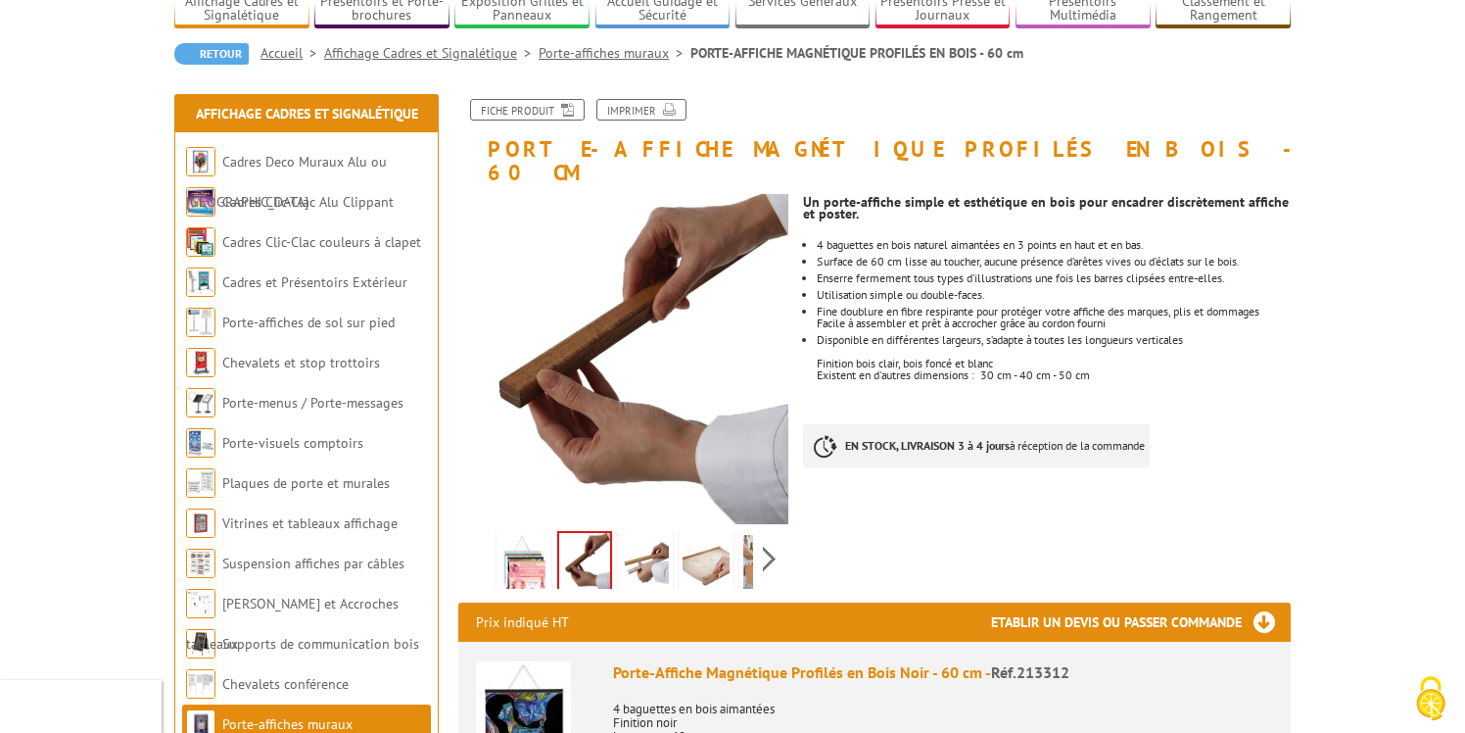
click at [506, 535] on img at bounding box center [524, 565] width 47 height 61
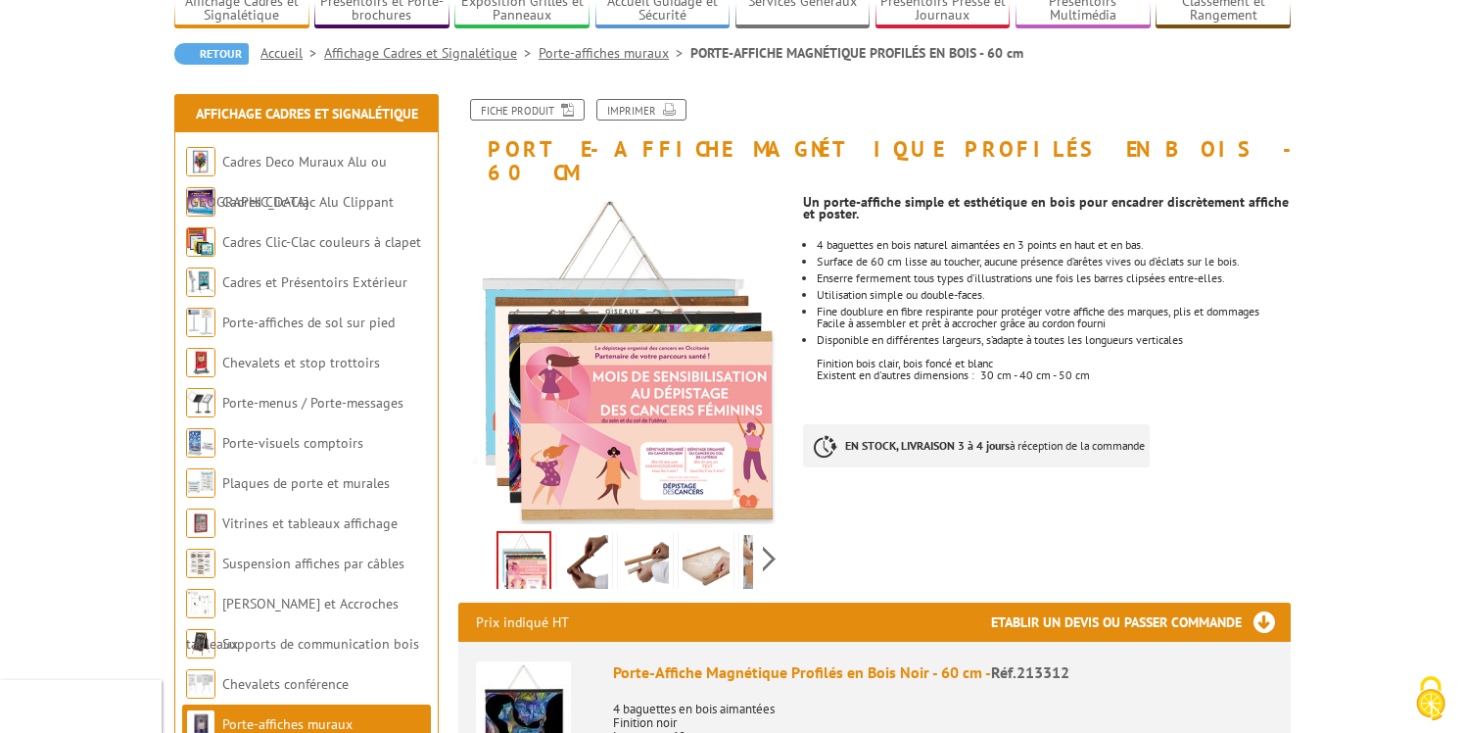
click at [649, 535] on img at bounding box center [645, 565] width 47 height 61
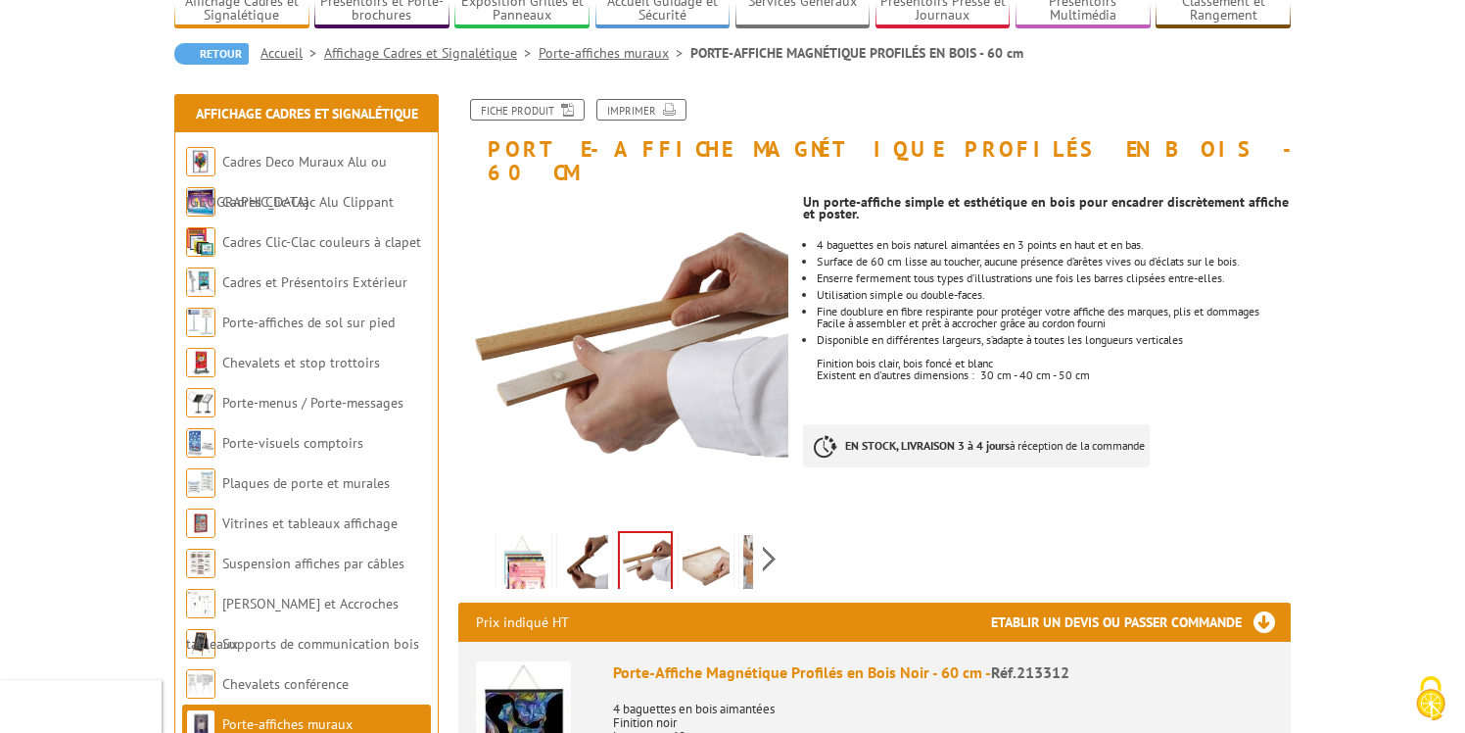
click at [727, 535] on img at bounding box center [706, 565] width 47 height 61
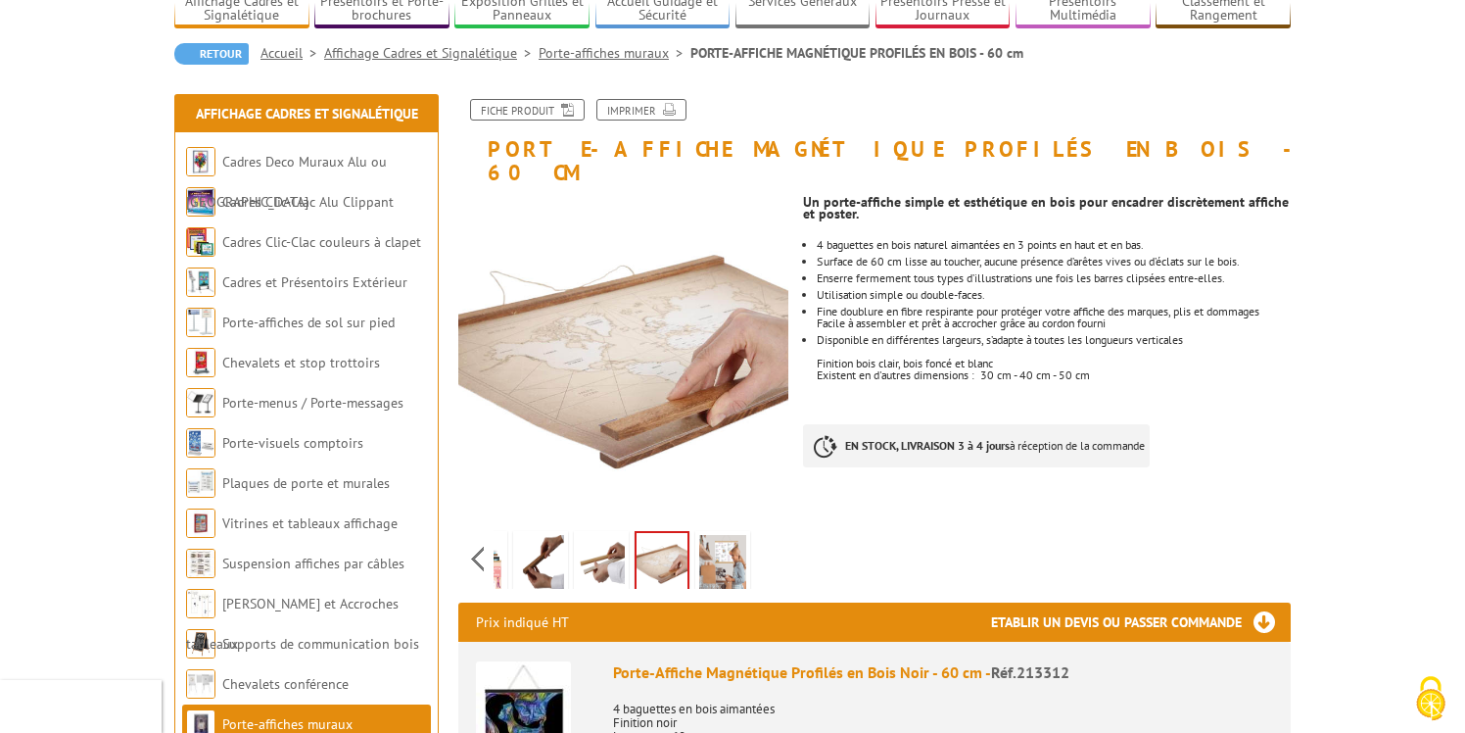
click at [771, 535] on div "Previous Next" at bounding box center [623, 558] width 330 height 69
click at [712, 538] on img at bounding box center [722, 565] width 47 height 61
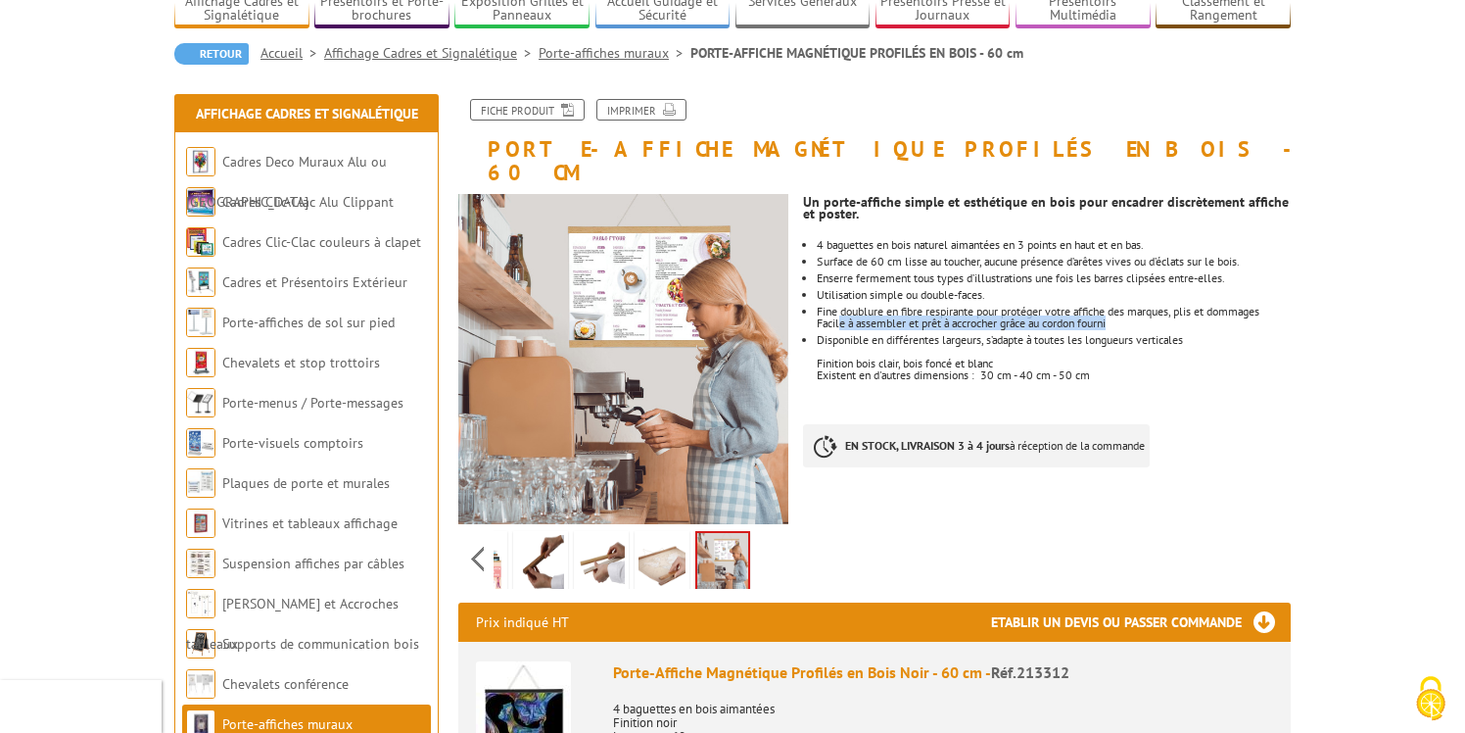
drag, startPoint x: 839, startPoint y: 297, endPoint x: 1128, endPoint y: 299, distance: 289.0
click at [1128, 317] on p "Facile à assembler et prêt à accrocher grâce au cordon fourni" at bounding box center [1054, 323] width 474 height 12
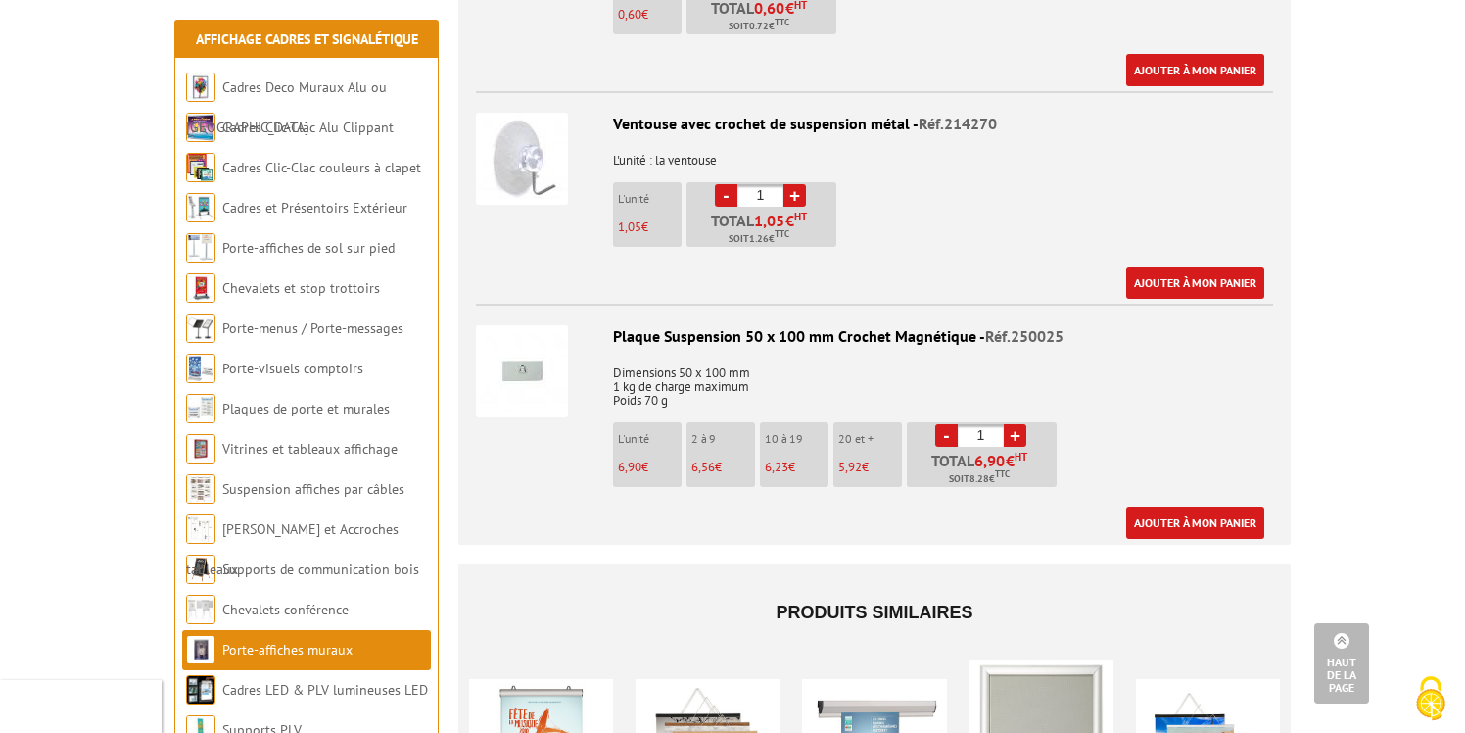
scroll to position [2014, 0]
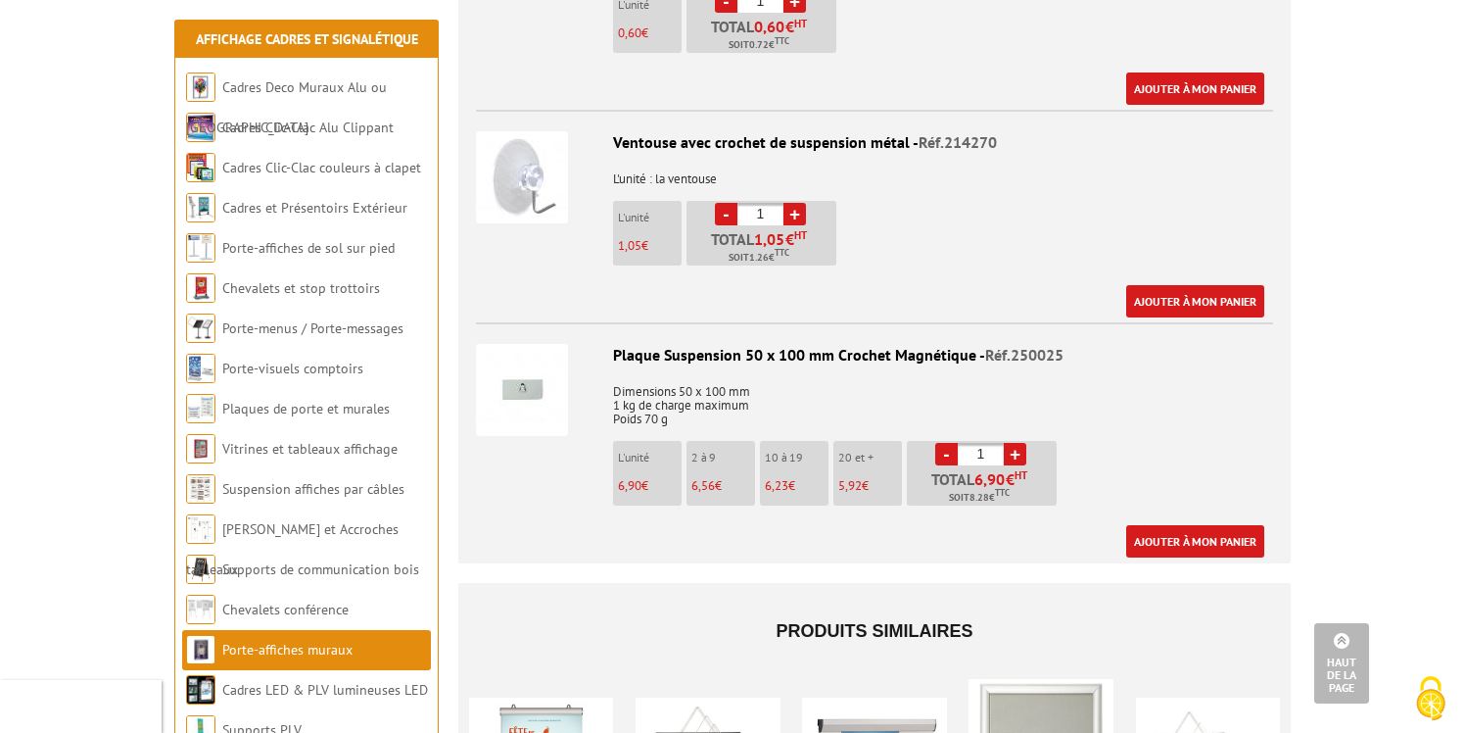
click at [519, 365] on img at bounding box center [522, 390] width 92 height 92
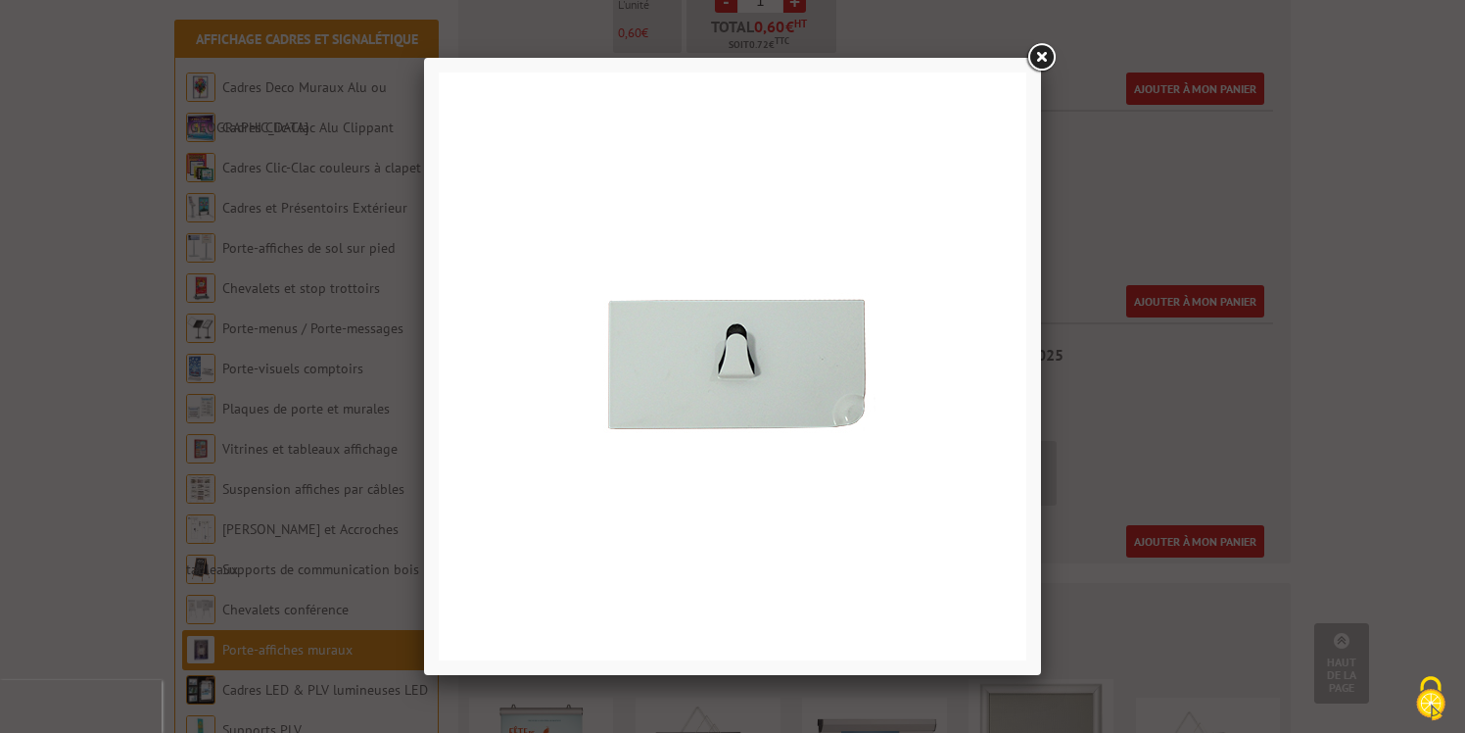
click at [1034, 59] on link at bounding box center [1041, 57] width 35 height 35
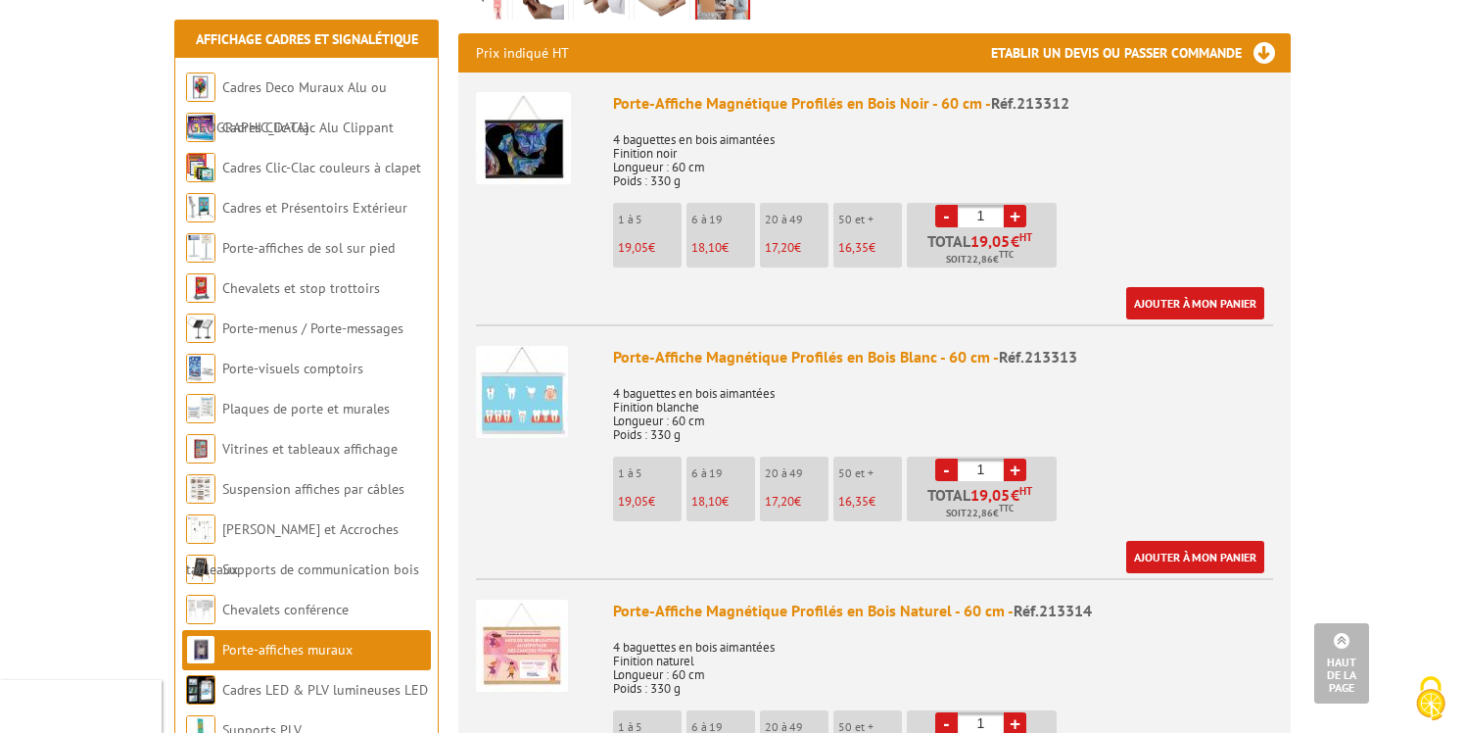
scroll to position [0, 0]
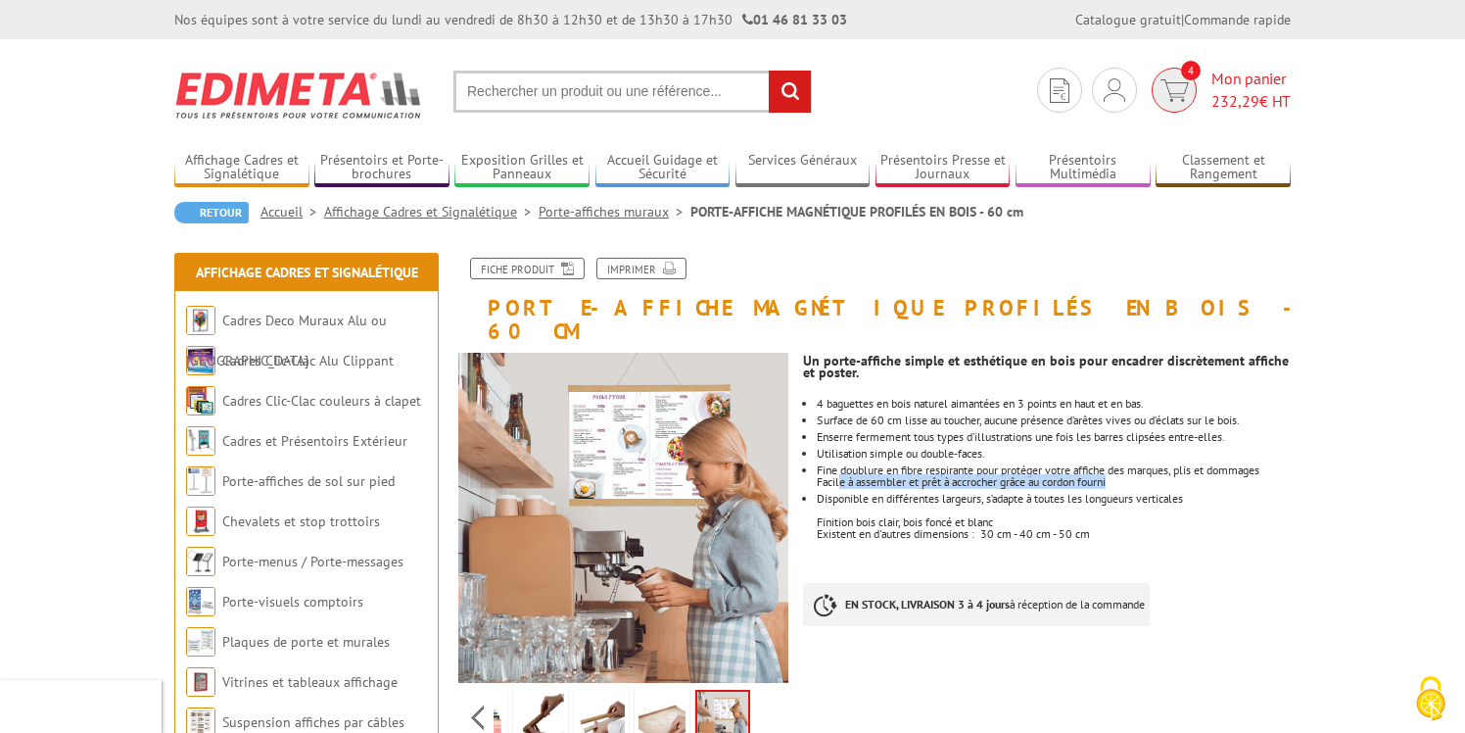
click at [1223, 101] on span "232,29" at bounding box center [1236, 101] width 48 height 20
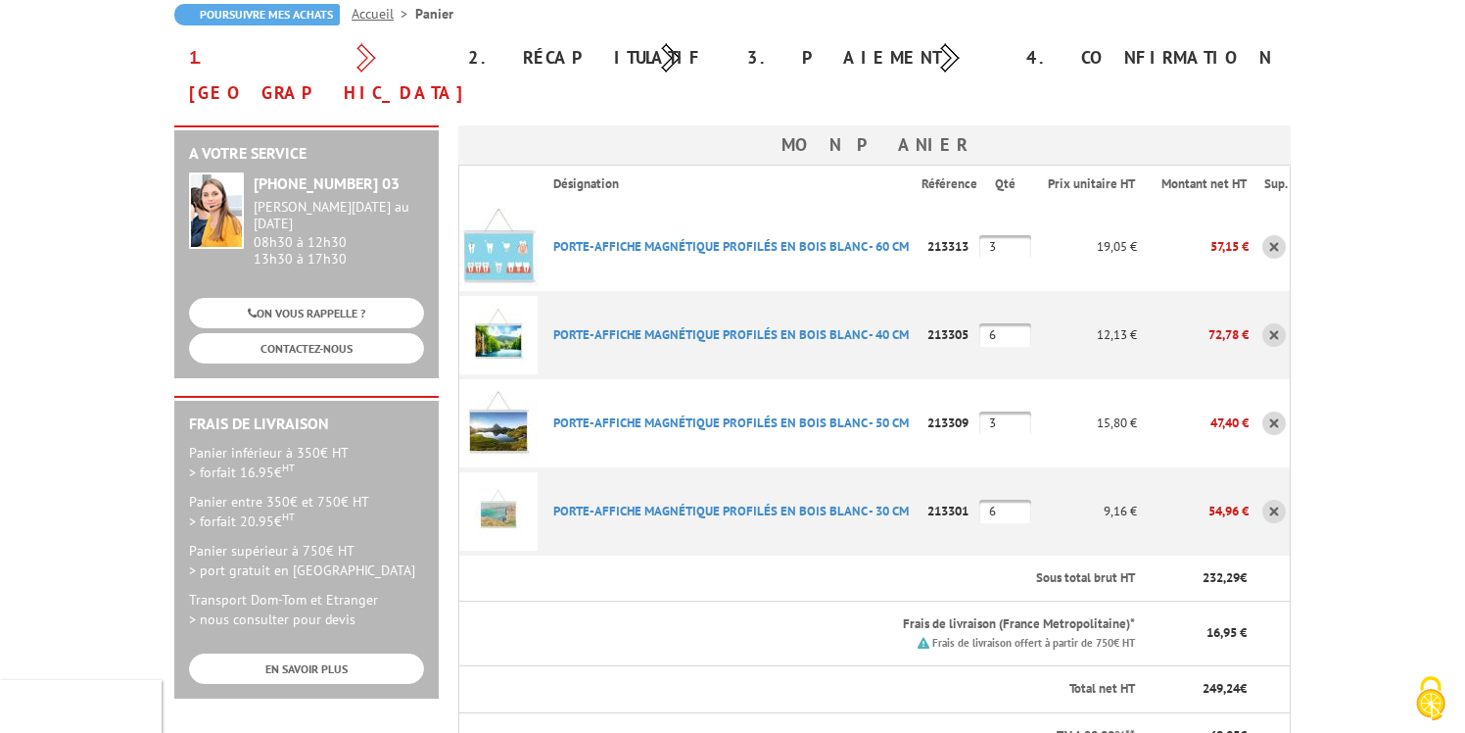
scroll to position [197, 0]
drag, startPoint x: 1006, startPoint y: 301, endPoint x: 978, endPoint y: 302, distance: 28.4
click at [978, 302] on tr "PORTE-AFFICHE MAGNéTIQUE PROFILéS EN BOIS BLANC - 40 CM Code promo non activabl…" at bounding box center [875, 336] width 832 height 88
type input "3"
drag, startPoint x: 1002, startPoint y: 482, endPoint x: 974, endPoint y: 469, distance: 31.1
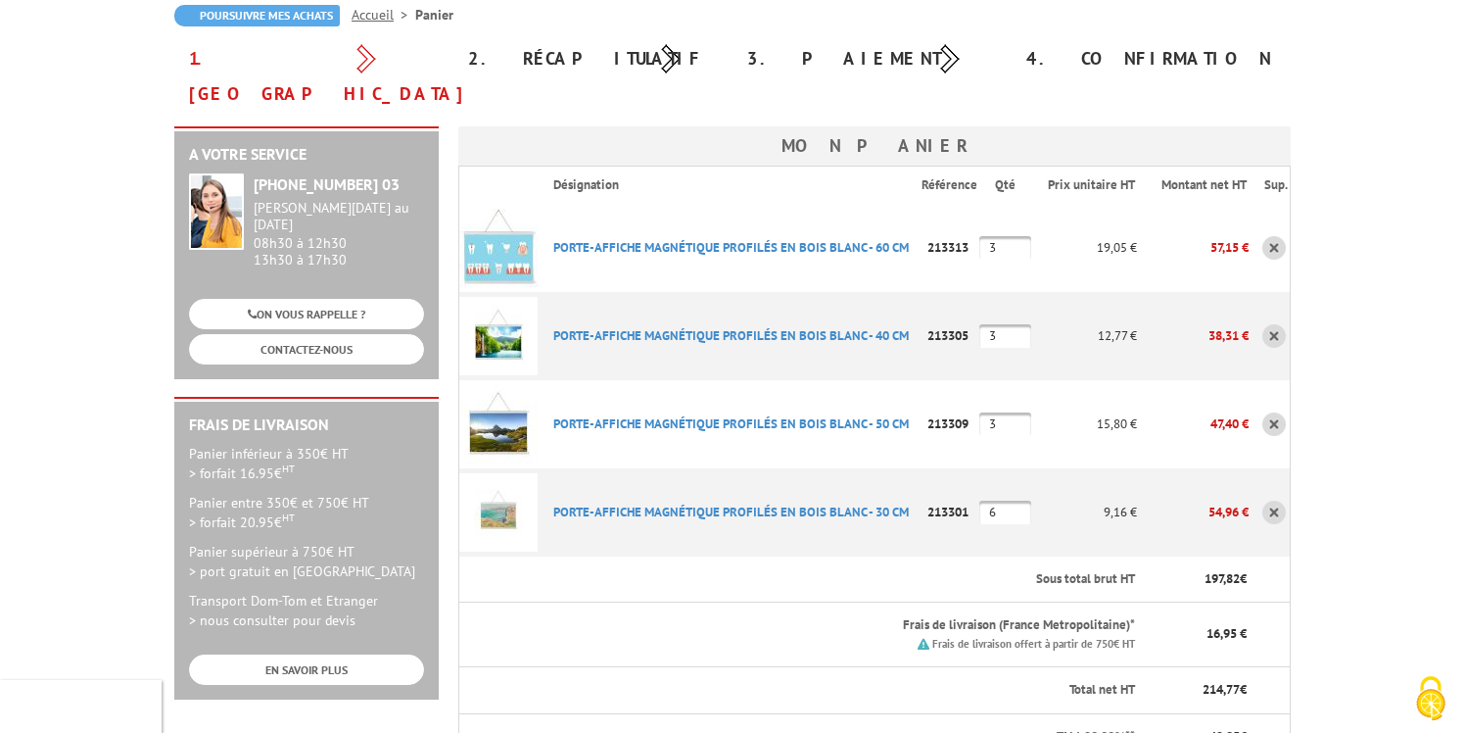
click at [978, 482] on tr "PORTE-AFFICHE MAGNéTIQUE PROFILéS EN BOIS BLANC - 30 CM Code promo non activabl…" at bounding box center [875, 512] width 832 height 88
type input "3"
click at [813, 428] on td "PORTE-AFFICHE MAGNéTIQUE PROFILéS EN BOIS BLANC - 50 CM Code promo non activabl…" at bounding box center [729, 424] width 383 height 88
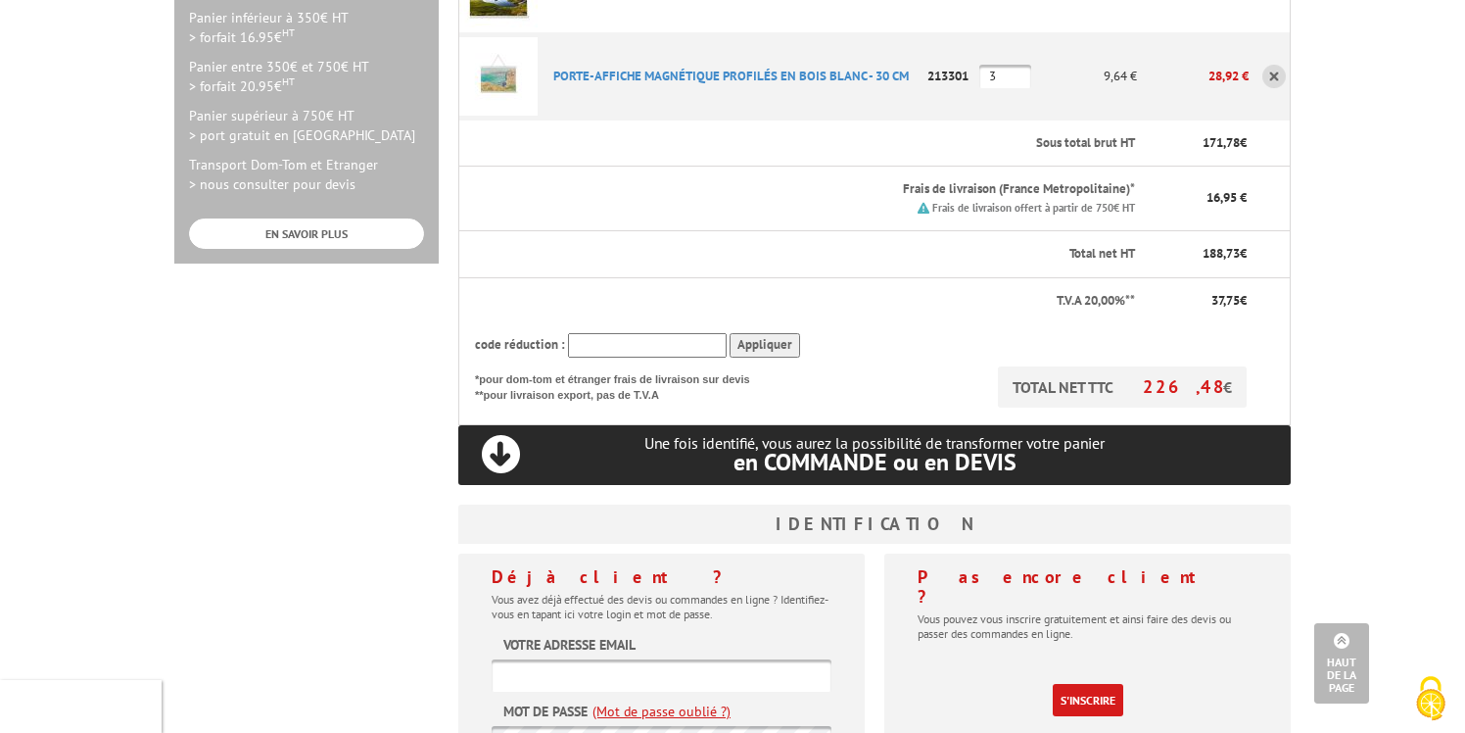
scroll to position [665, 0]
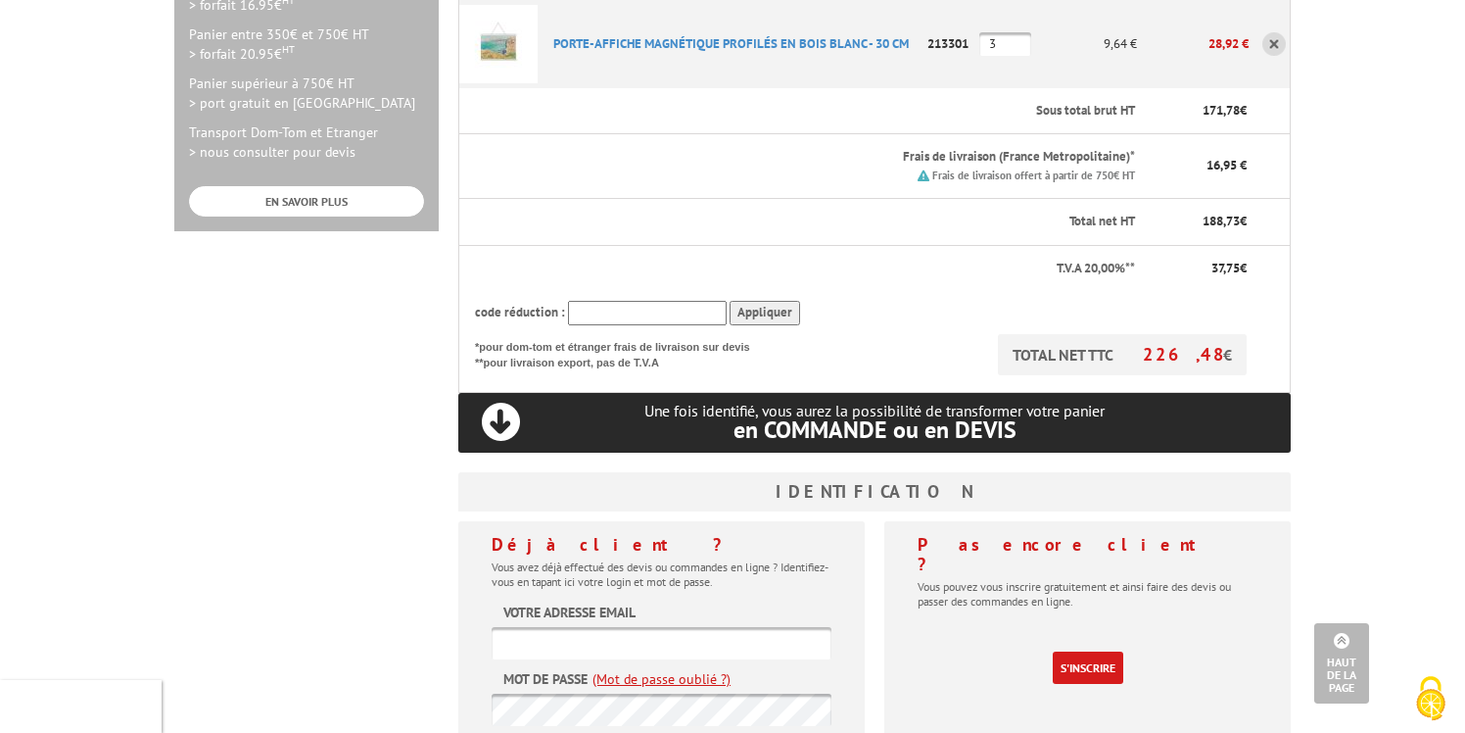
click at [642, 627] on input "text" at bounding box center [662, 643] width 340 height 32
type input "[PERSON_NAME][EMAIL_ADDRESS][DOMAIN_NAME]"
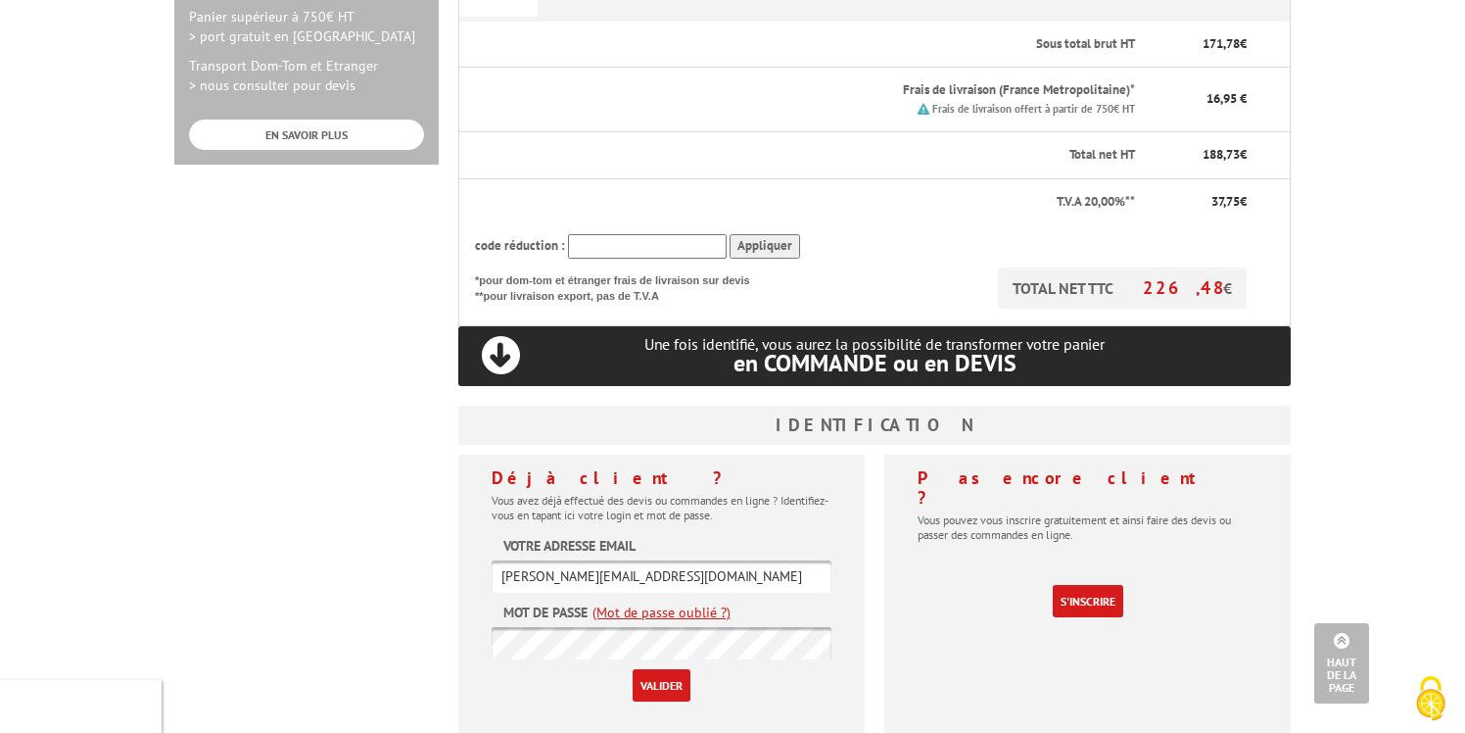
scroll to position [733, 0]
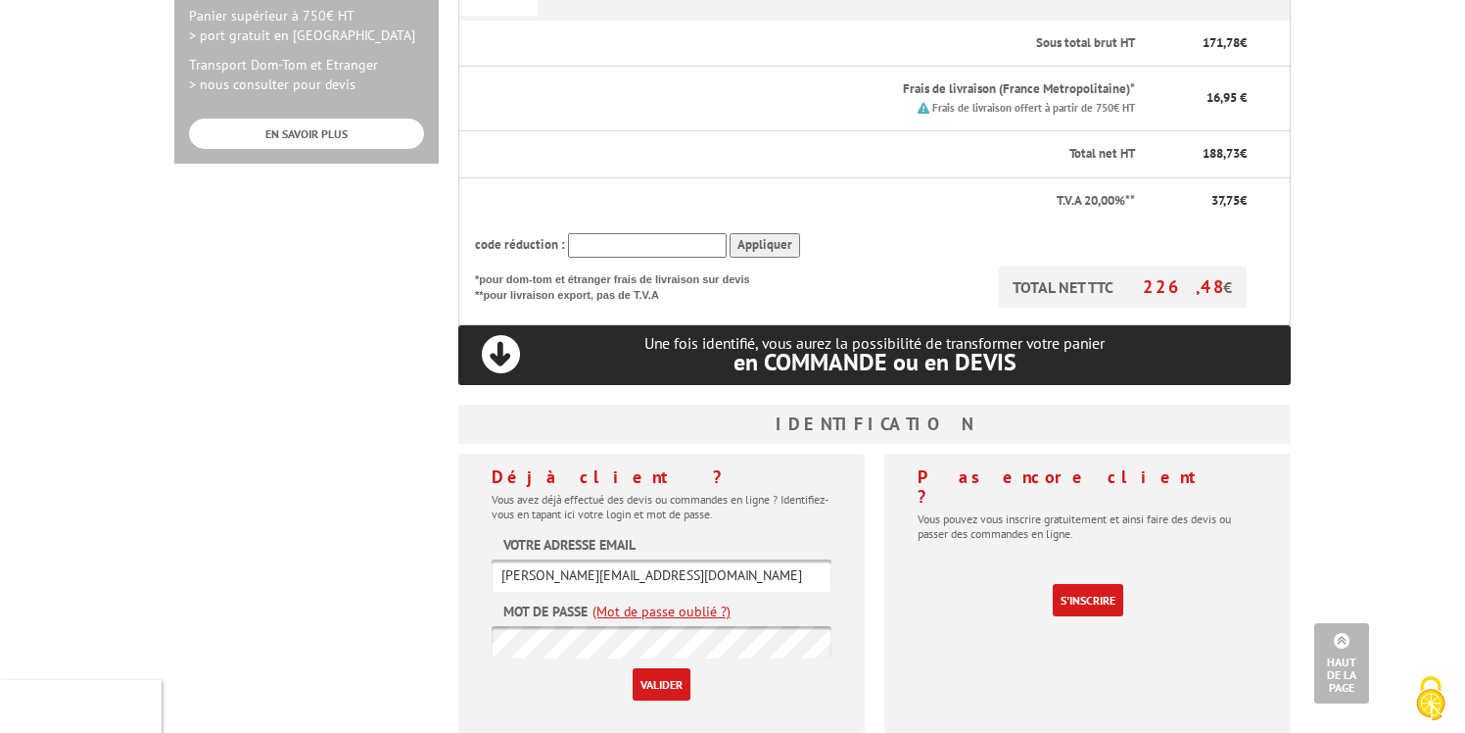
click at [662, 601] on link "(Mot de passe oublié ?)" at bounding box center [662, 611] width 138 height 20
click at [667, 601] on link "(Mot de passe oublié ?)" at bounding box center [662, 611] width 138 height 20
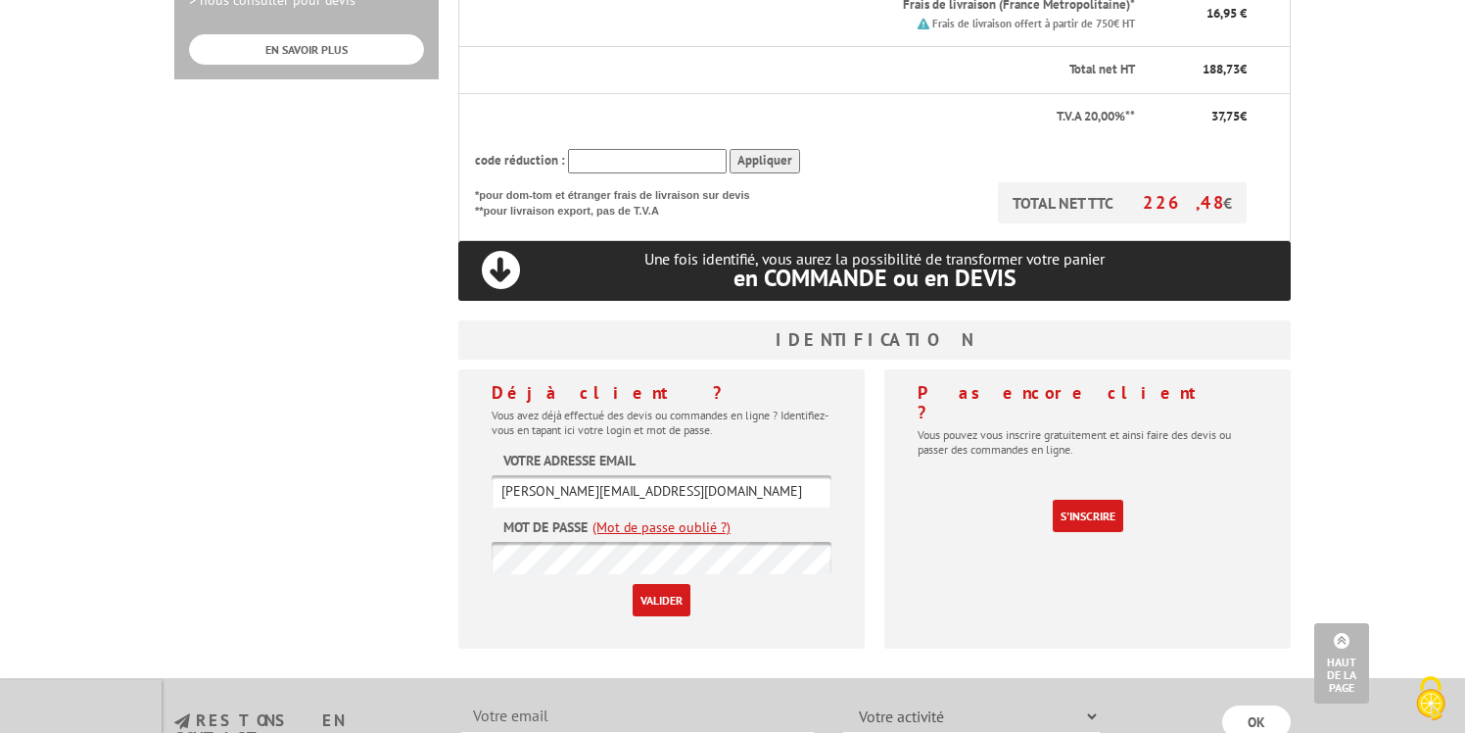
scroll to position [821, 0]
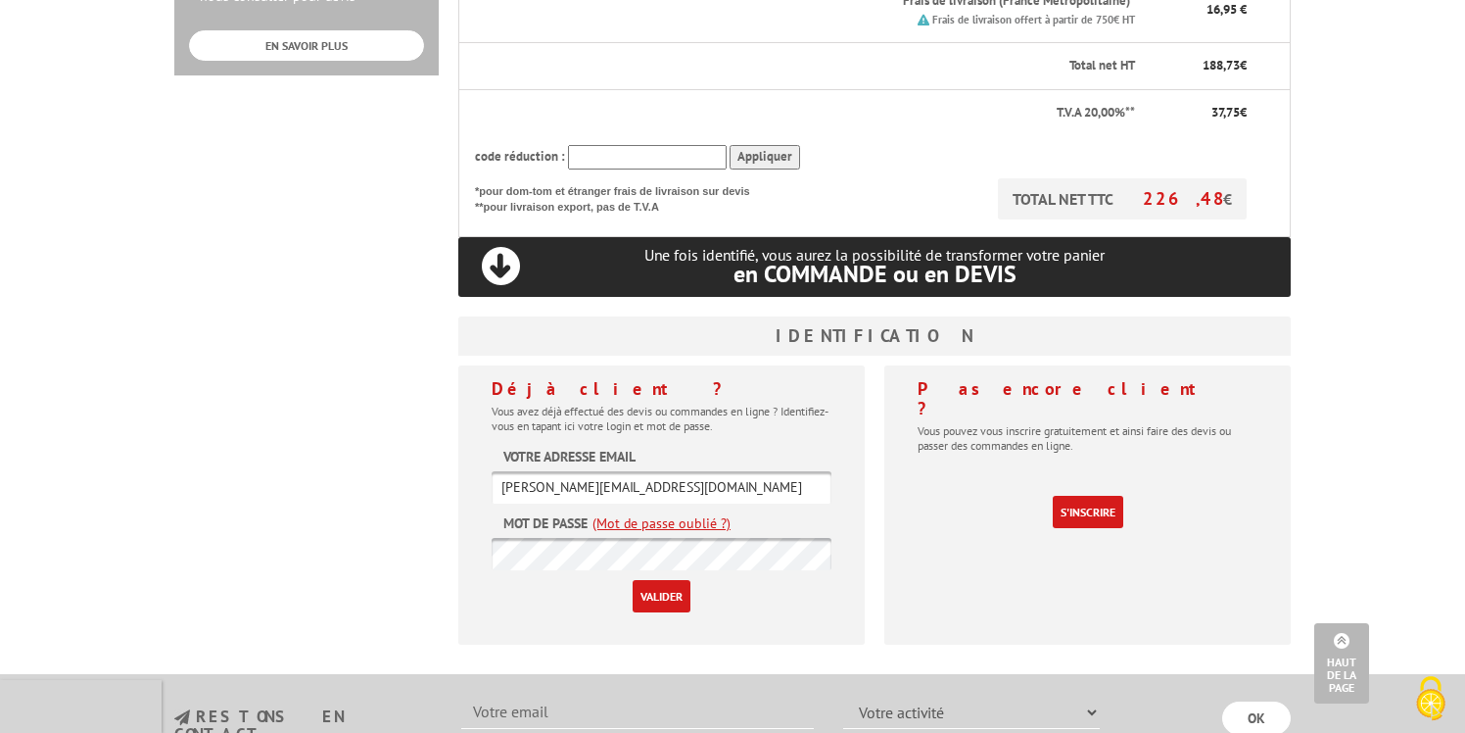
click at [667, 513] on link "(Mot de passe oublié ?)" at bounding box center [662, 523] width 138 height 20
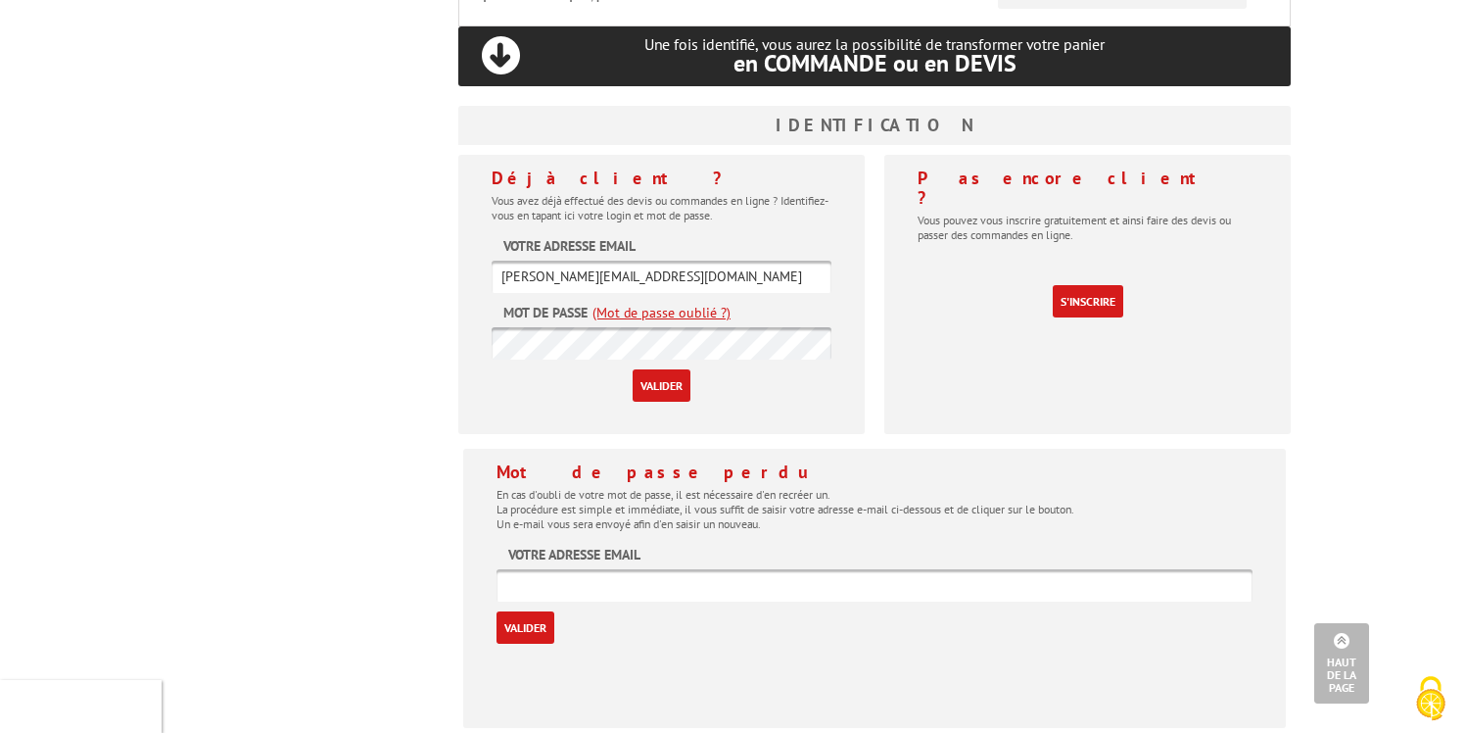
scroll to position [1037, 0]
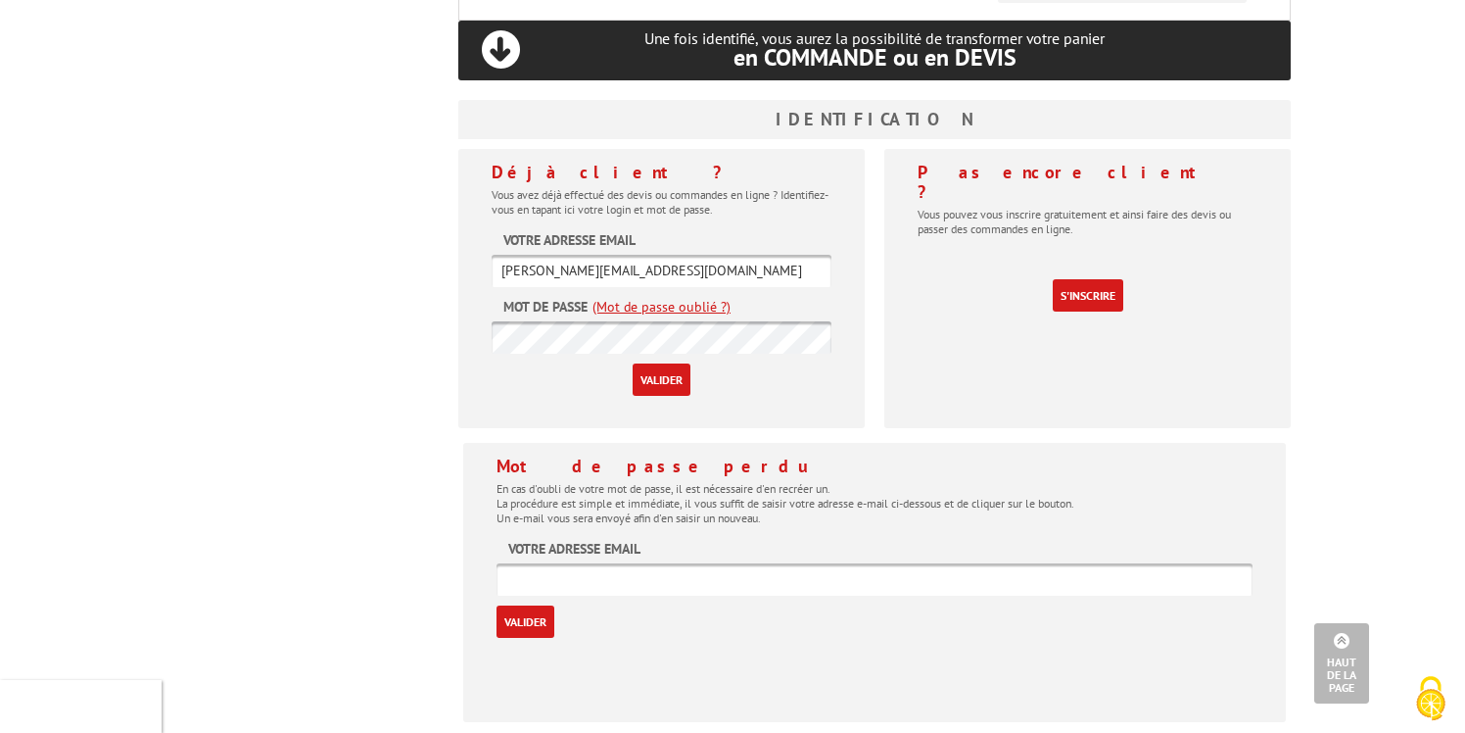
click at [630, 563] on input "text" at bounding box center [875, 579] width 756 height 32
click at [609, 255] on input "[PERSON_NAME][EMAIL_ADDRESS][DOMAIN_NAME]" at bounding box center [662, 271] width 340 height 32
click at [596, 563] on input "text" at bounding box center [875, 579] width 756 height 32
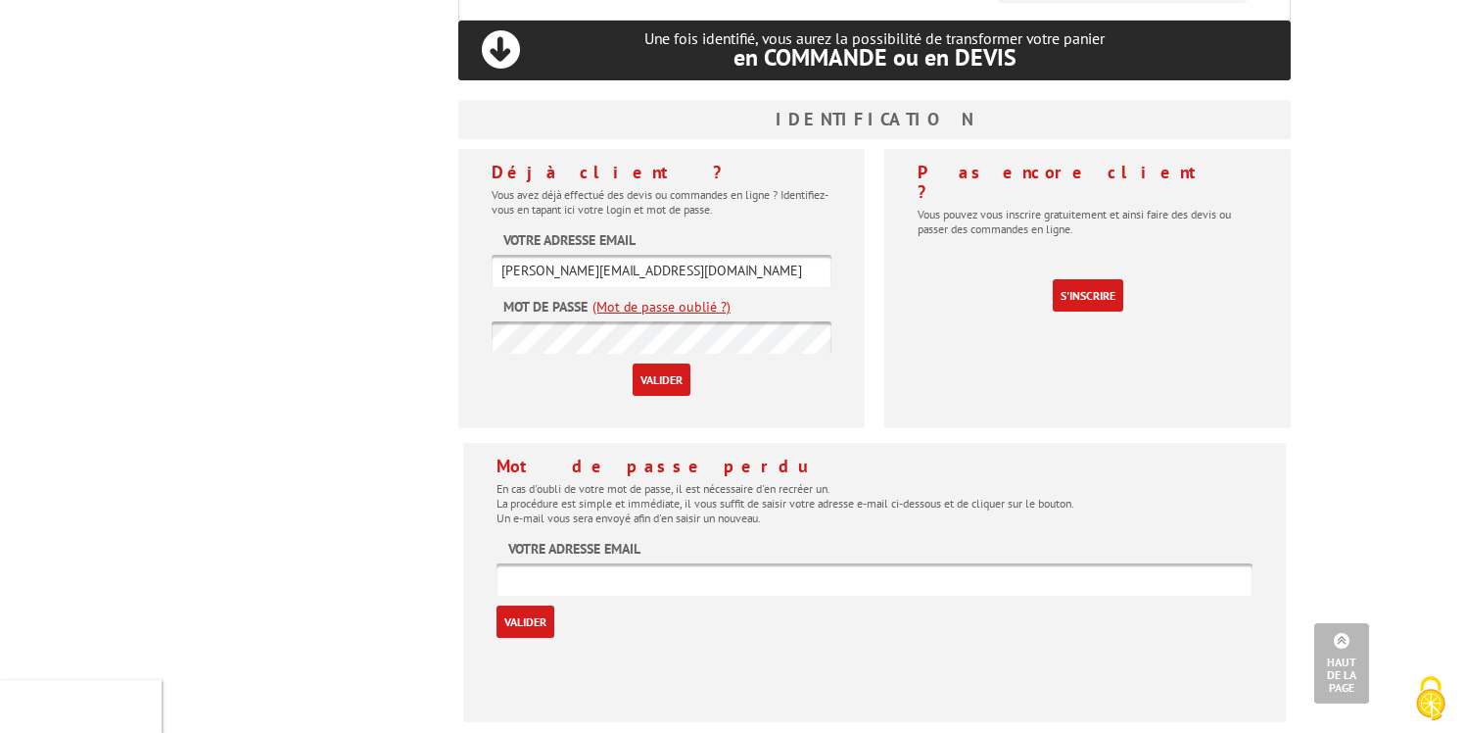
paste input "[PERSON_NAME][EMAIL_ADDRESS][DOMAIN_NAME]"
type input "[PERSON_NAME][EMAIL_ADDRESS][DOMAIN_NAME]"
click at [497, 605] on input "Valider" at bounding box center [526, 621] width 58 height 32
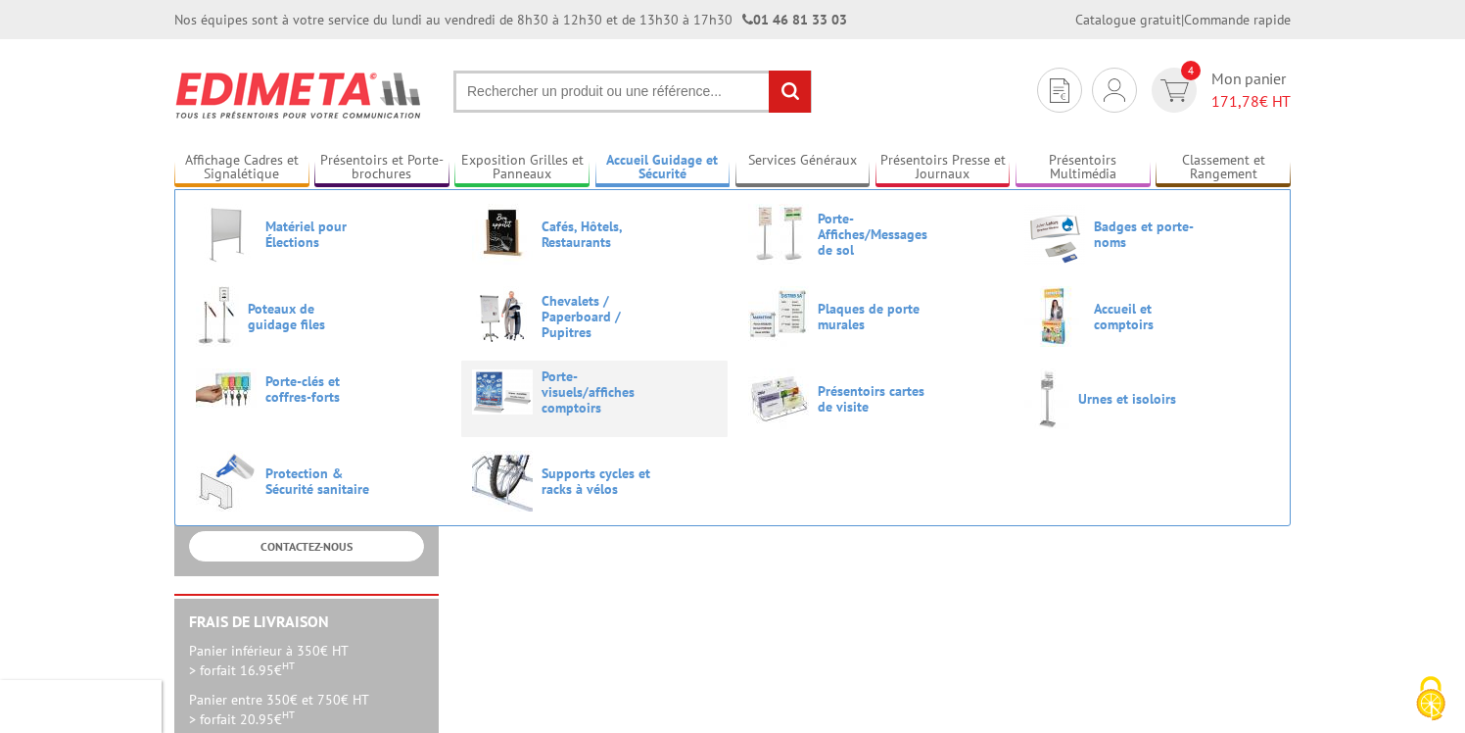
click at [587, 383] on span "Porte-visuels/affiches comptoirs" at bounding box center [601, 391] width 118 height 47
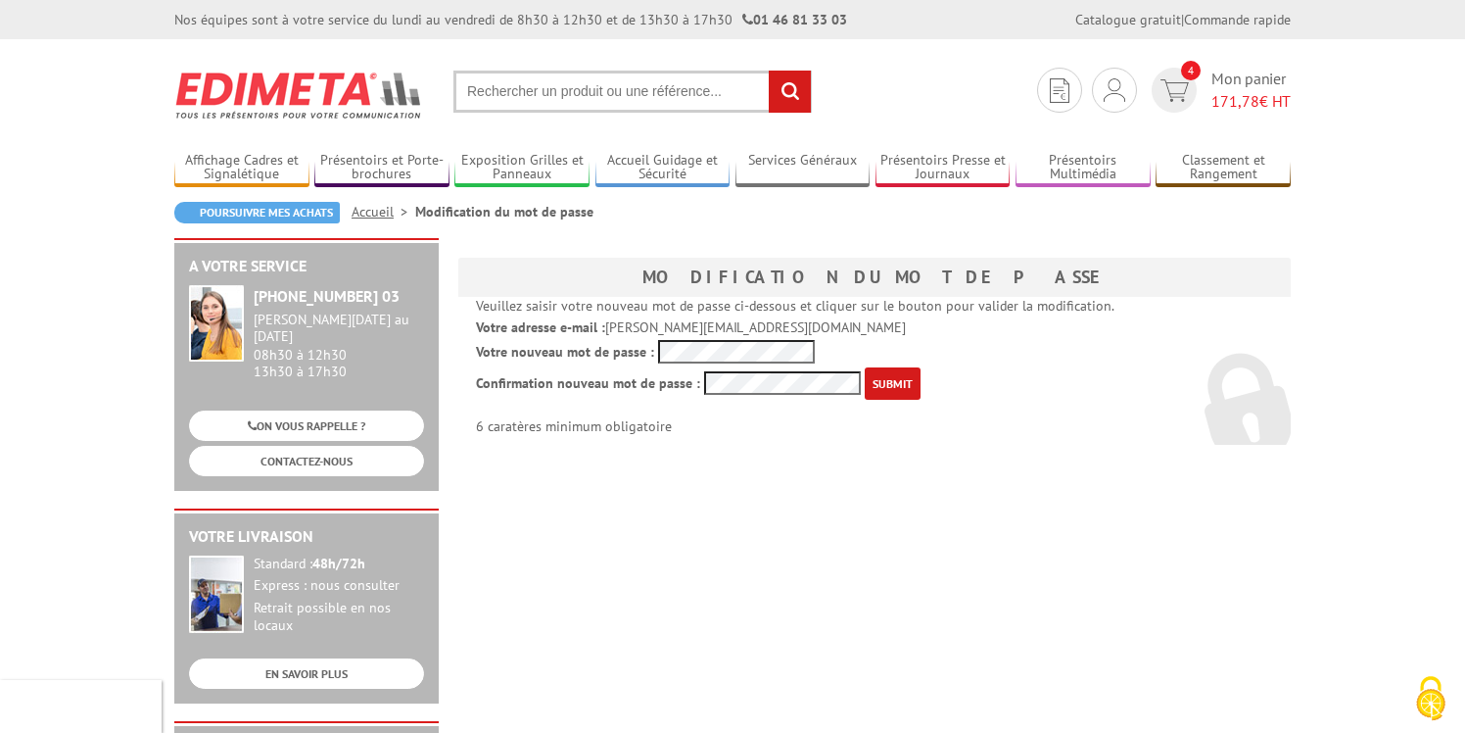
click at [638, 351] on p "Votre nouveau mot de passe :" at bounding box center [874, 352] width 797 height 24
click at [651, 391] on p "Confirmation nouveau mot de passe : 6 caratères minimum obligatoire" at bounding box center [874, 401] width 797 height 68
click at [638, 383] on p "Confirmation nouveau mot de passe : 6 caratères minimum obligatoire" at bounding box center [874, 401] width 797 height 68
click at [873, 389] on input "submit" at bounding box center [893, 383] width 56 height 32
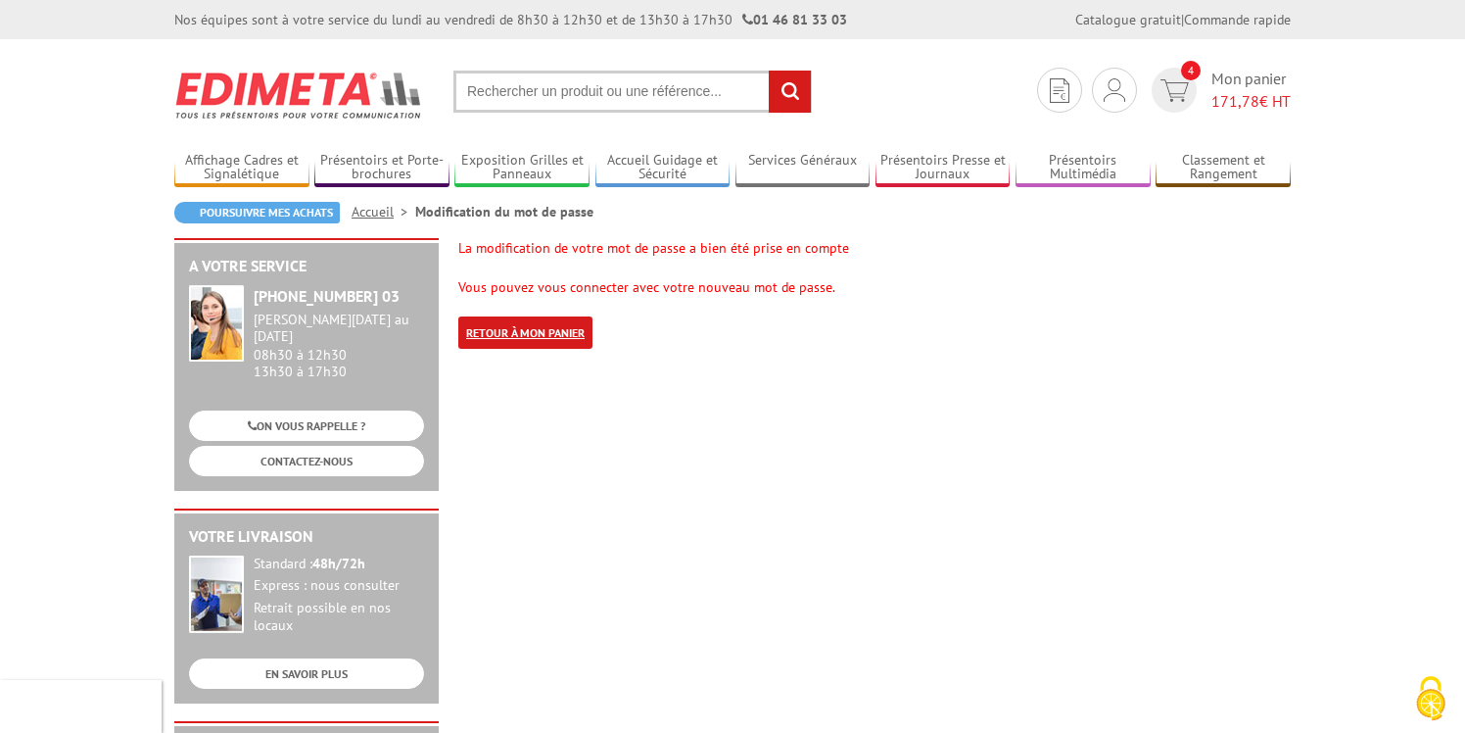
click at [542, 335] on link "Retour à mon panier" at bounding box center [525, 332] width 134 height 32
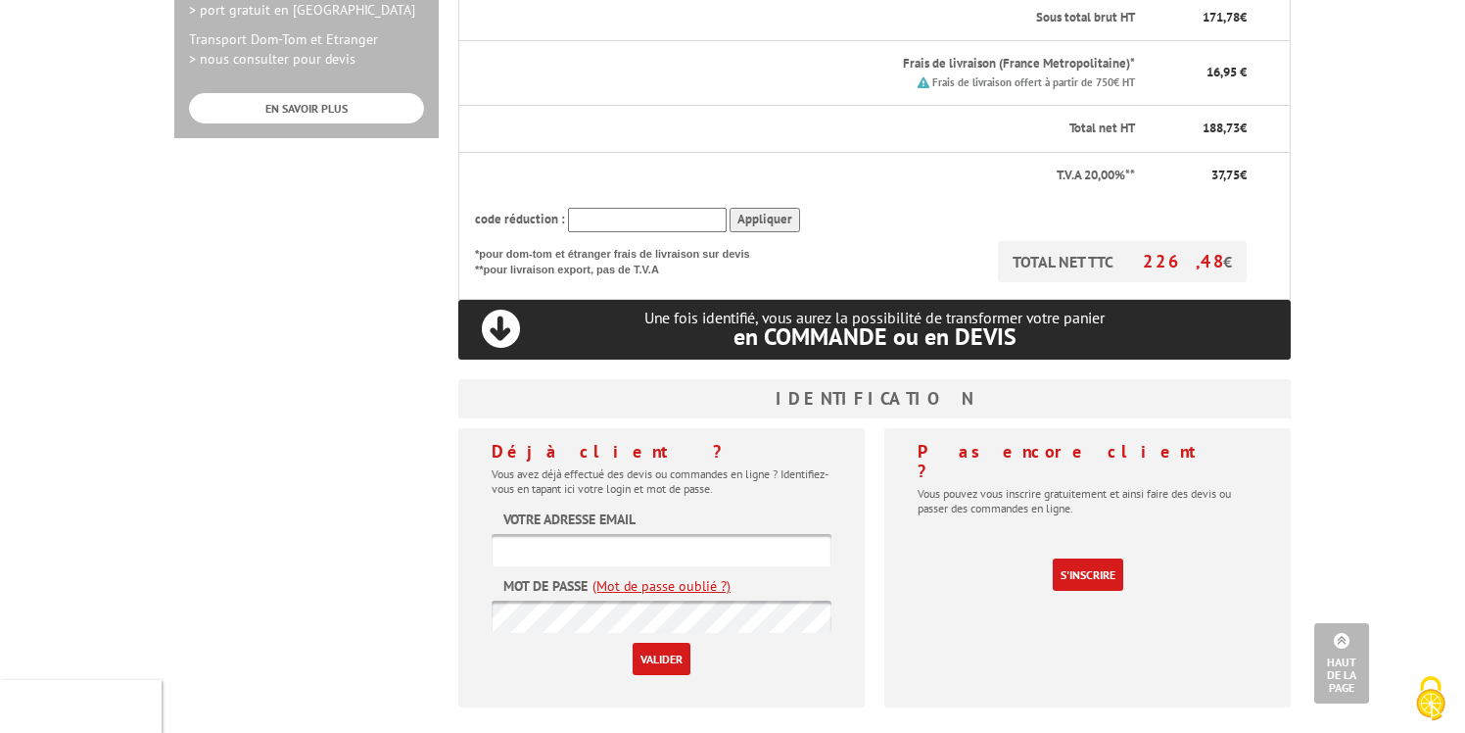
scroll to position [762, 0]
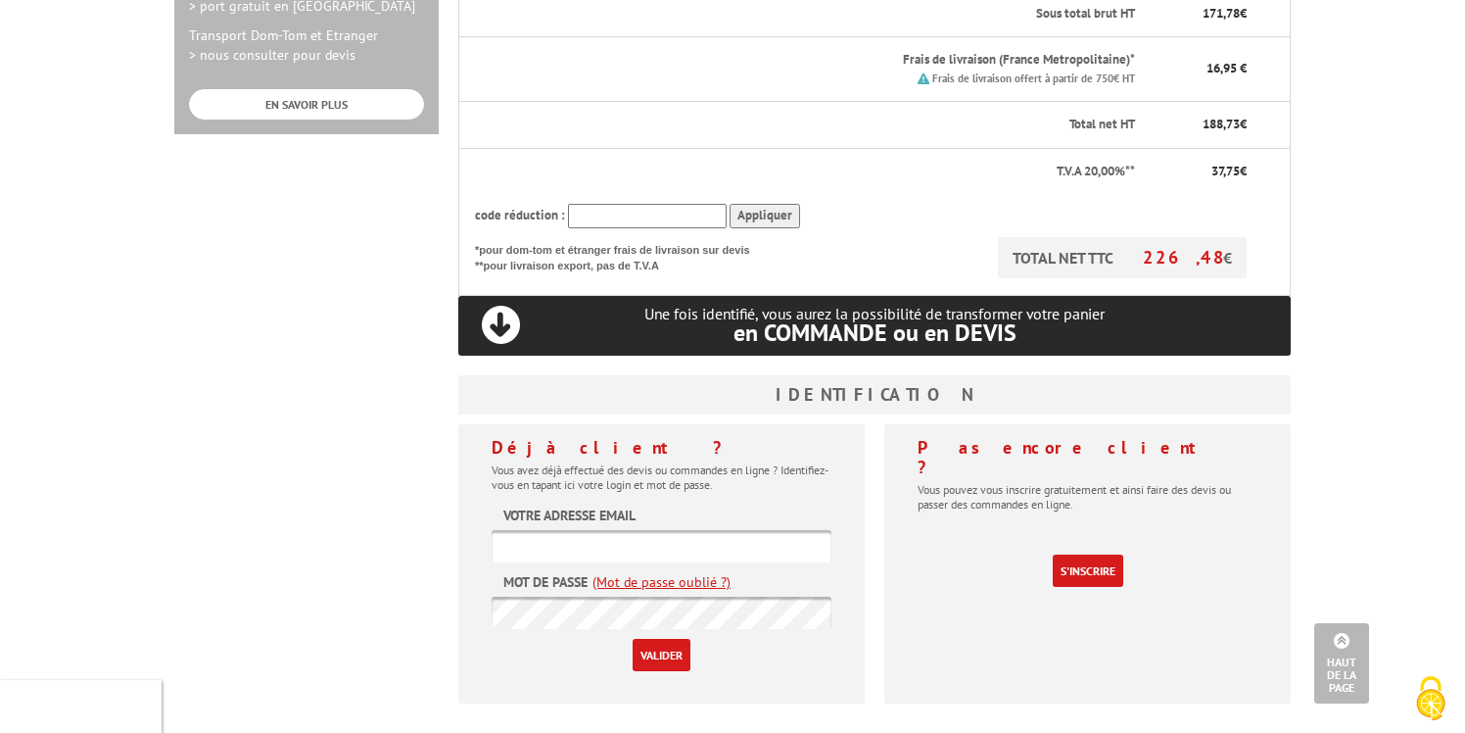
click at [653, 530] on input "text" at bounding box center [662, 546] width 340 height 32
type input "h.hebert@mlma94.org"
click at [672, 639] on input "Valider" at bounding box center [662, 655] width 58 height 32
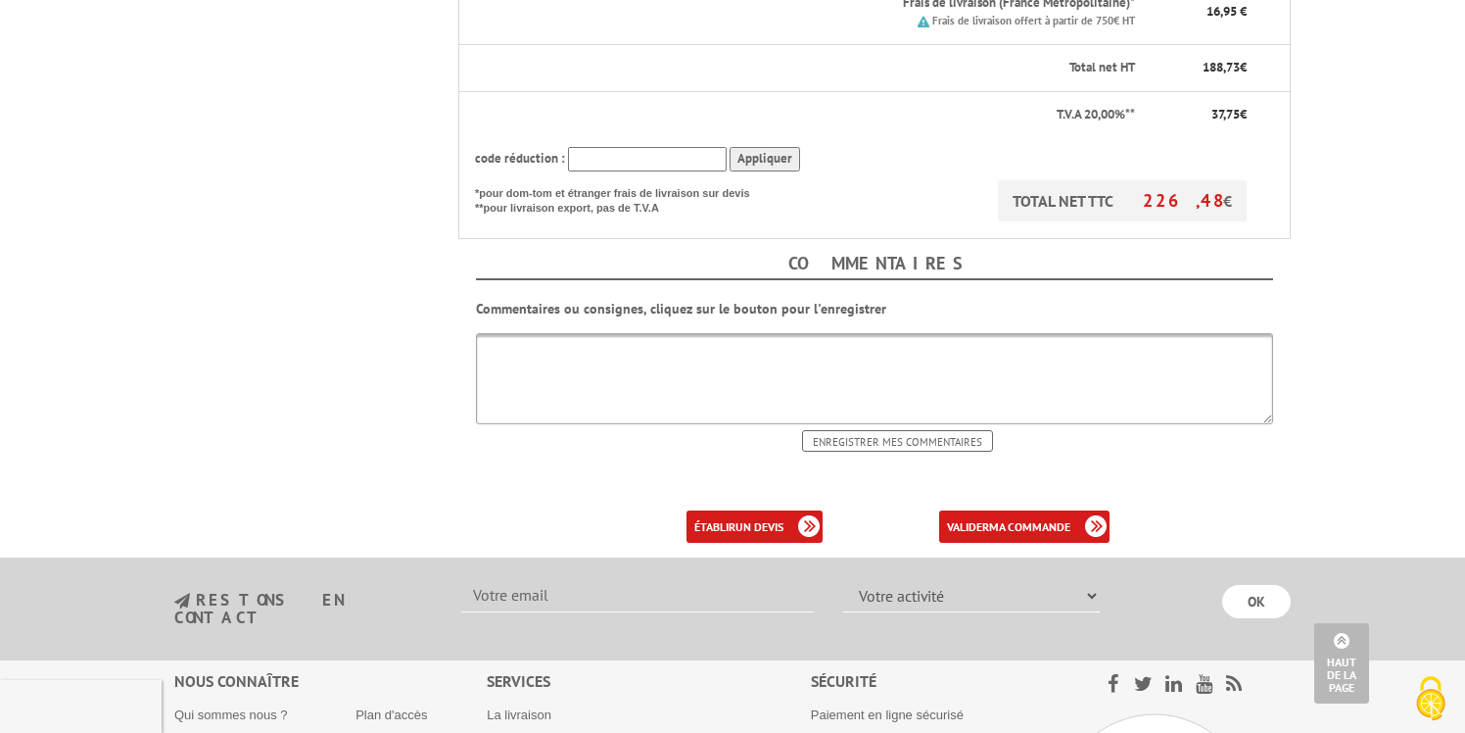
scroll to position [916, 0]
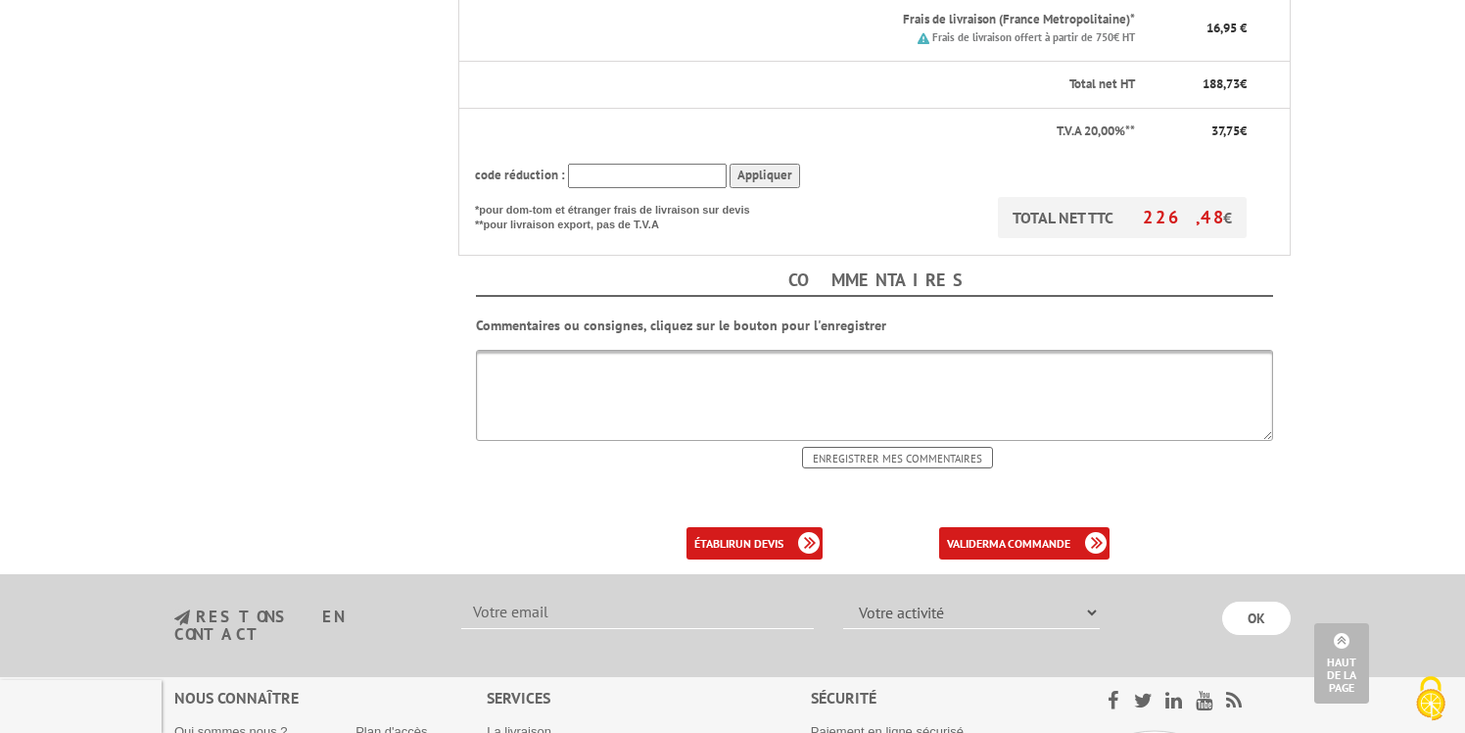
click at [692, 350] on textarea at bounding box center [874, 395] width 797 height 91
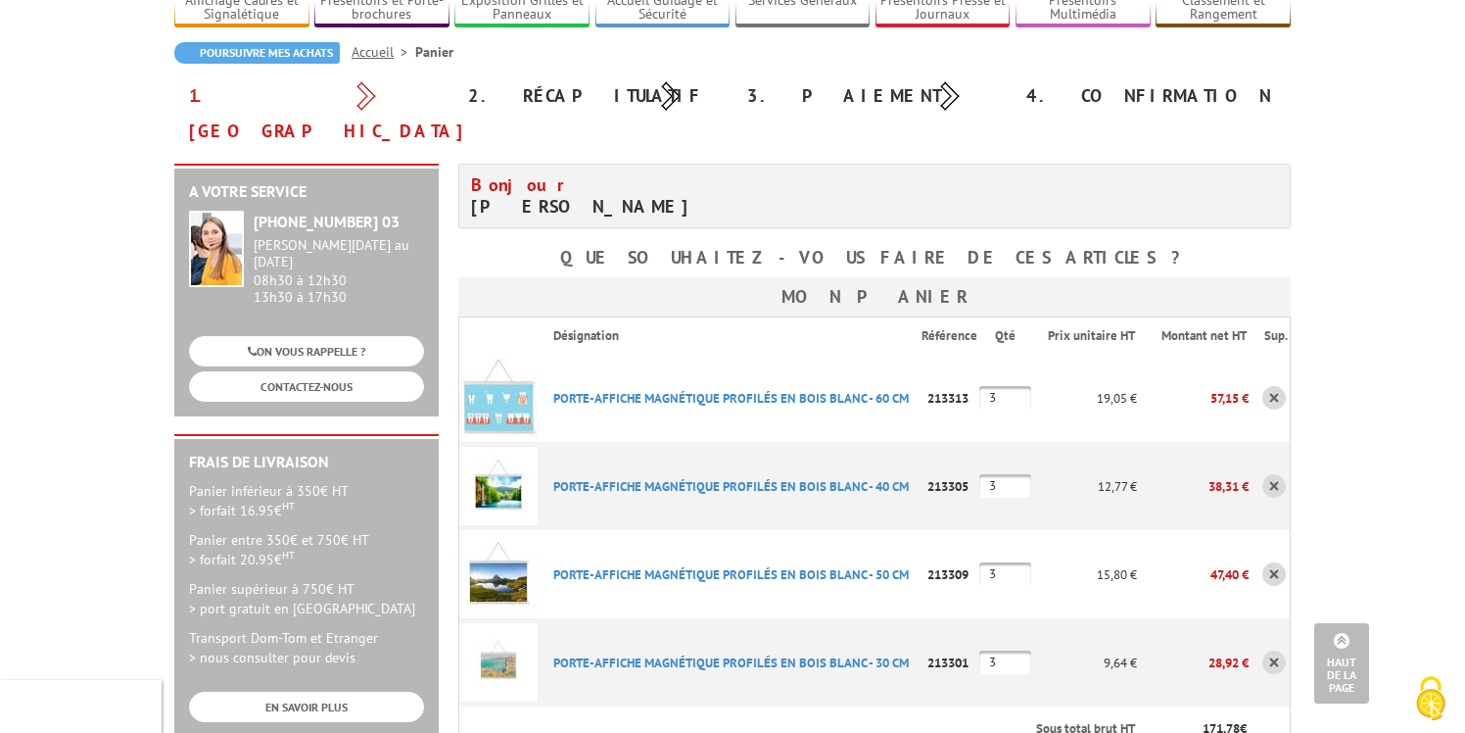
scroll to position [0, 0]
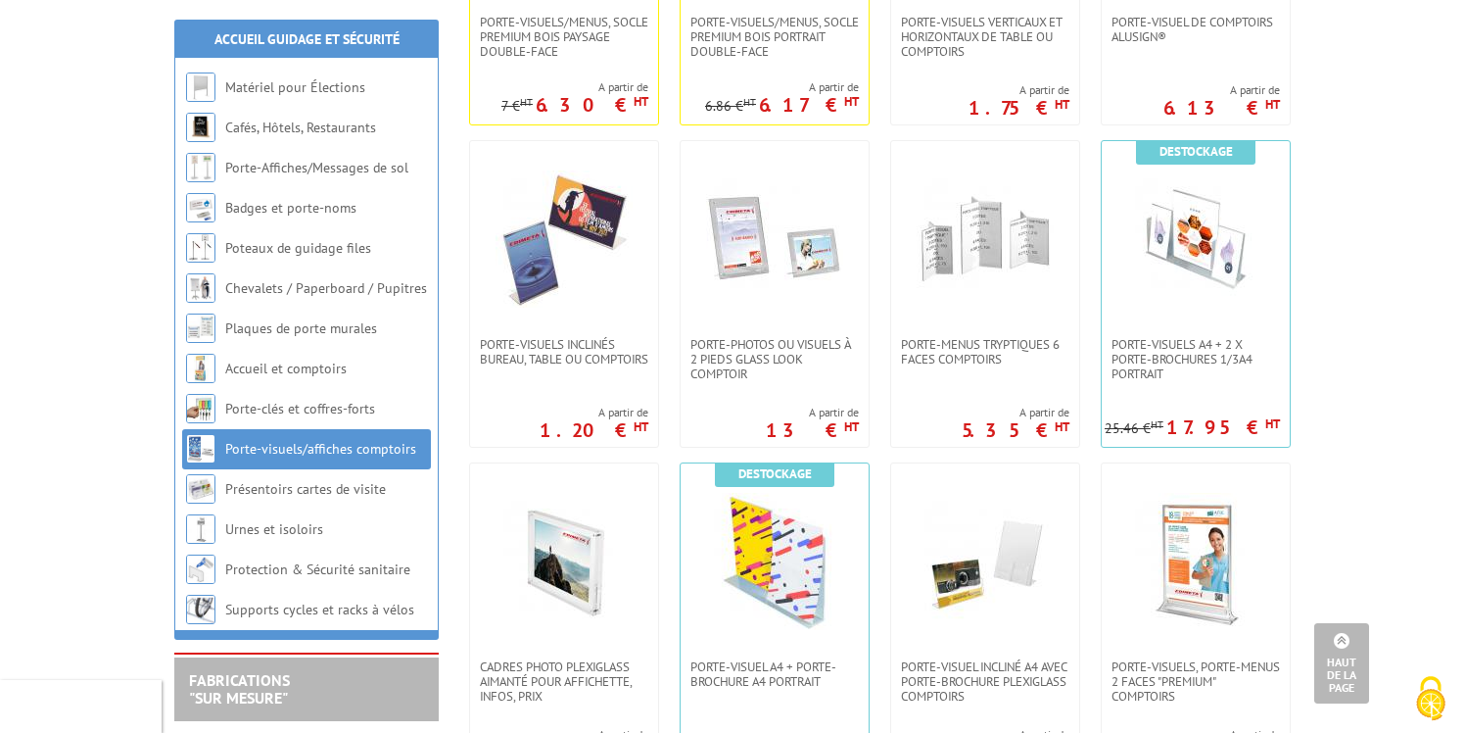
scroll to position [912, 0]
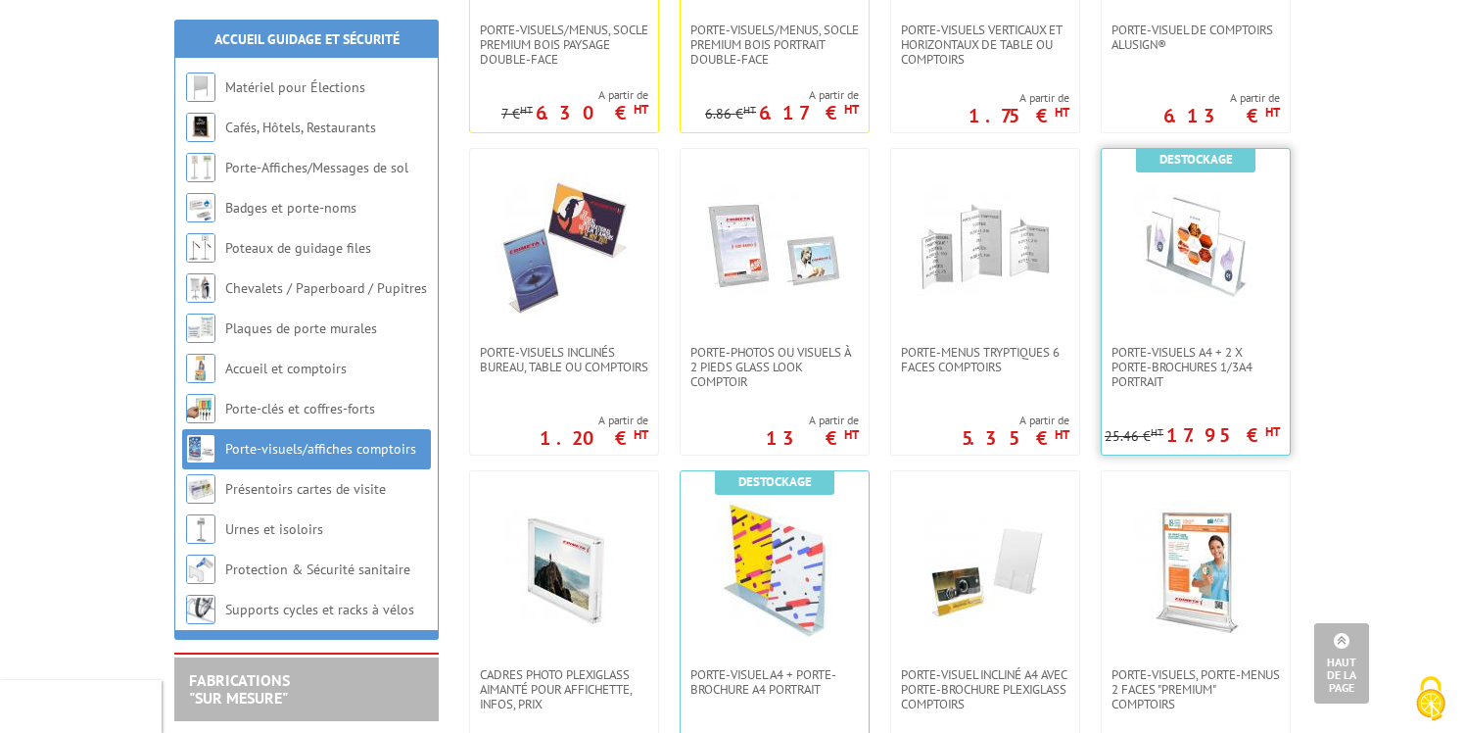
click at [1155, 289] on img at bounding box center [1195, 246] width 137 height 137
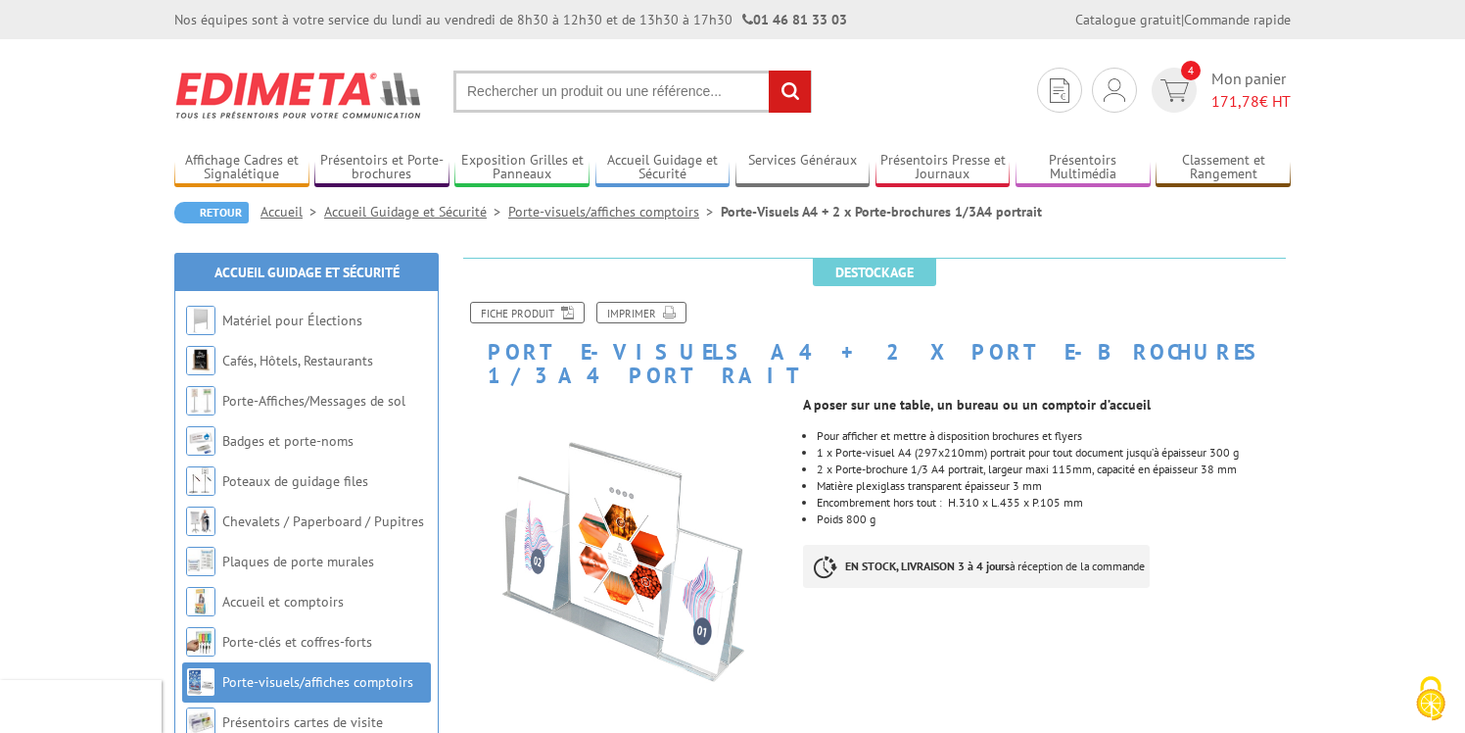
click at [622, 209] on link "Porte-visuels/affiches comptoirs" at bounding box center [614, 212] width 213 height 18
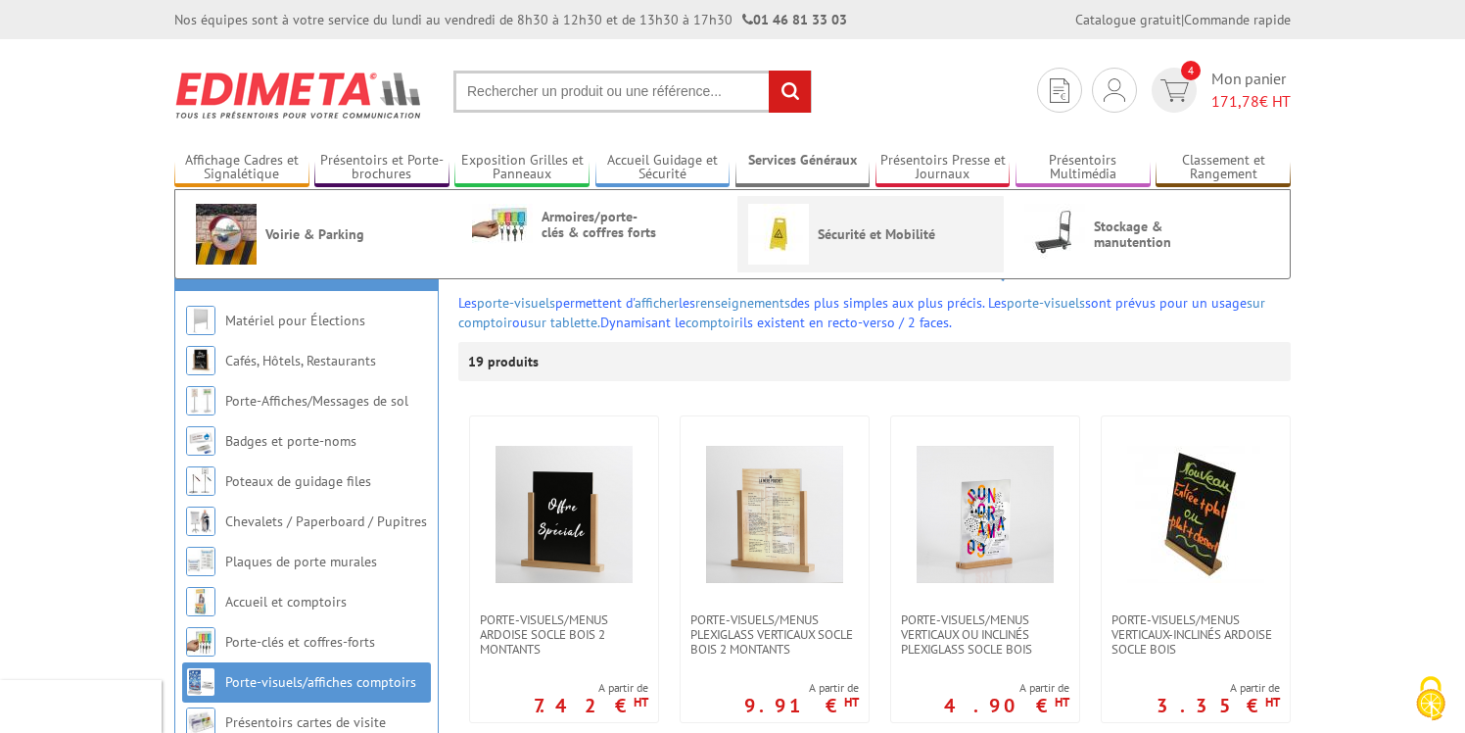
click at [830, 232] on span "Sécurité et Mobilité" at bounding box center [877, 234] width 118 height 16
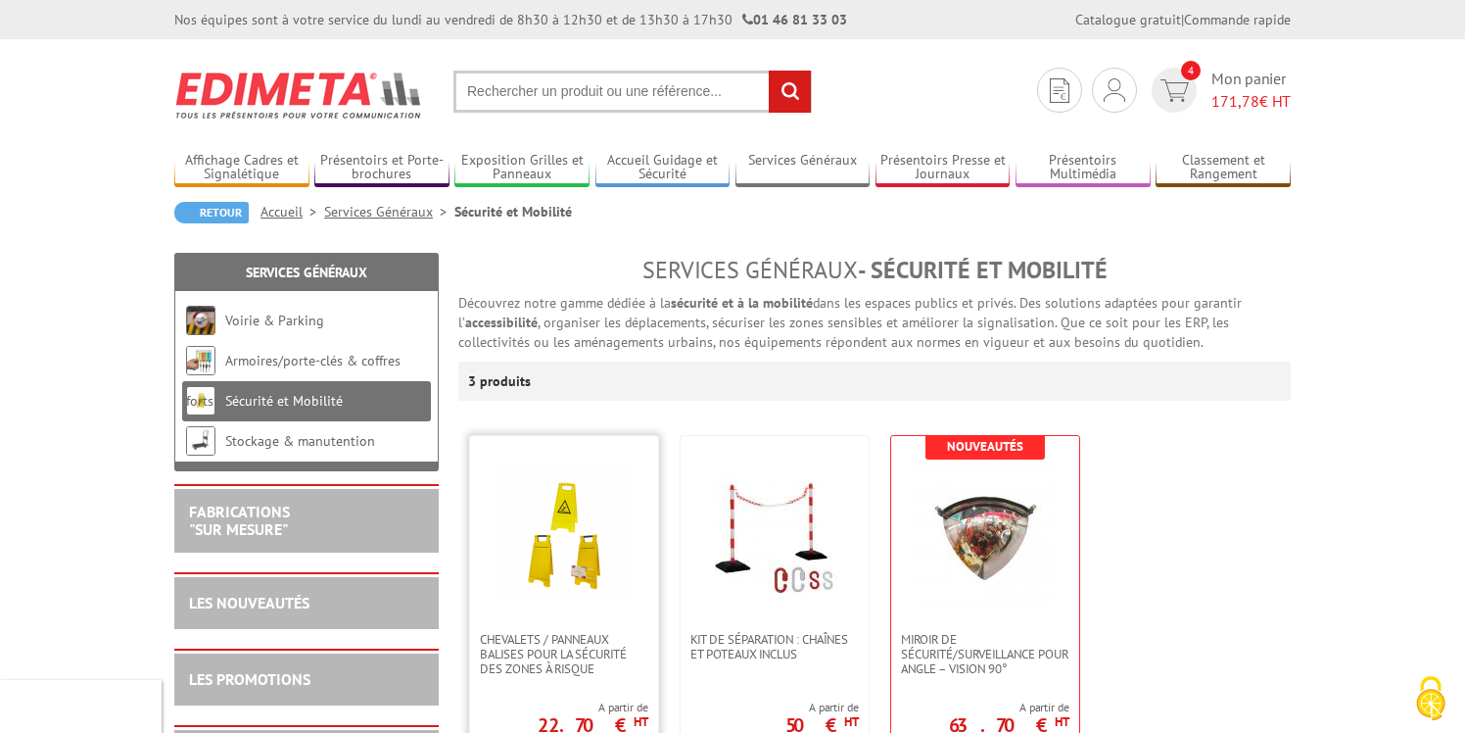
click at [588, 540] on img at bounding box center [564, 533] width 137 height 137
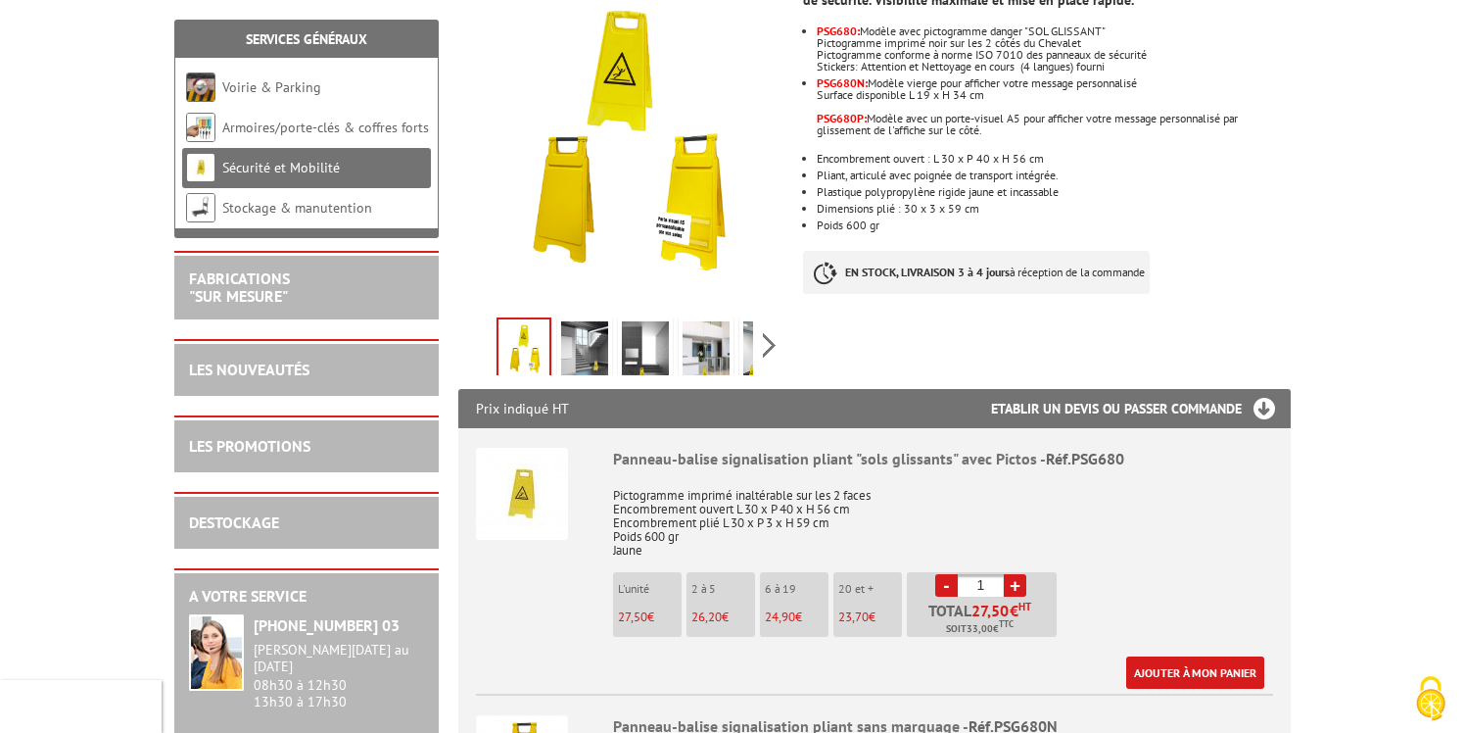
scroll to position [388, 0]
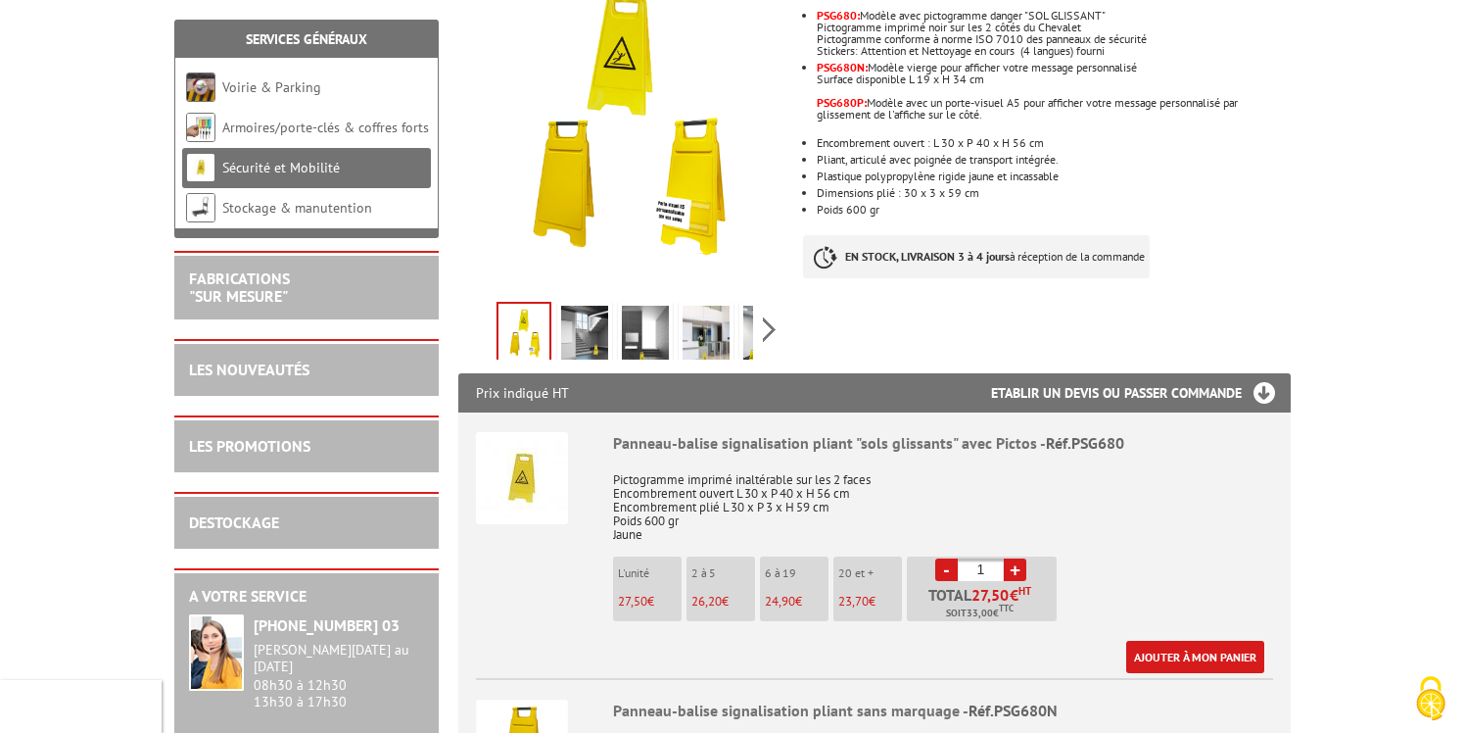
click at [592, 311] on img at bounding box center [584, 336] width 47 height 61
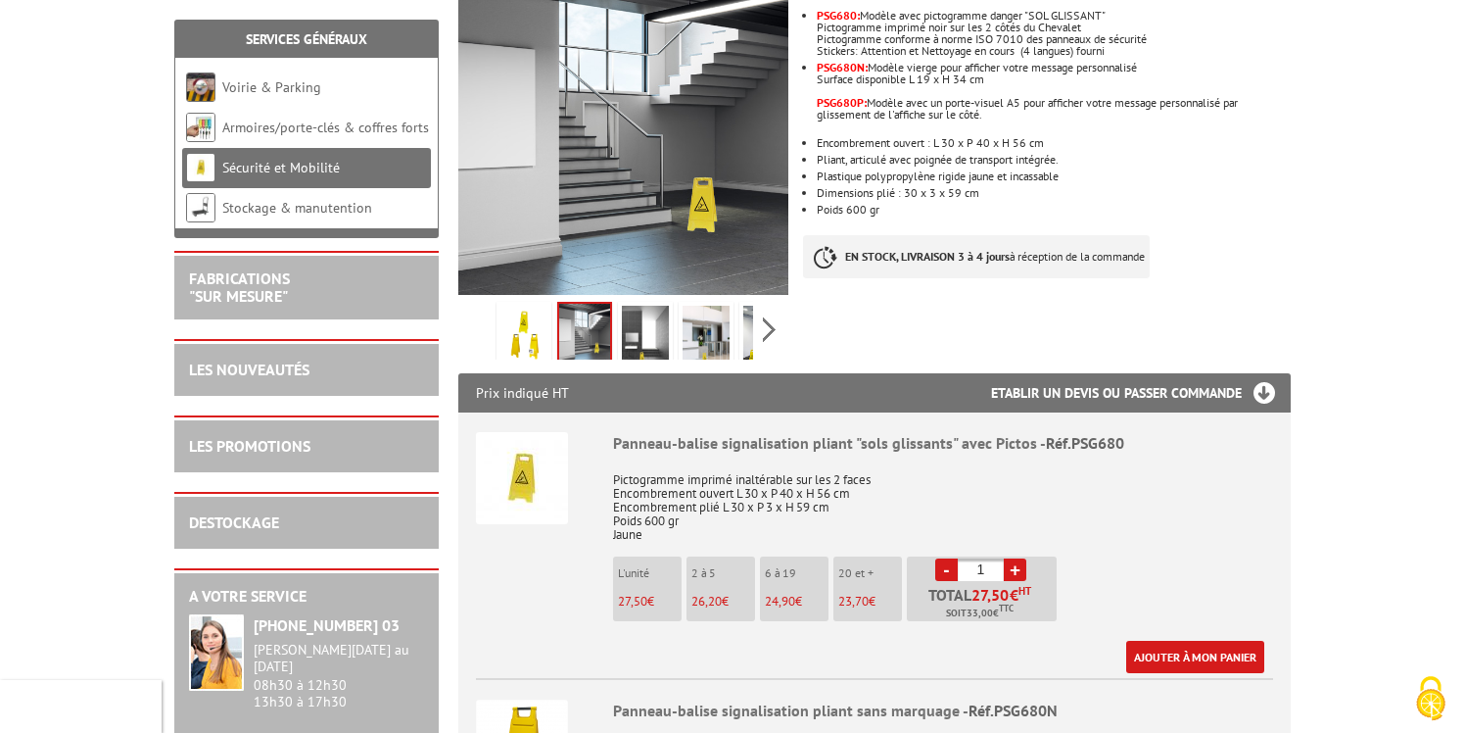
click at [637, 315] on img at bounding box center [645, 336] width 47 height 61
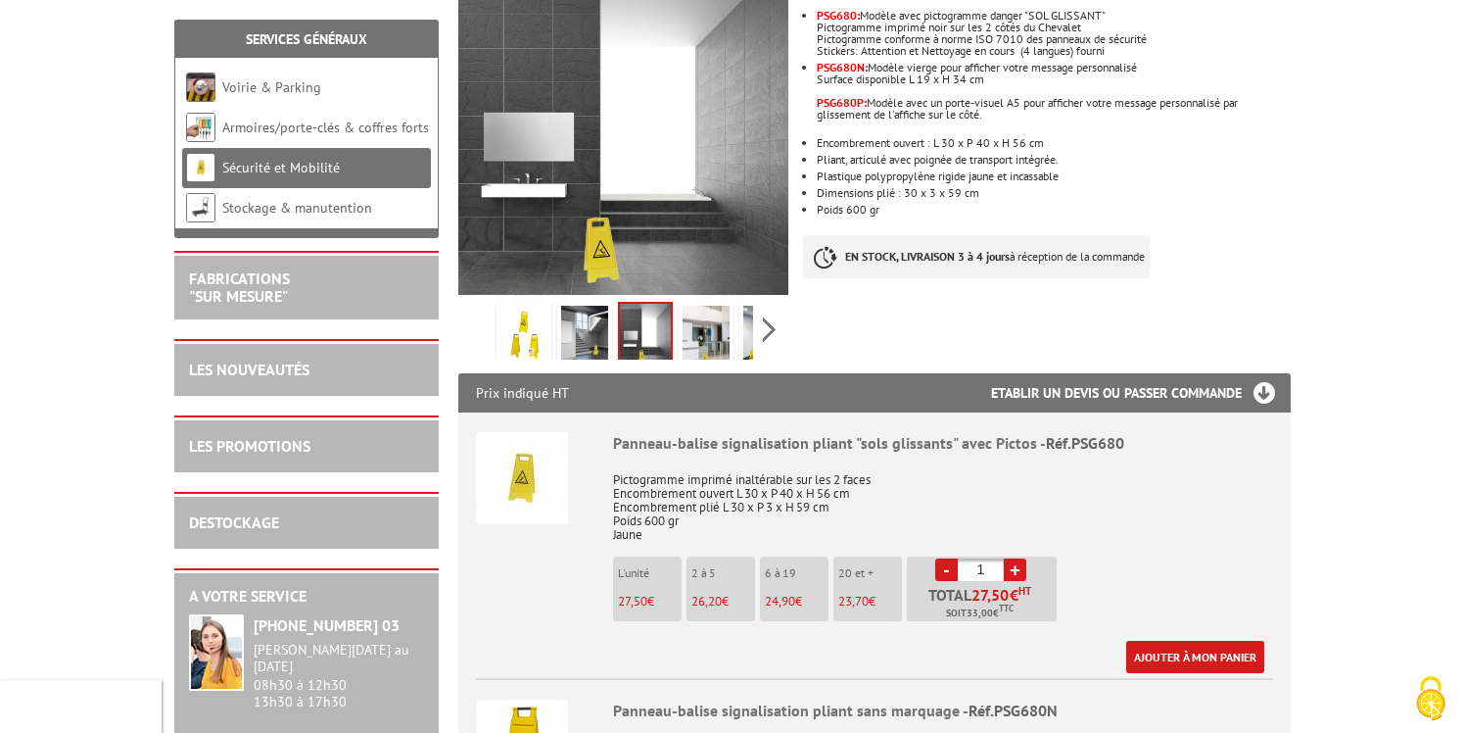
click at [524, 313] on img at bounding box center [524, 336] width 47 height 61
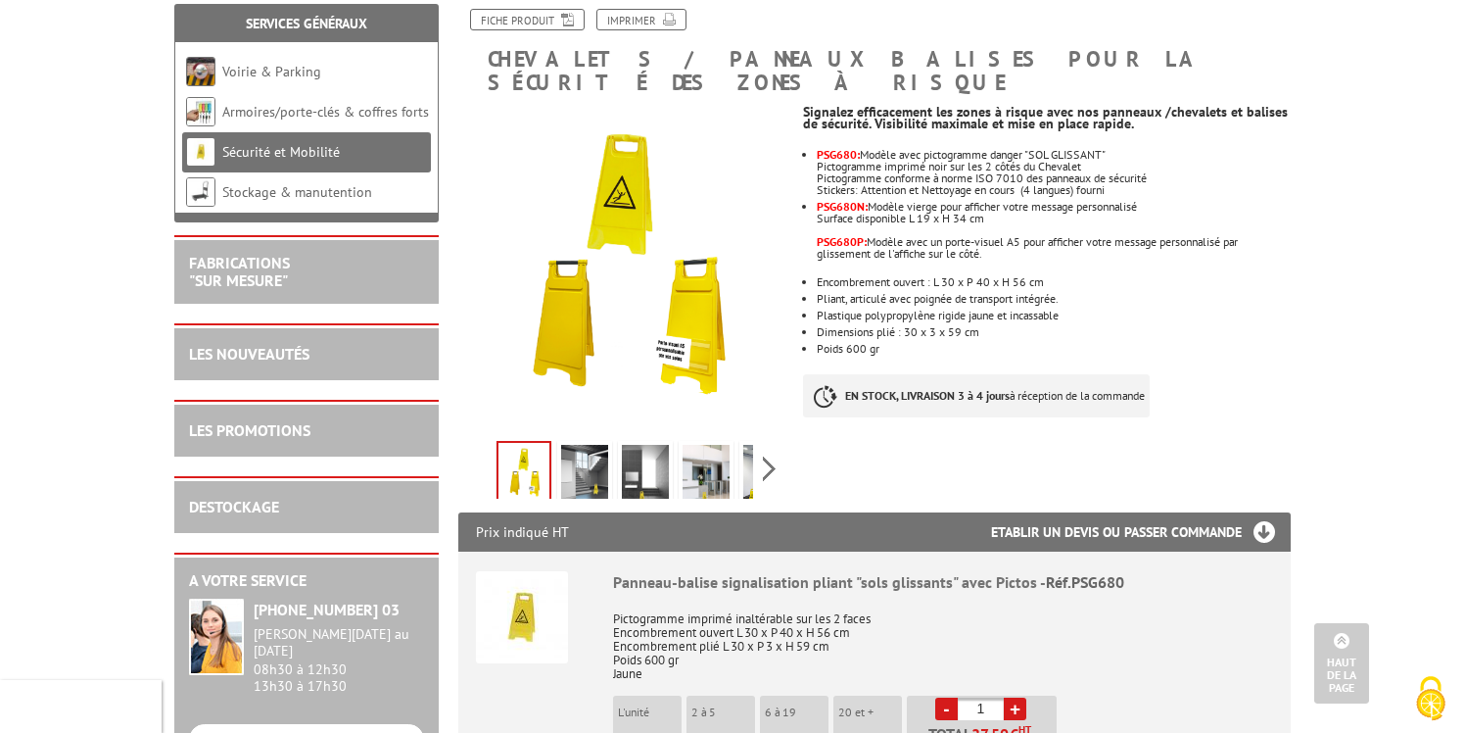
scroll to position [0, 0]
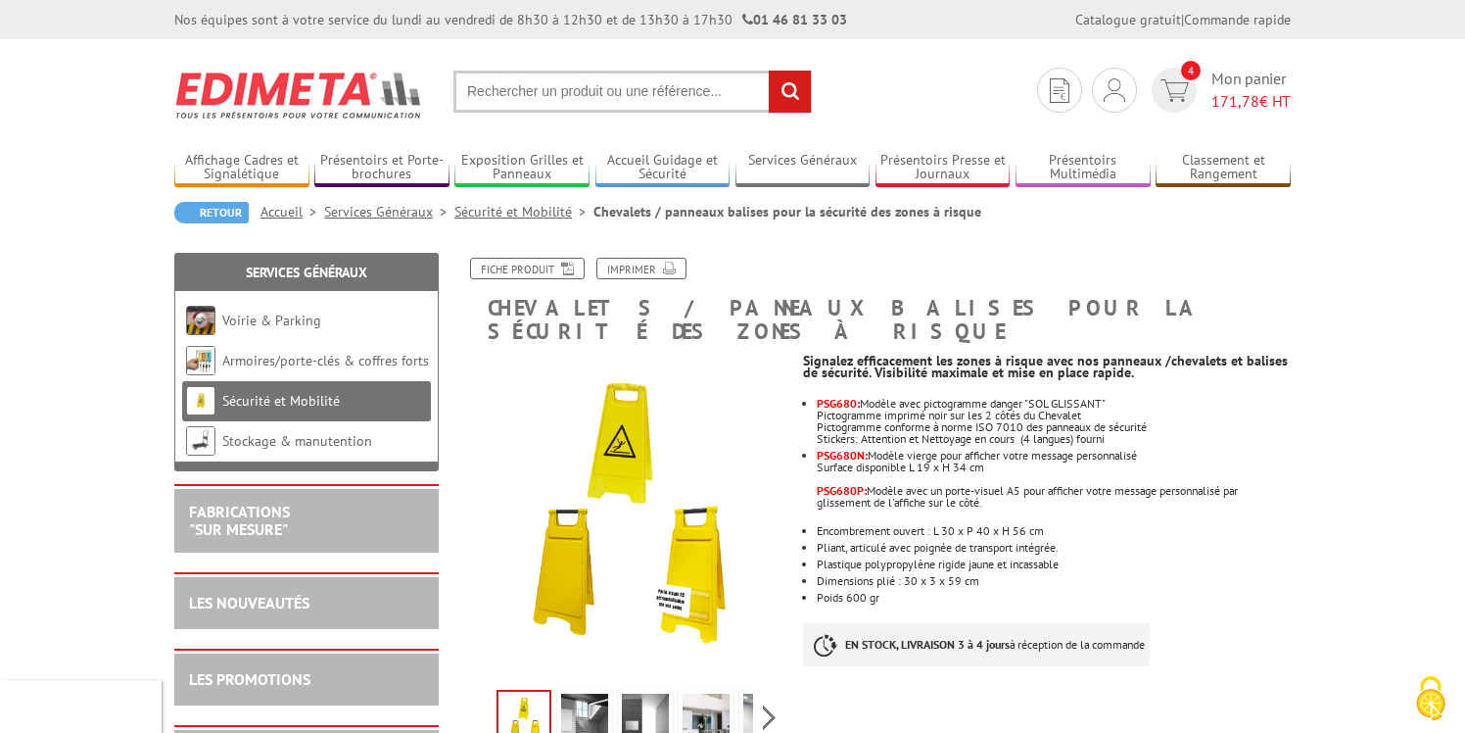
click at [281, 208] on link "Accueil" at bounding box center [293, 212] width 64 height 18
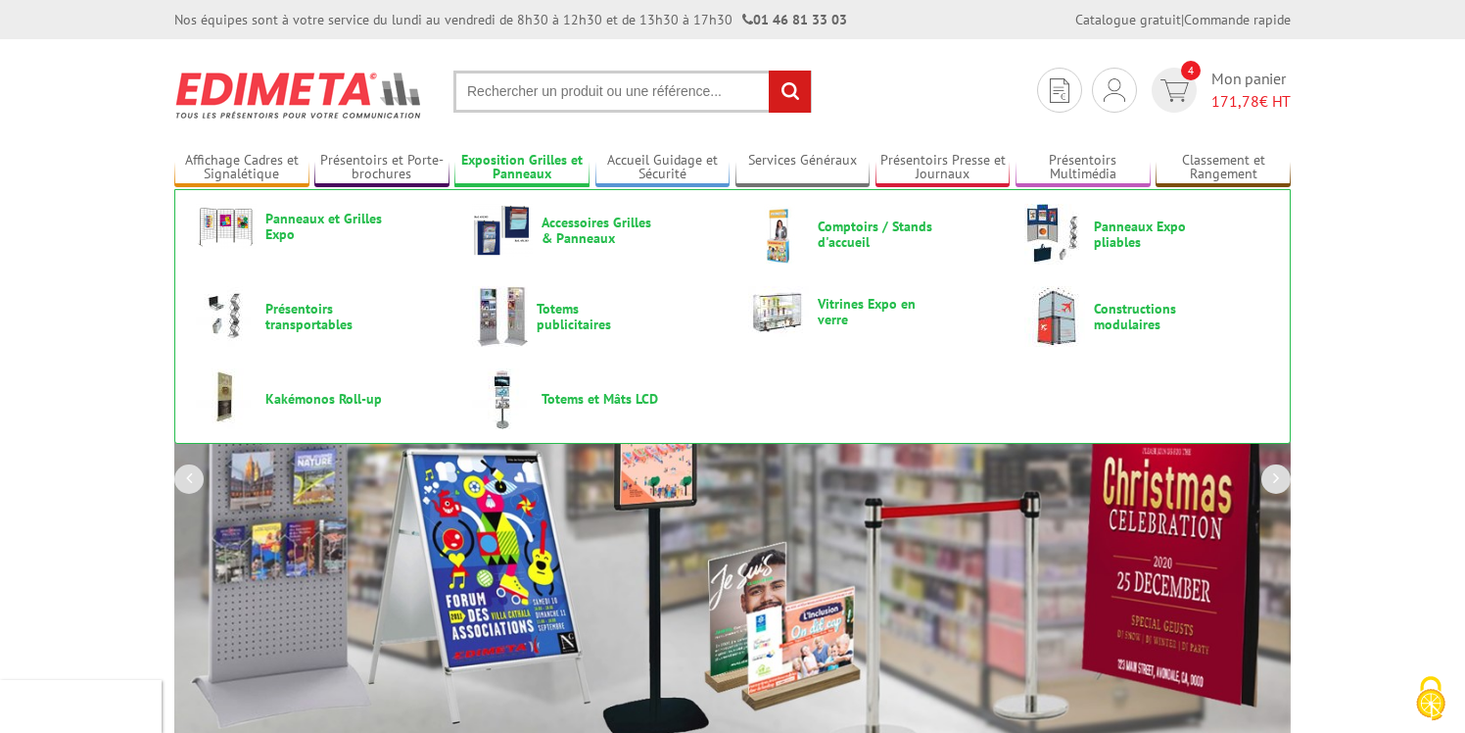
click at [521, 170] on link "Exposition Grilles et Panneaux" at bounding box center [521, 168] width 135 height 32
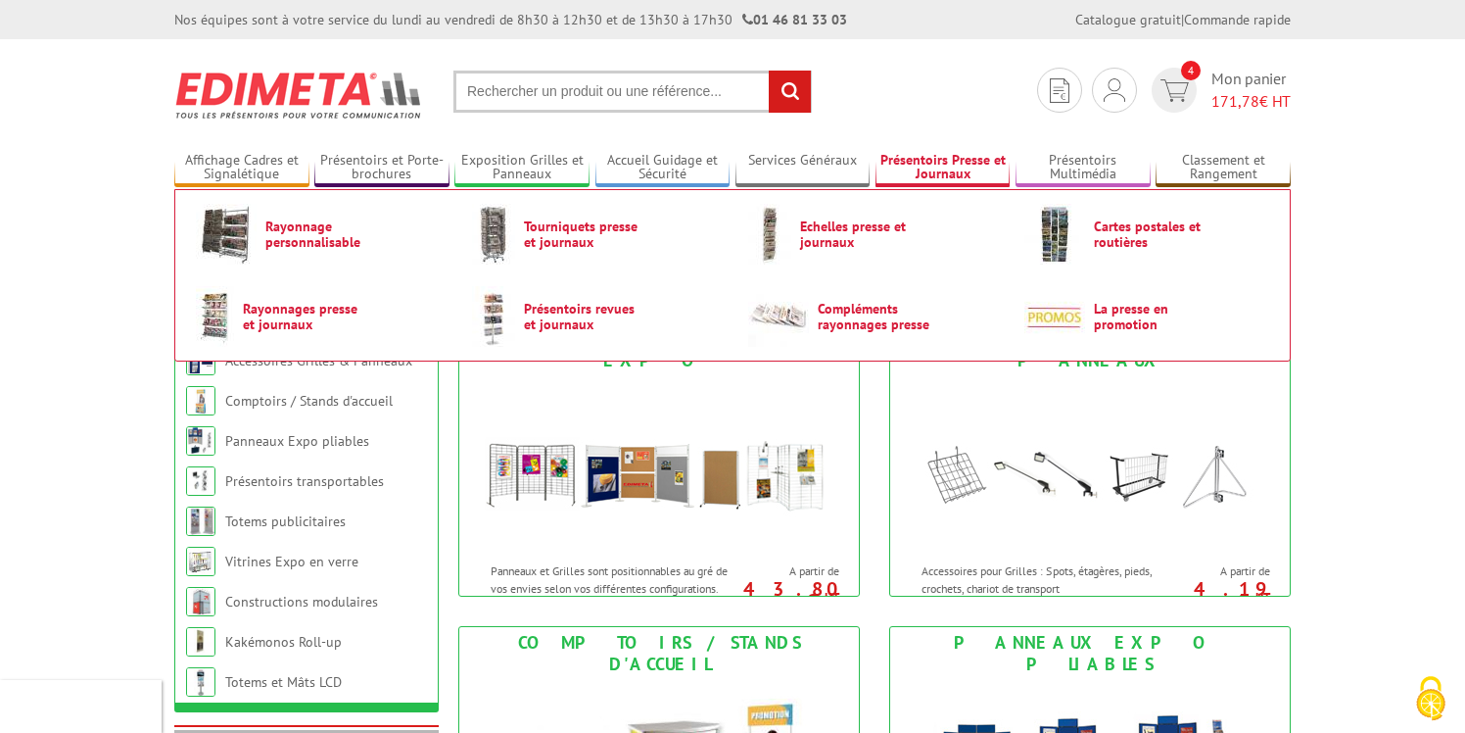
click at [966, 169] on link "Présentoirs Presse et Journaux" at bounding box center [943, 168] width 135 height 32
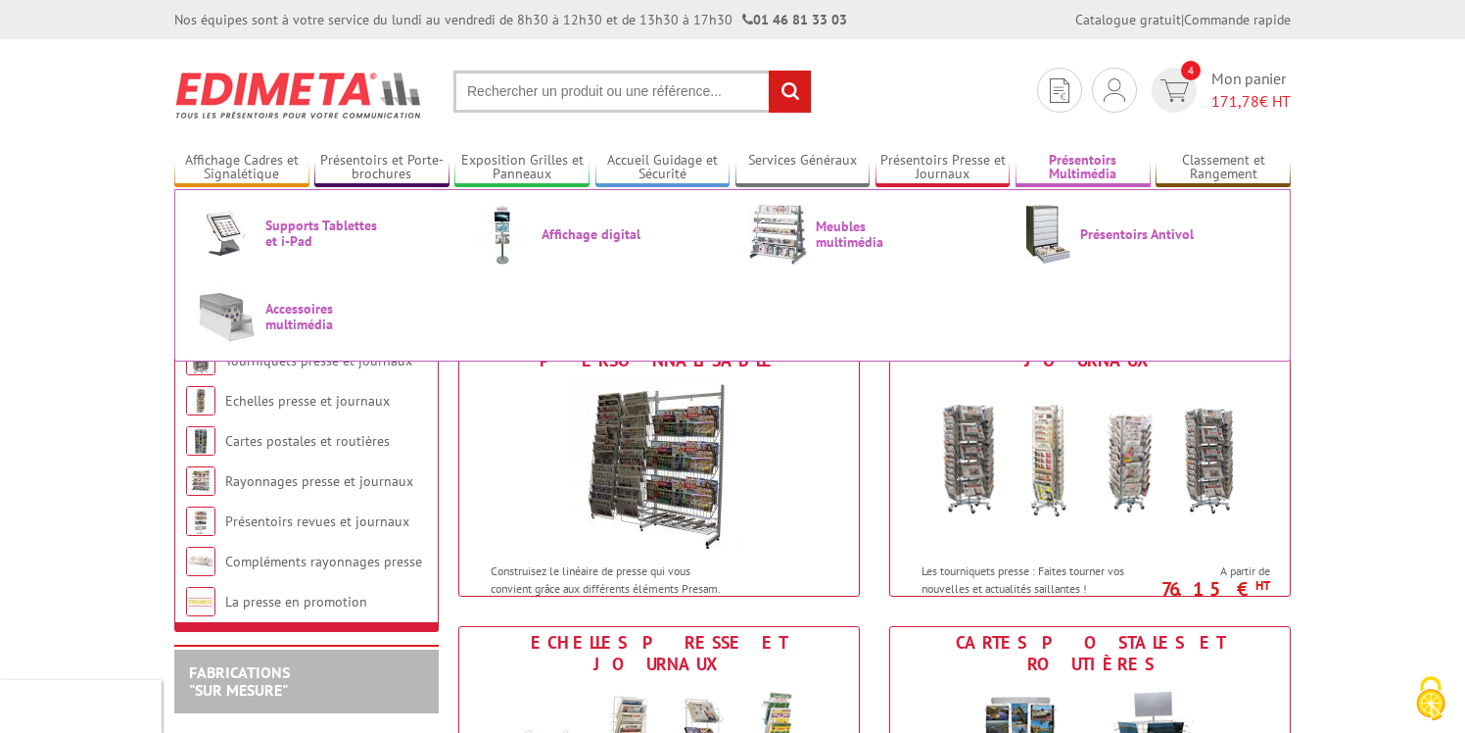
click at [1057, 165] on link "Présentoirs Multimédia" at bounding box center [1083, 168] width 135 height 32
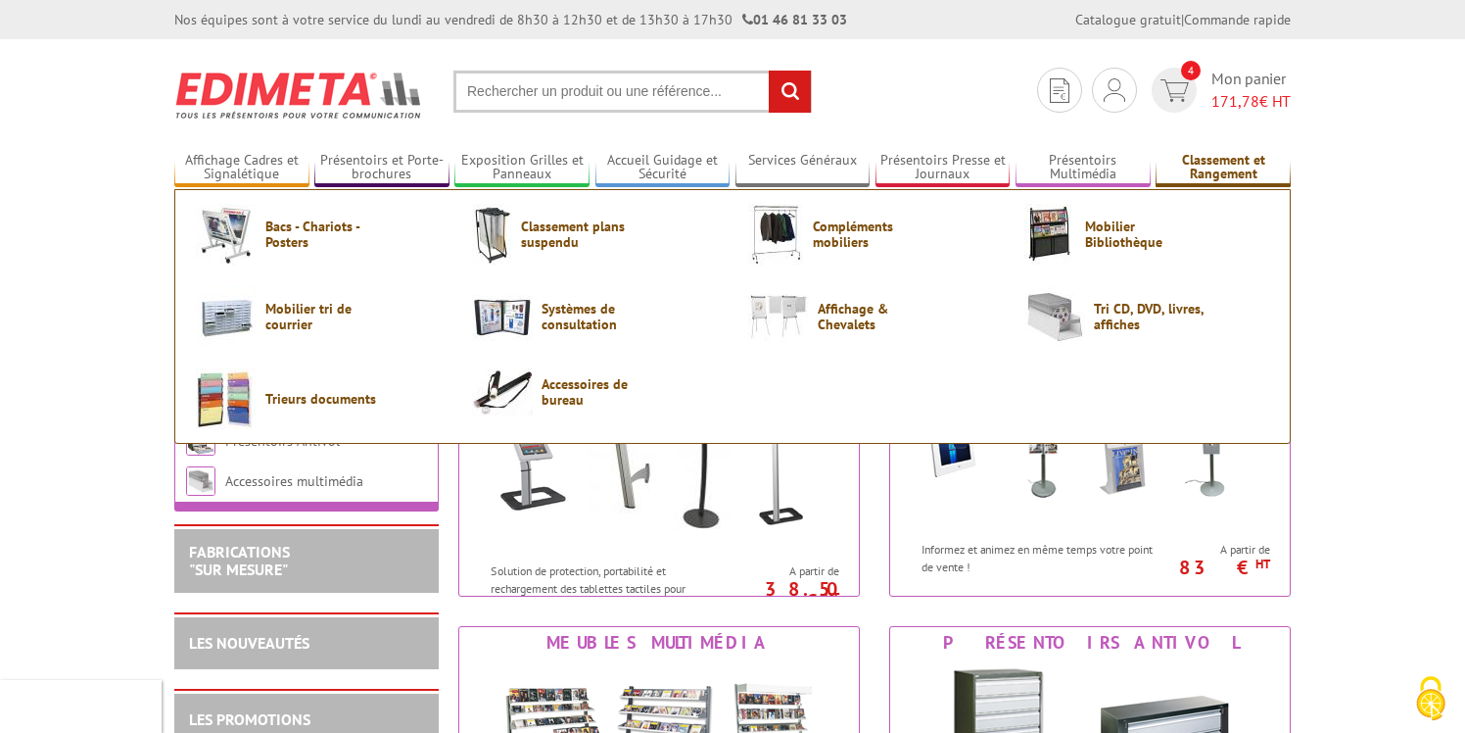
click at [1201, 167] on link "Classement et Rangement" at bounding box center [1223, 168] width 135 height 32
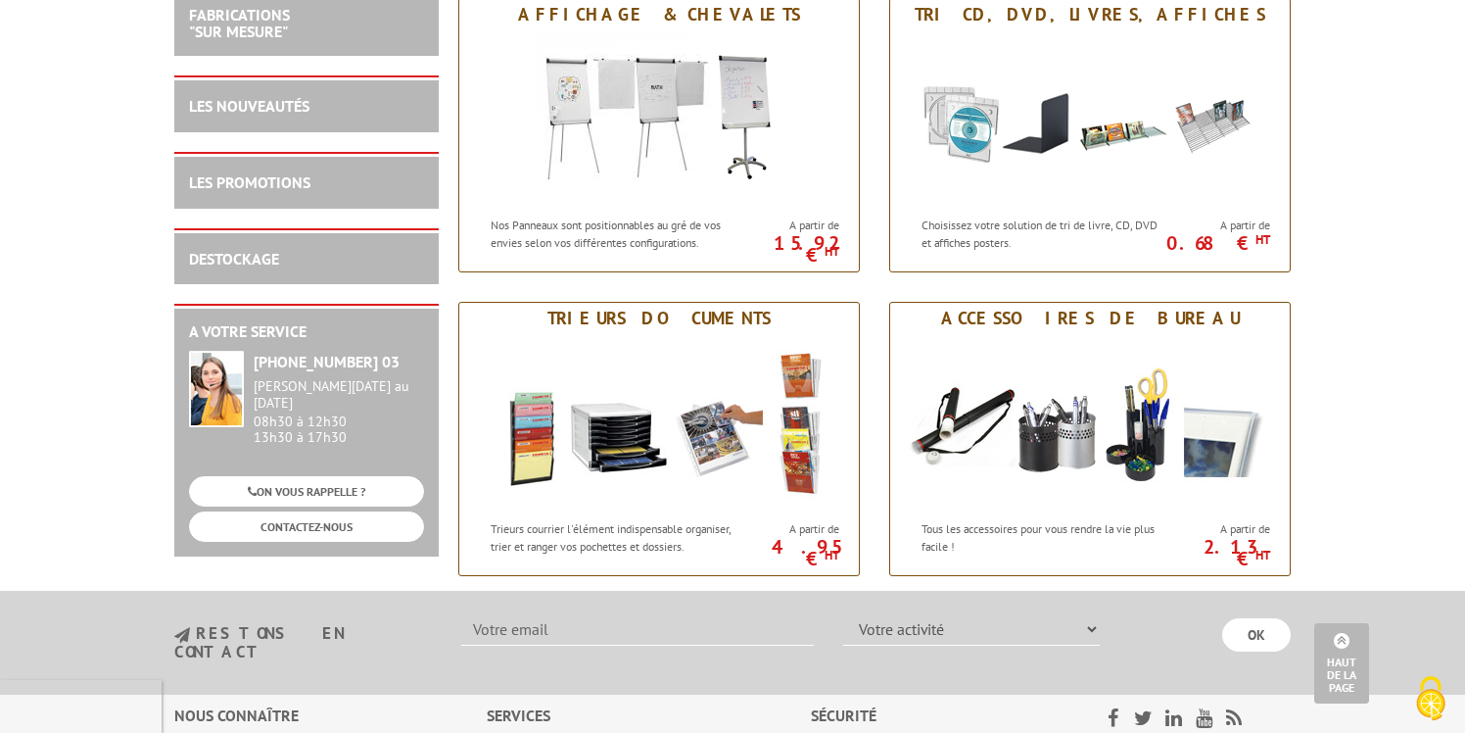
scroll to position [1247, 0]
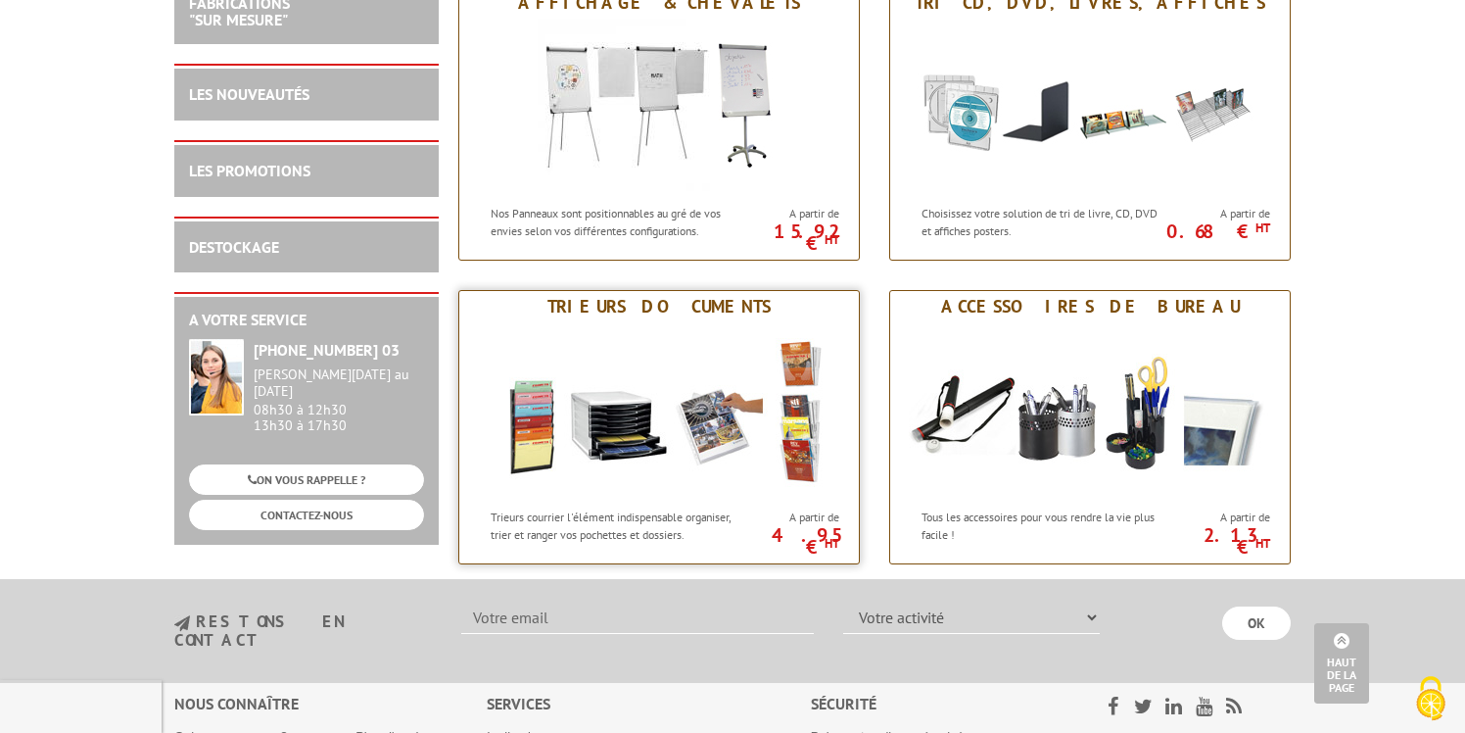
click at [664, 370] on img at bounding box center [659, 410] width 362 height 176
